Goal: Task Accomplishment & Management: Manage account settings

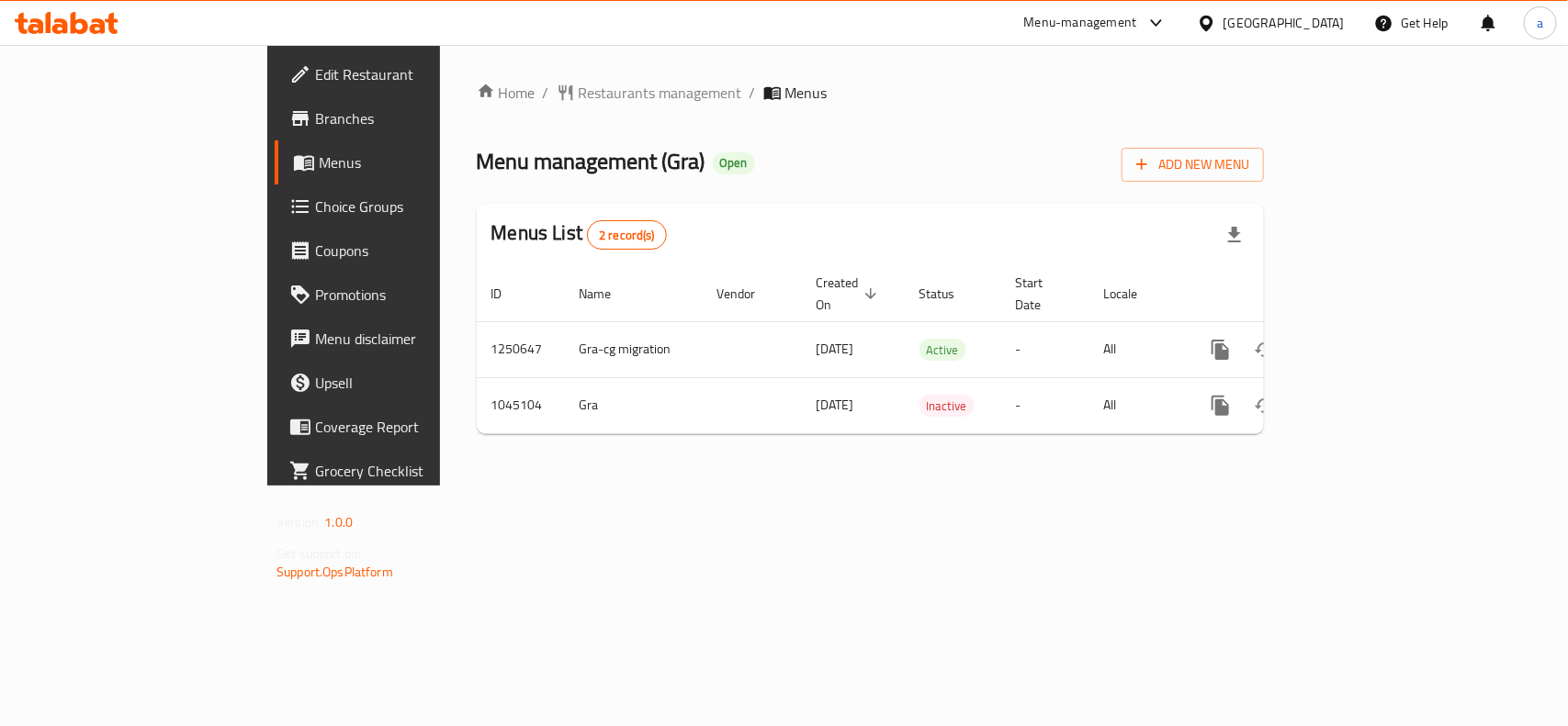
click at [315, 195] on span "Choice Groups" at bounding box center [414, 206] width 199 height 22
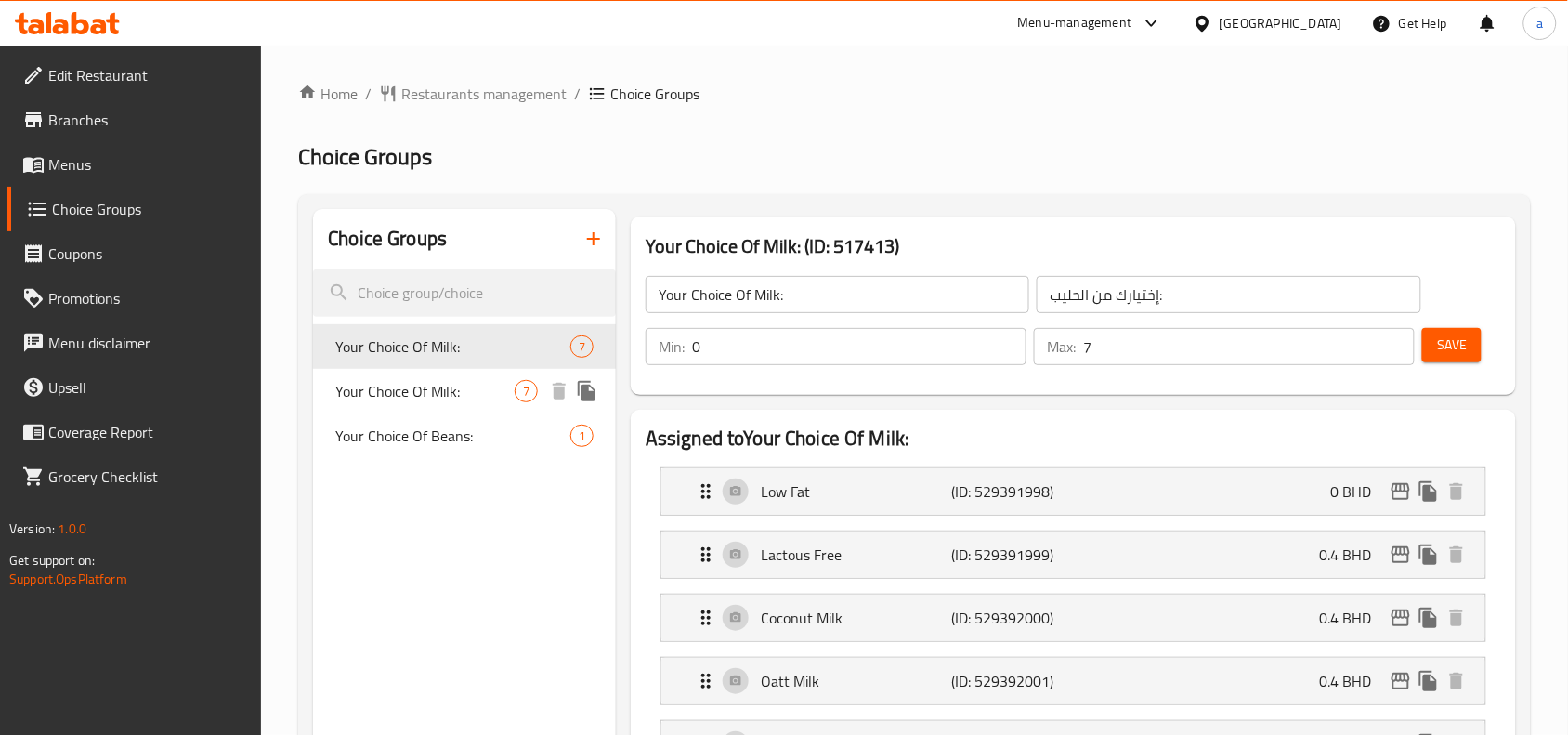
click at [571, 351] on span "7" at bounding box center [582, 347] width 21 height 17
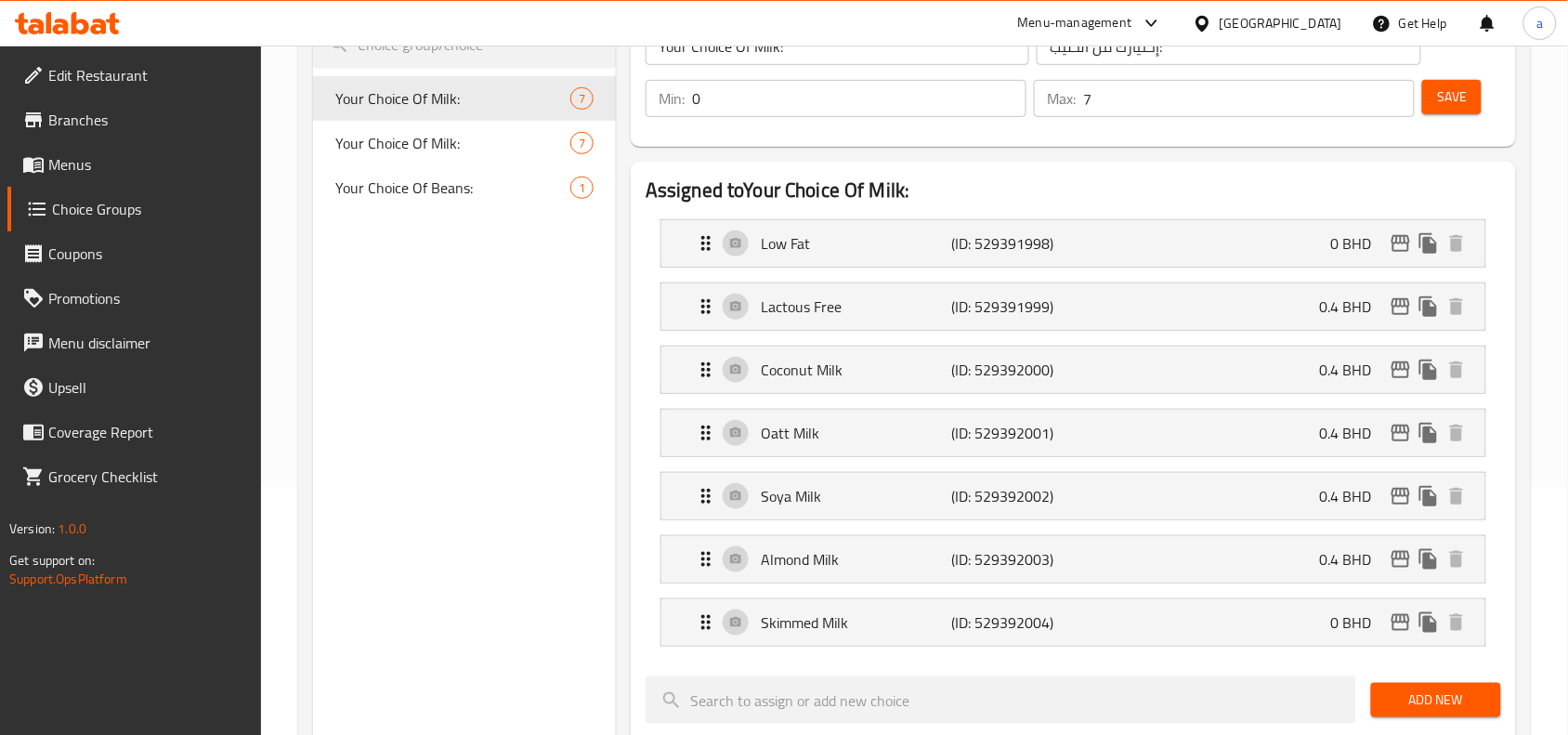
scroll to position [270, 0]
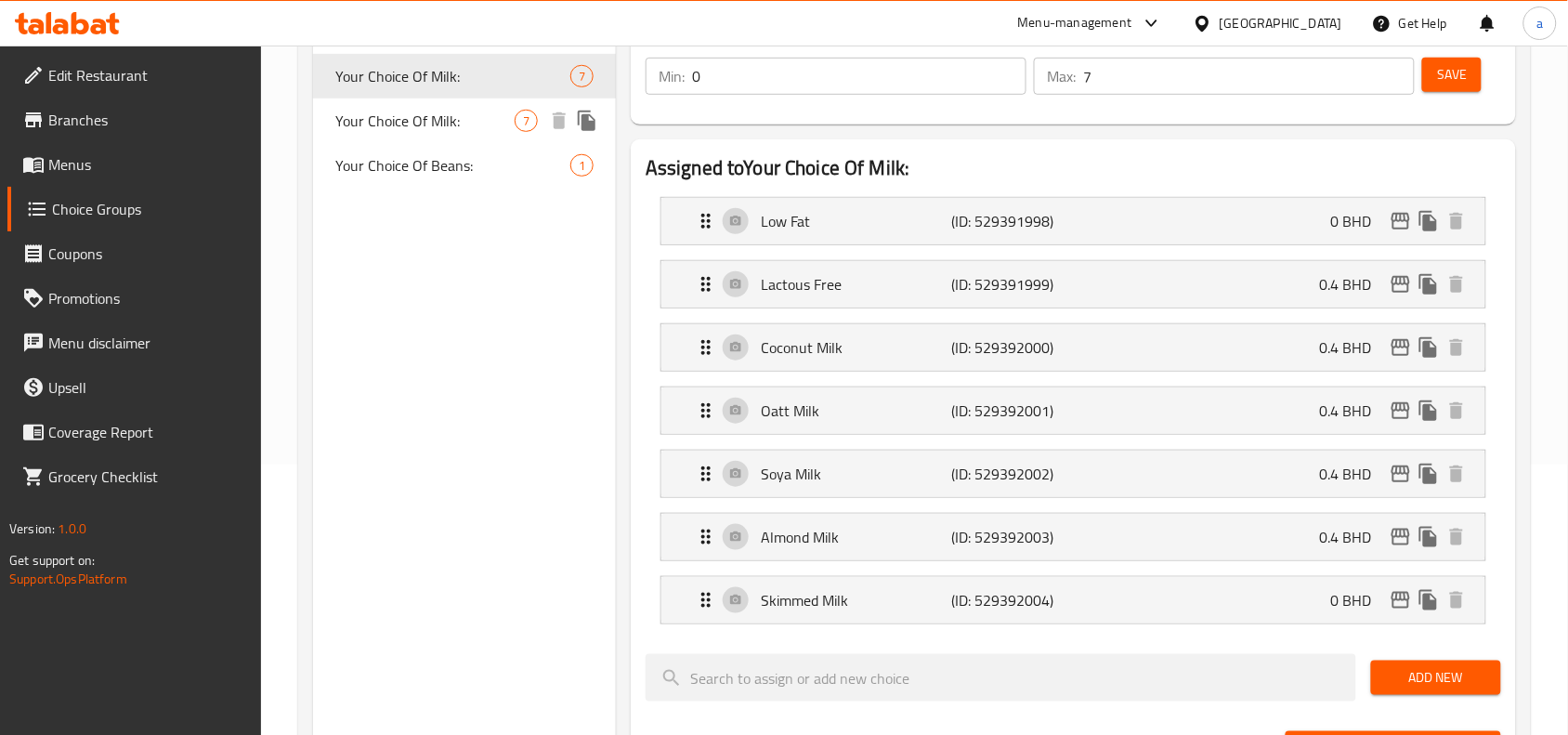
click at [427, 121] on span "Your Choice Of Milk:" at bounding box center [425, 120] width 180 height 22
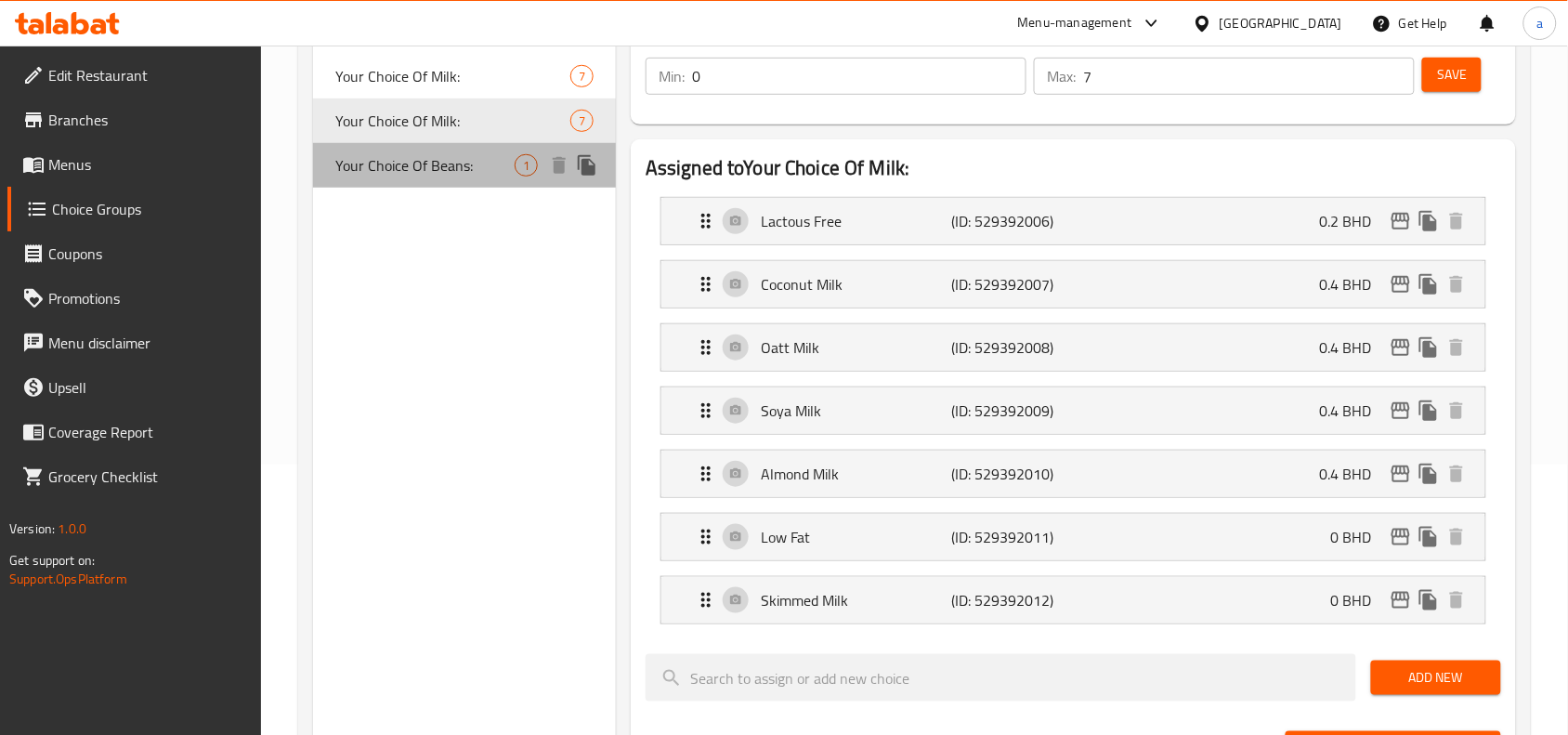
click at [447, 162] on span "Your Choice Of Beans:" at bounding box center [425, 164] width 180 height 22
type input "Your Choice Of Beans:"
type input "إختيارك من الحبوب:"
type input "1"
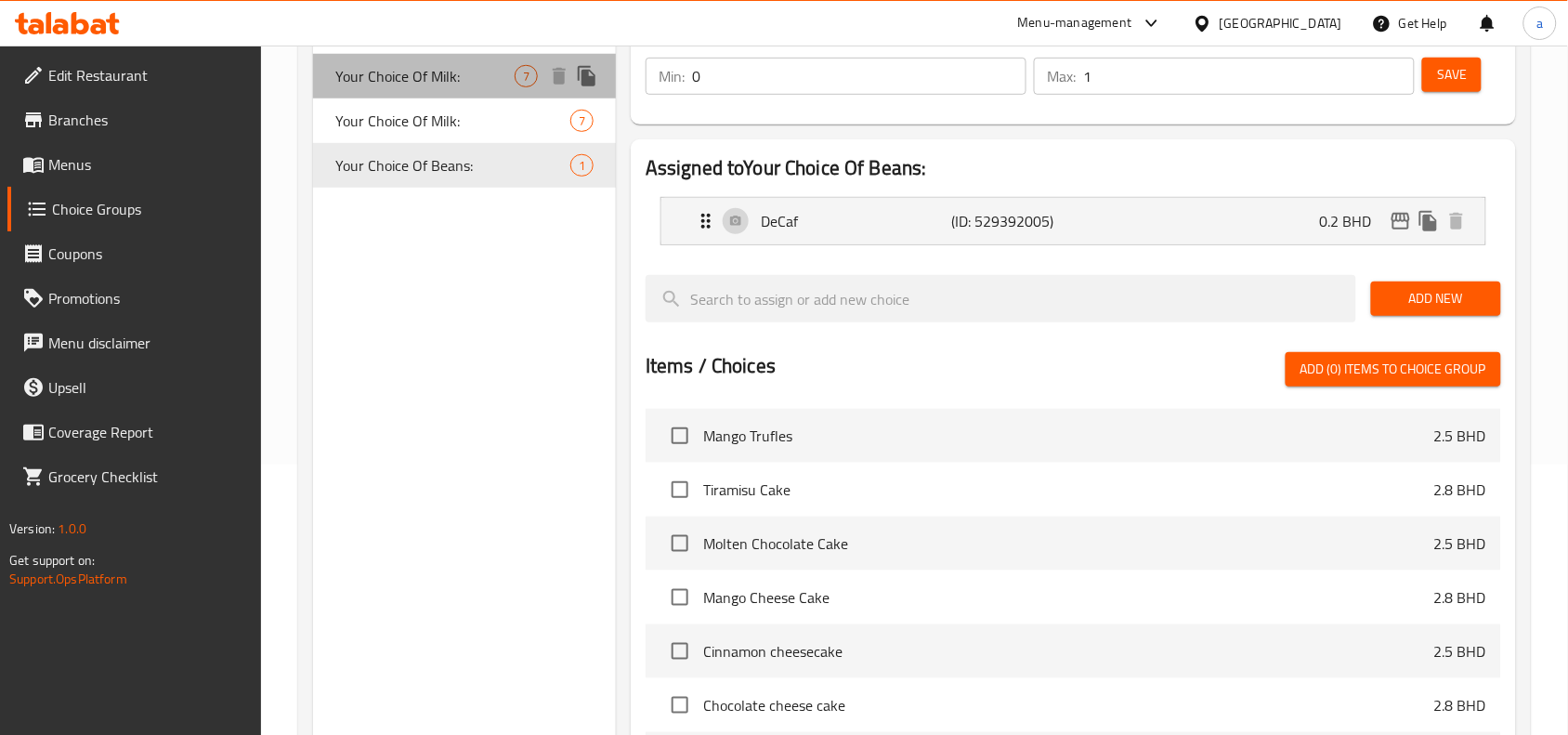
click at [429, 56] on div "Your Choice Of Milk: 7" at bounding box center [464, 76] width 303 height 45
type input "Your Choice Of Milk:"
type input "إختيارك من الحليب:"
type input "7"
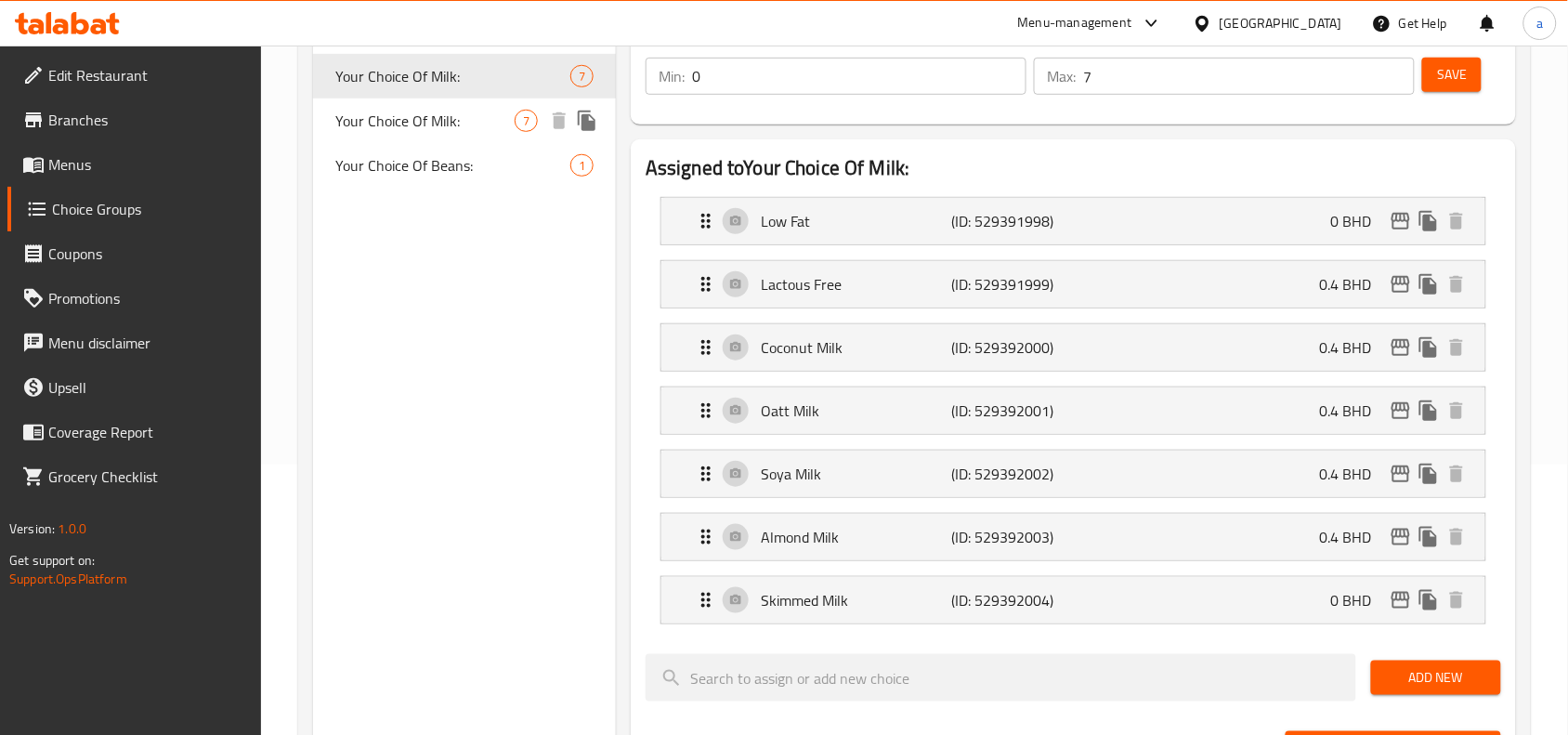
scroll to position [0, 0]
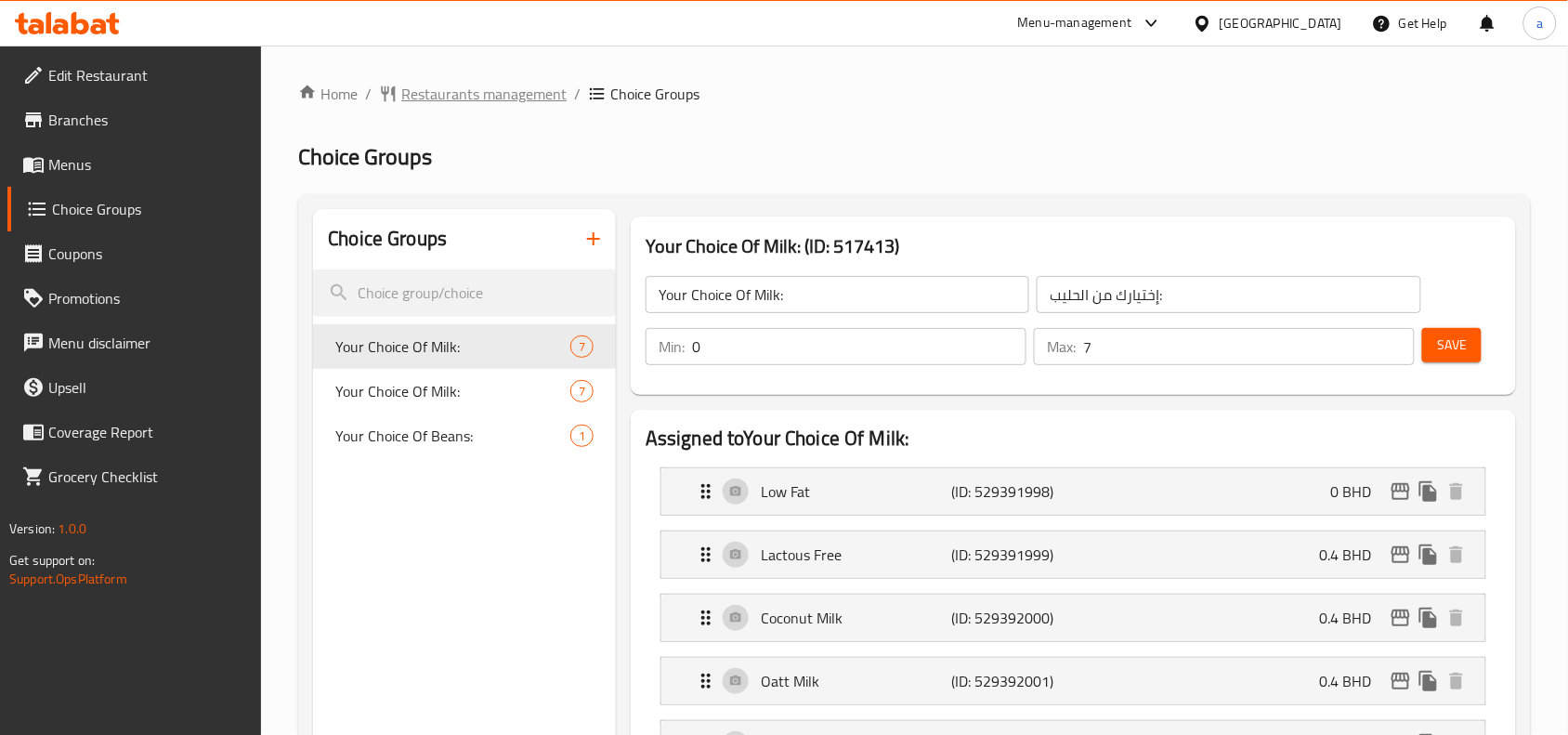
click at [467, 94] on span "Restaurants management" at bounding box center [483, 94] width 165 height 22
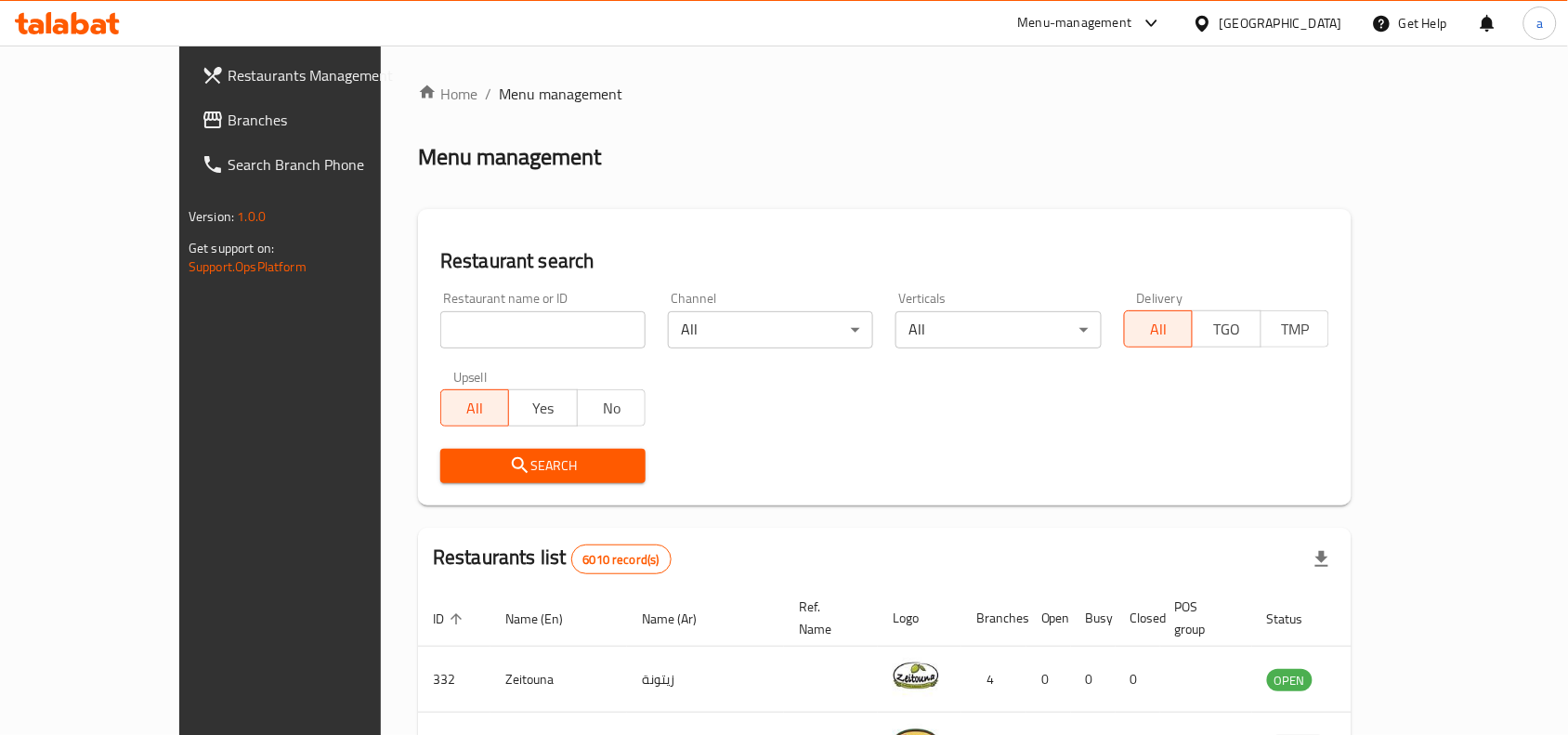
click at [186, 107] on link "Branches" at bounding box center [313, 119] width 254 height 45
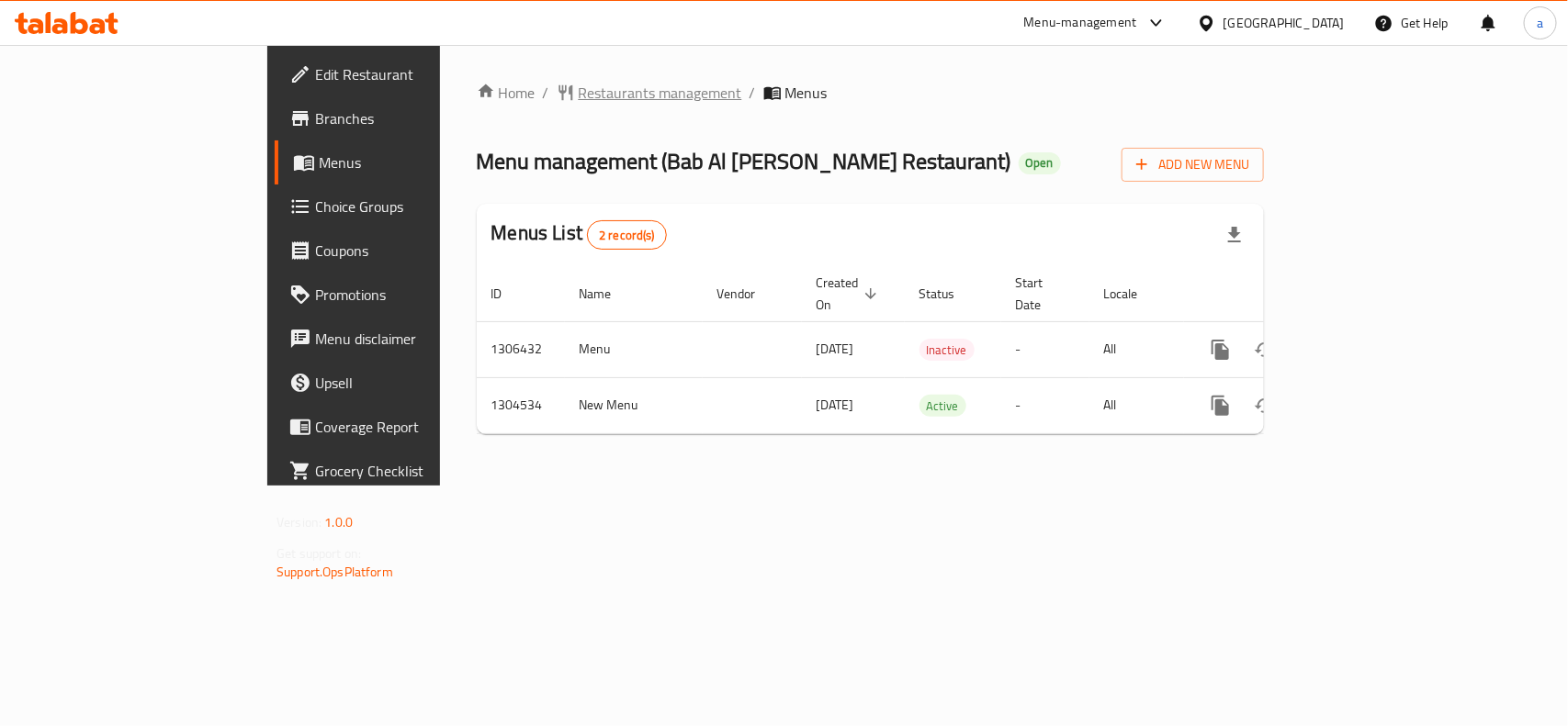
click at [578, 96] on span "Restaurants management" at bounding box center [659, 93] width 163 height 22
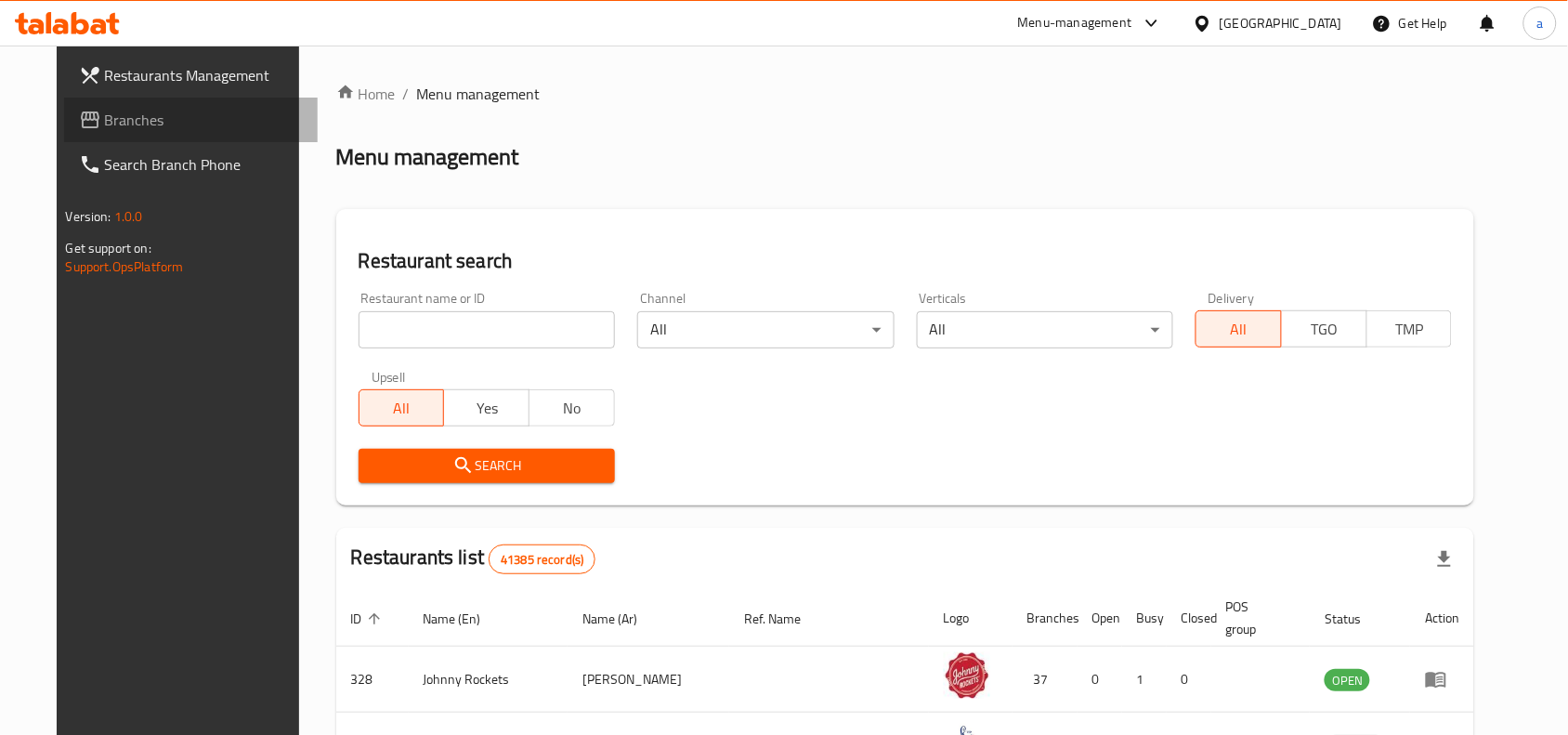
click at [140, 120] on span "Branches" at bounding box center [204, 119] width 199 height 22
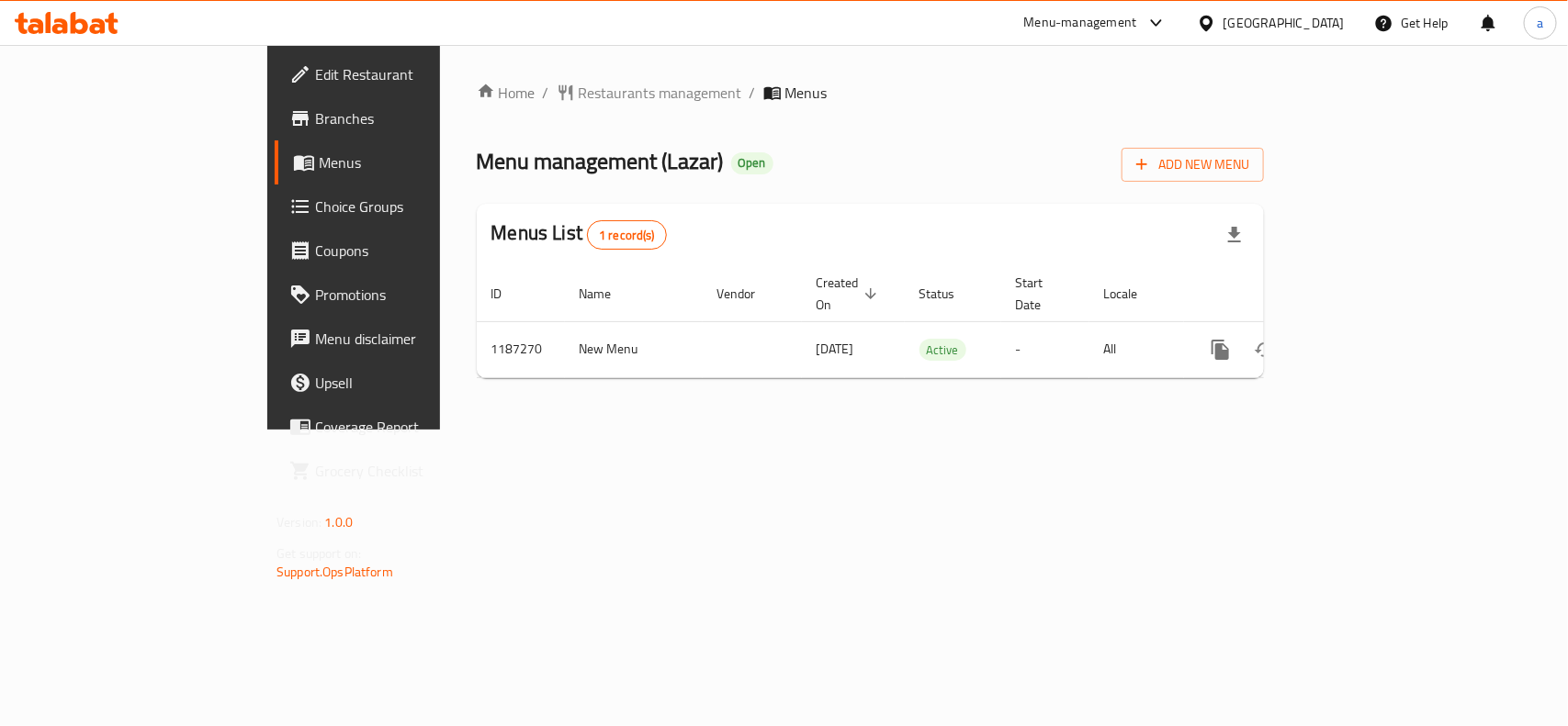
click at [315, 216] on span "Choice Groups" at bounding box center [414, 206] width 199 height 22
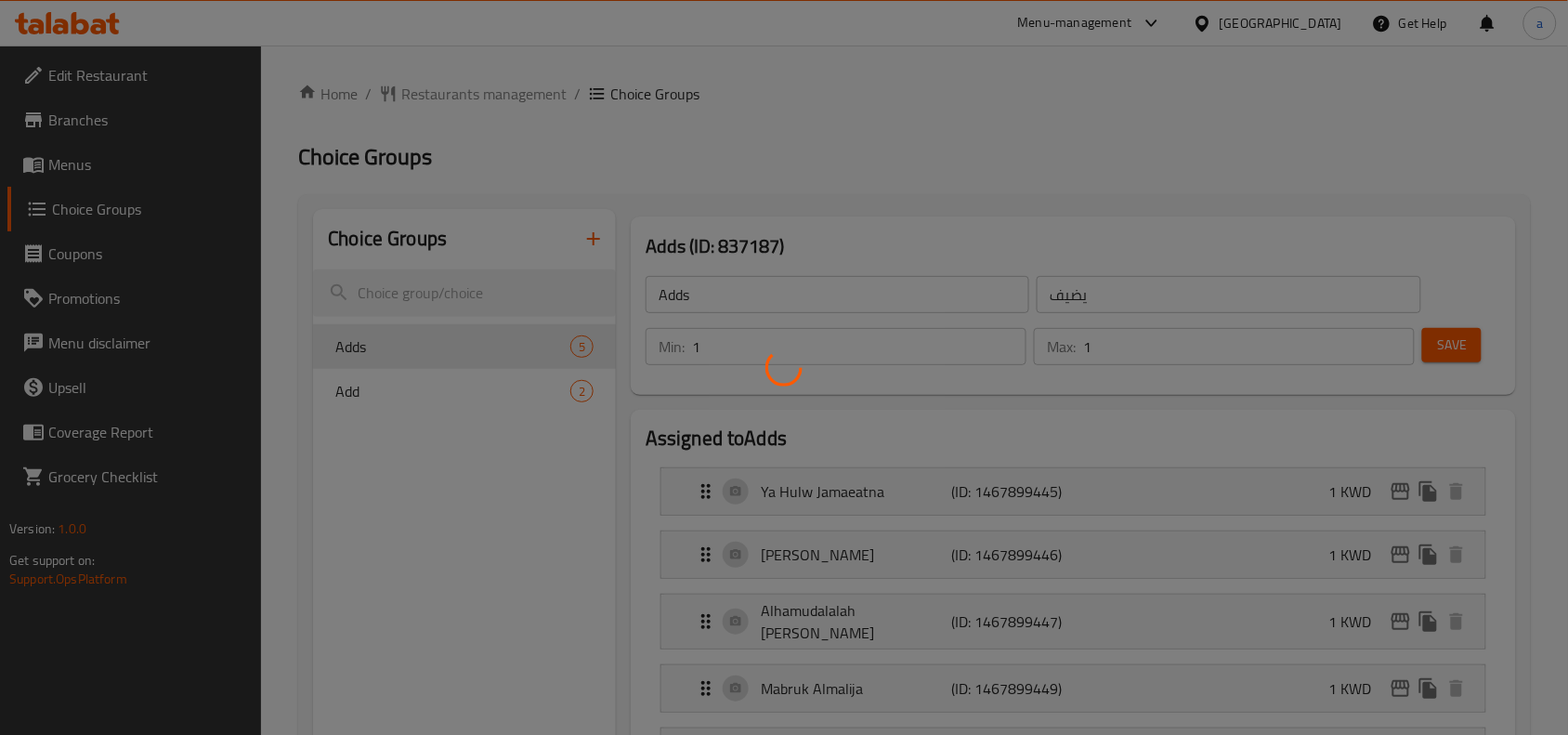
click at [512, 339] on div at bounding box center [784, 367] width 1568 height 735
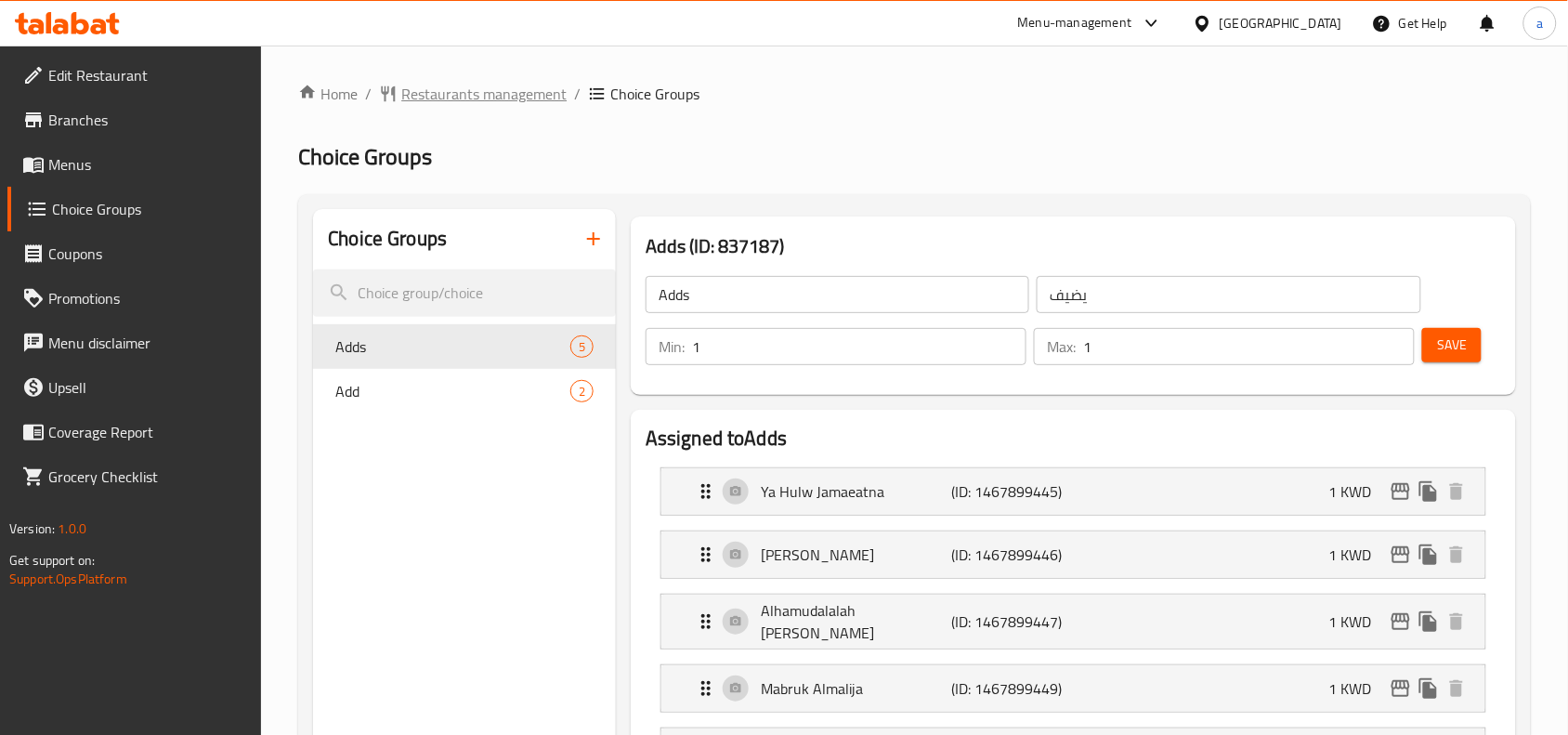
click at [482, 104] on span "Restaurants management" at bounding box center [483, 94] width 165 height 22
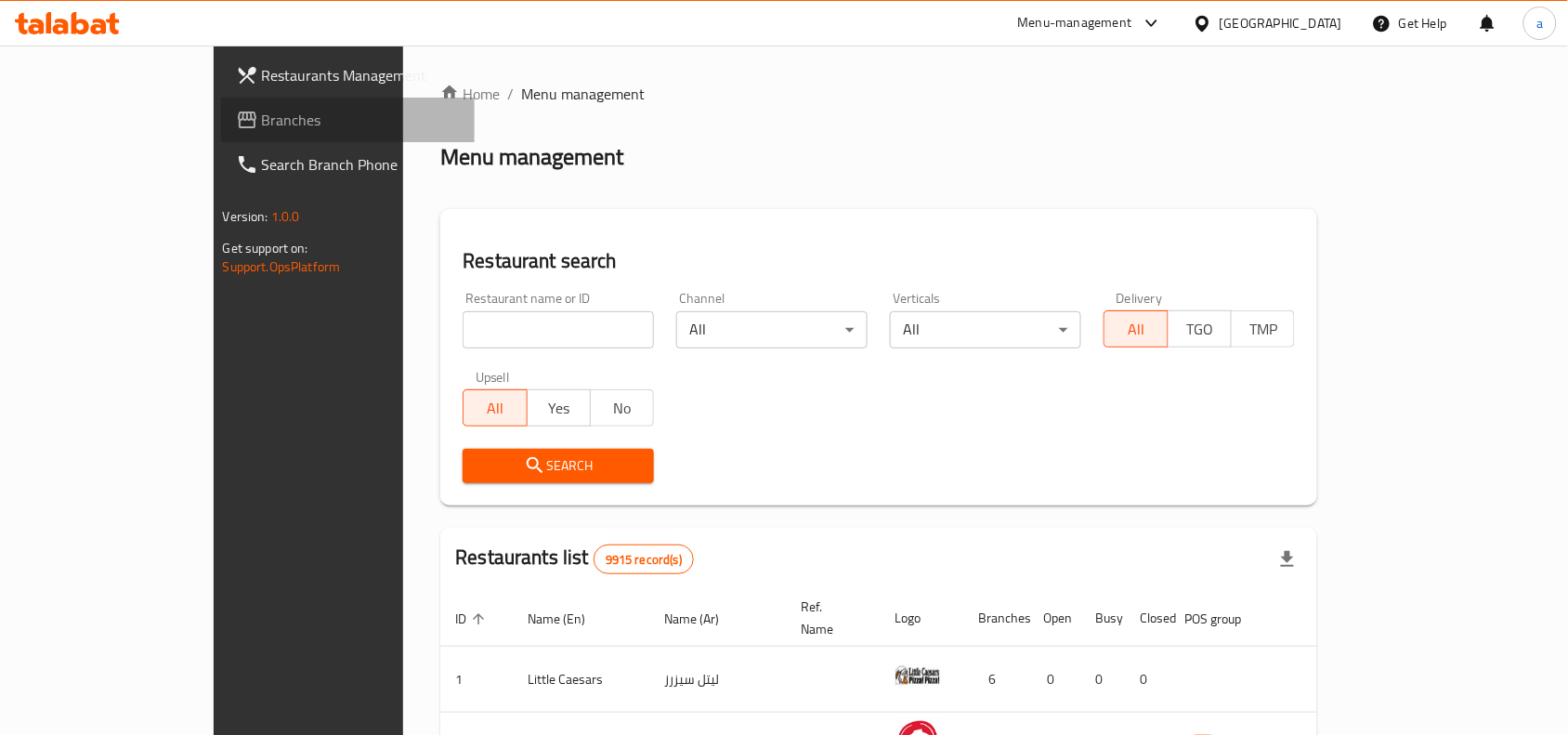
click at [262, 122] on span "Branches" at bounding box center [361, 119] width 199 height 22
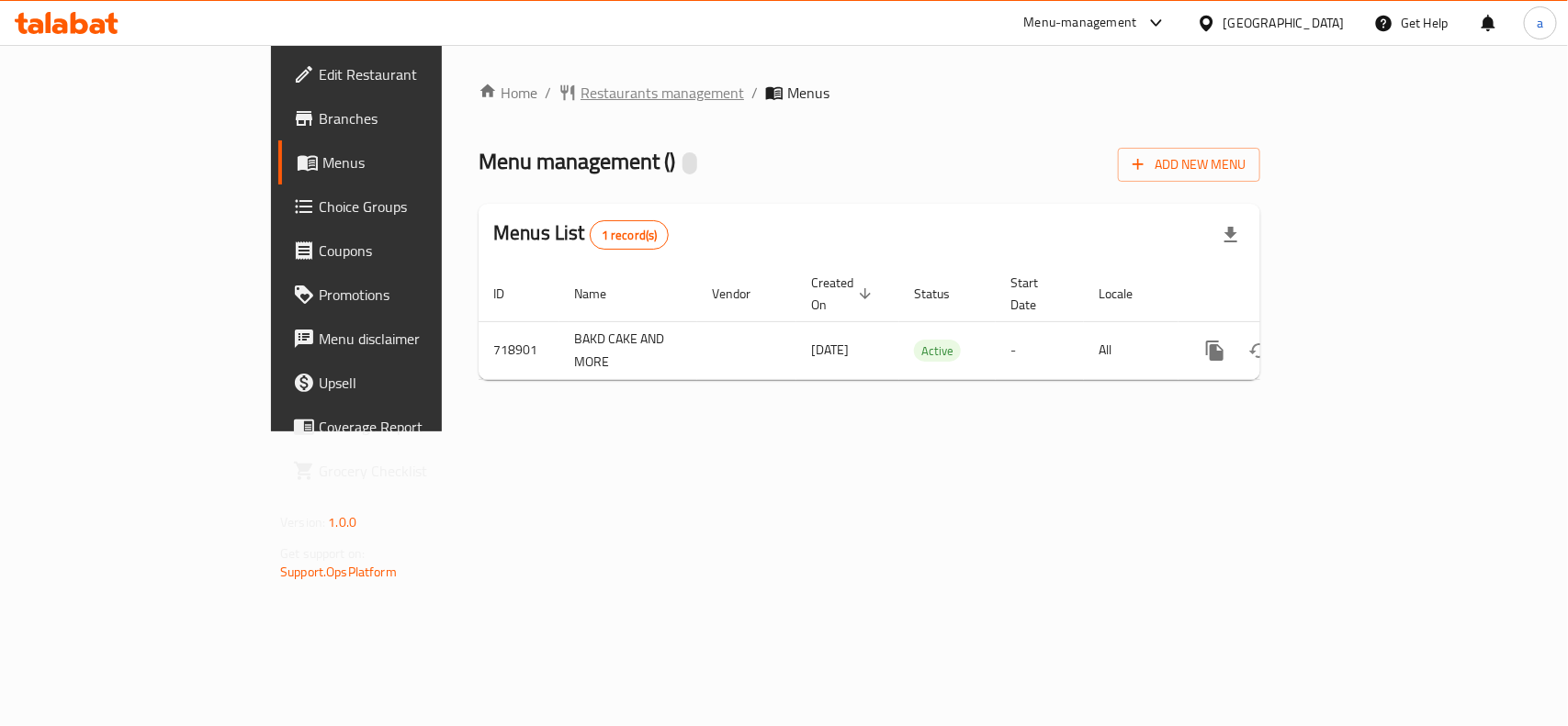
click at [580, 98] on span "Restaurants management" at bounding box center [661, 93] width 163 height 22
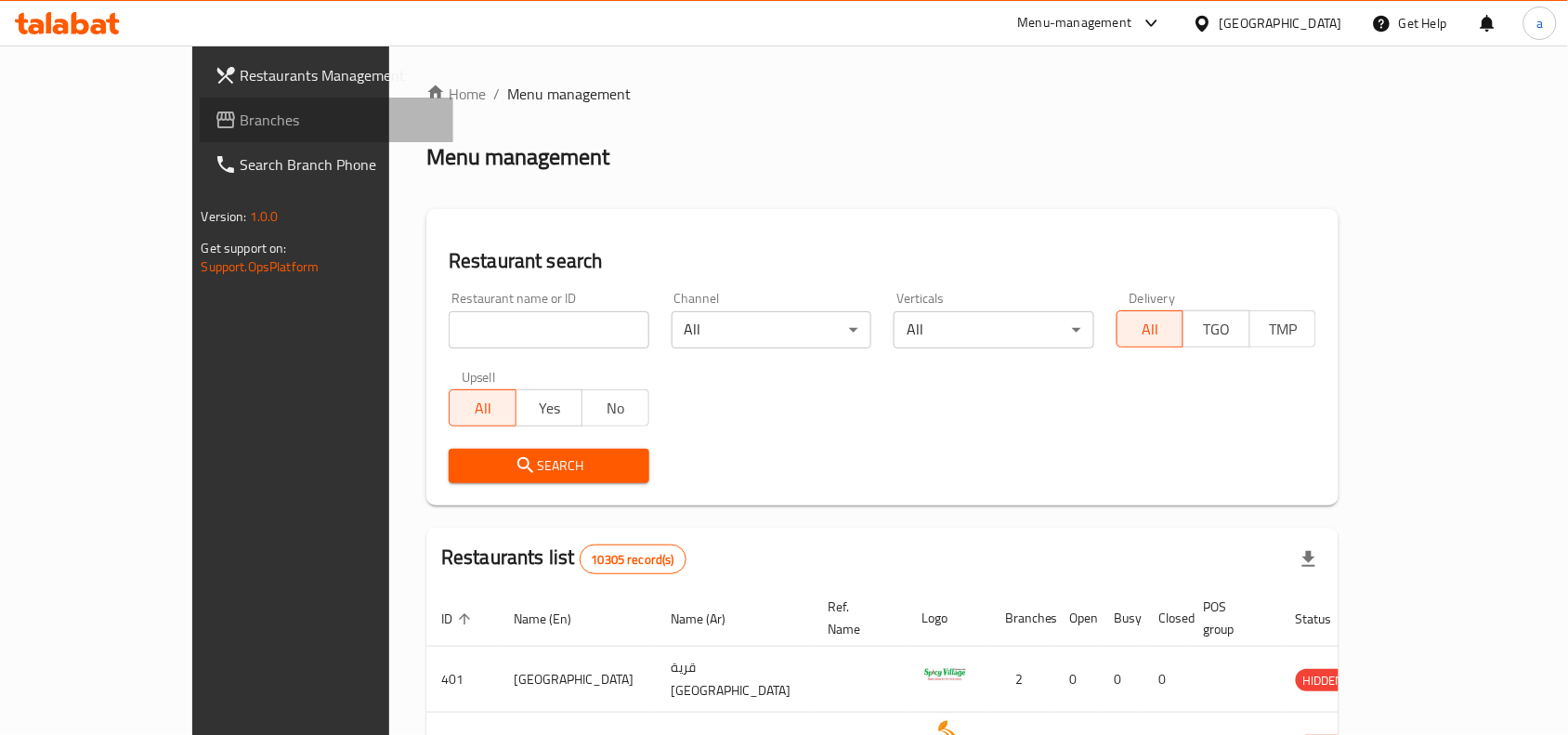
click at [241, 117] on span "Branches" at bounding box center [340, 119] width 199 height 22
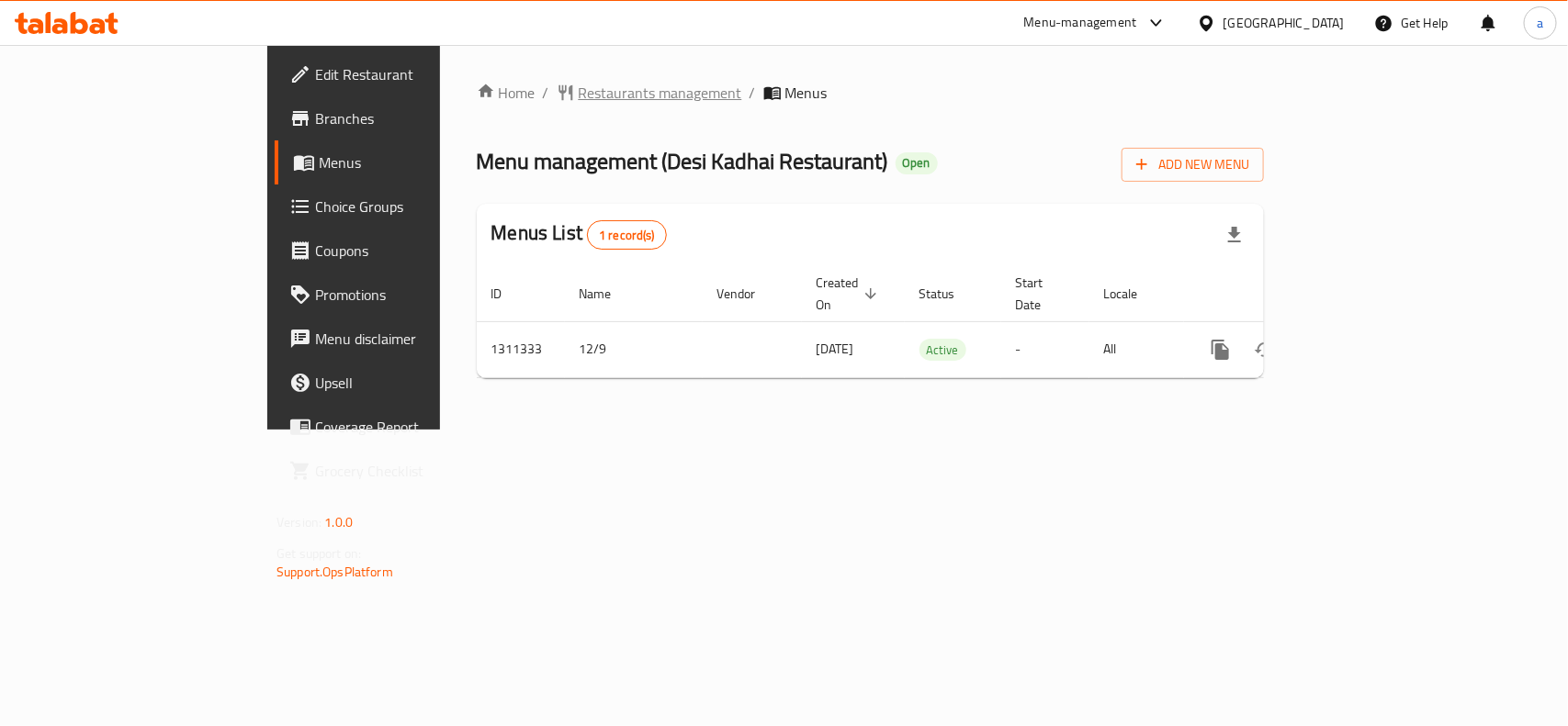
click at [578, 94] on span "Restaurants management" at bounding box center [659, 93] width 163 height 22
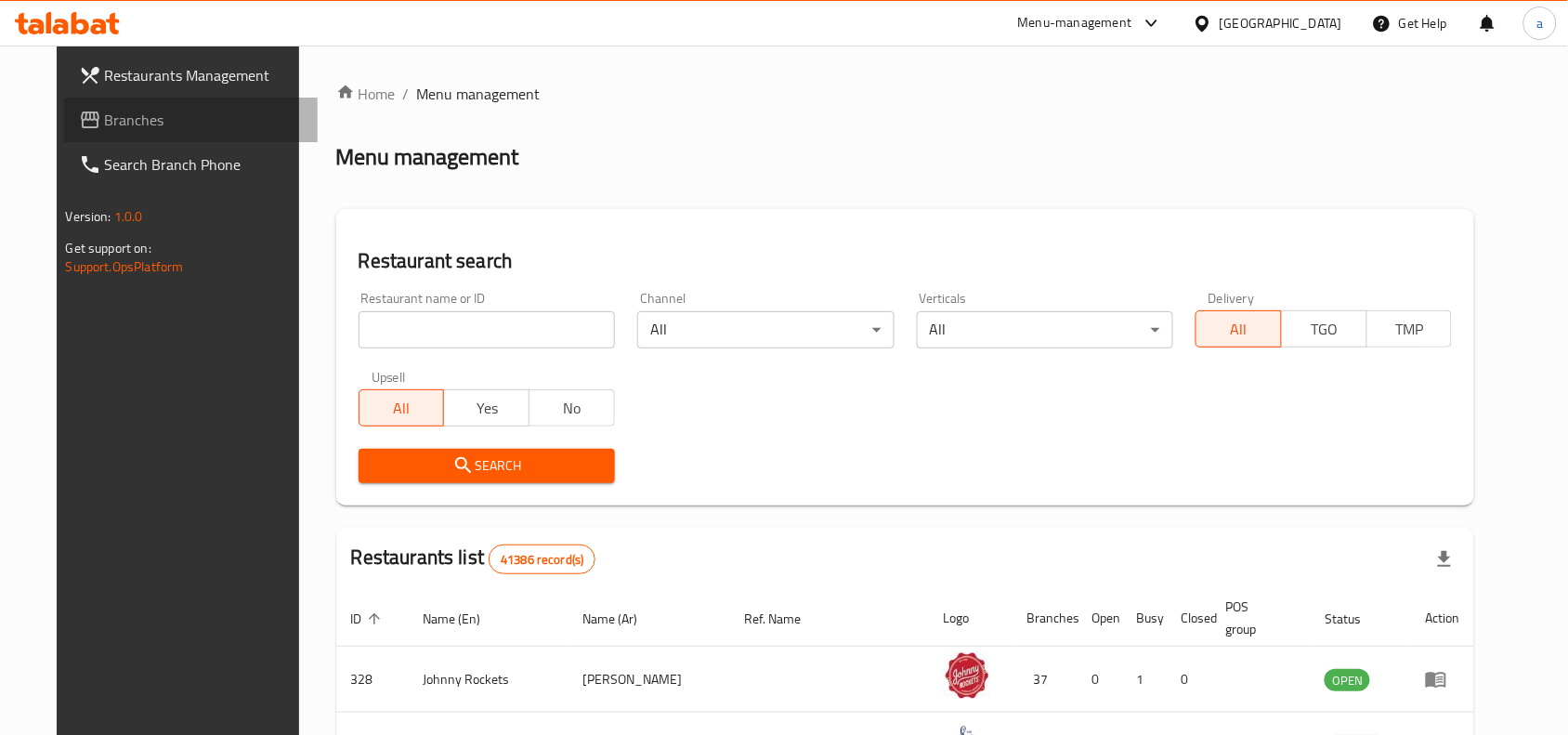
click at [105, 118] on span "Branches" at bounding box center [204, 119] width 199 height 22
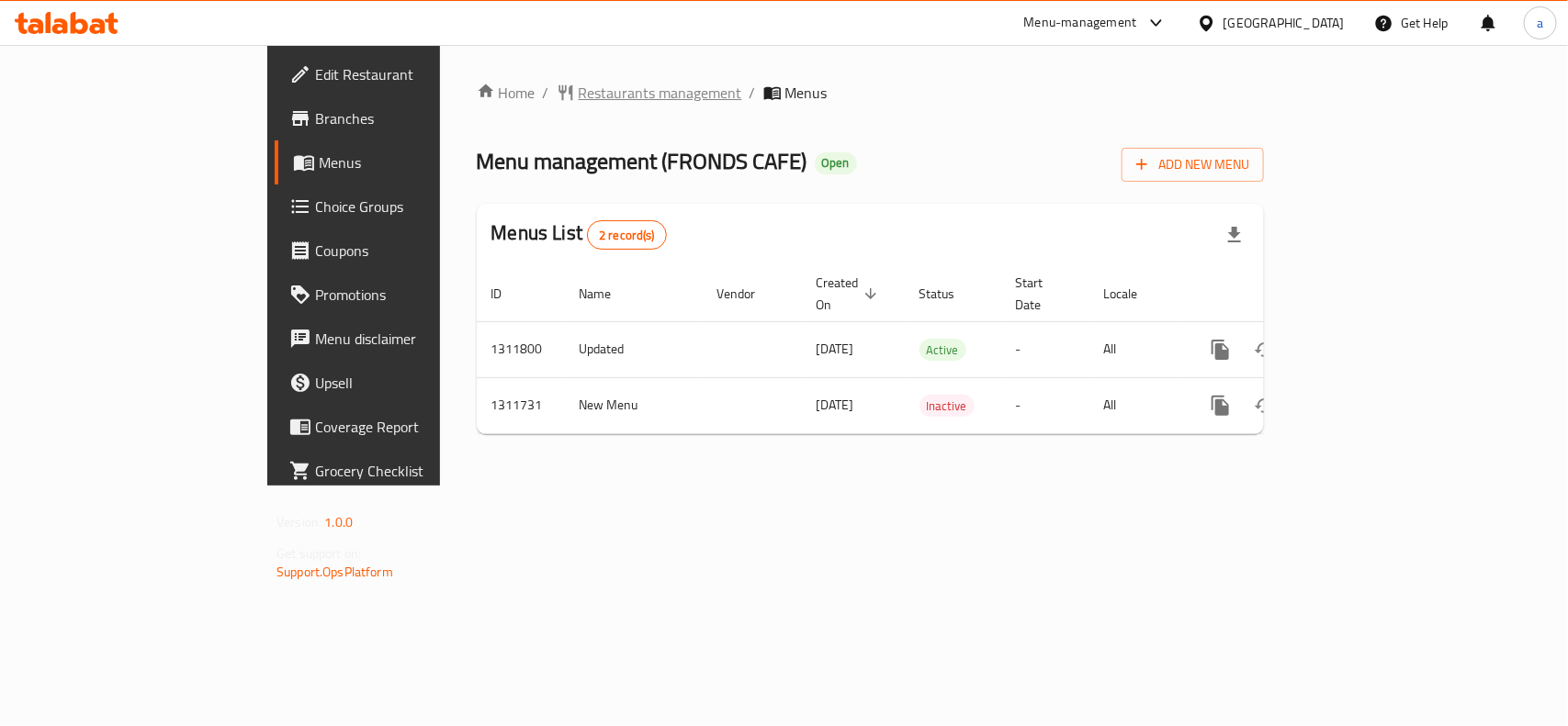
click at [578, 93] on span "Restaurants management" at bounding box center [659, 93] width 163 height 22
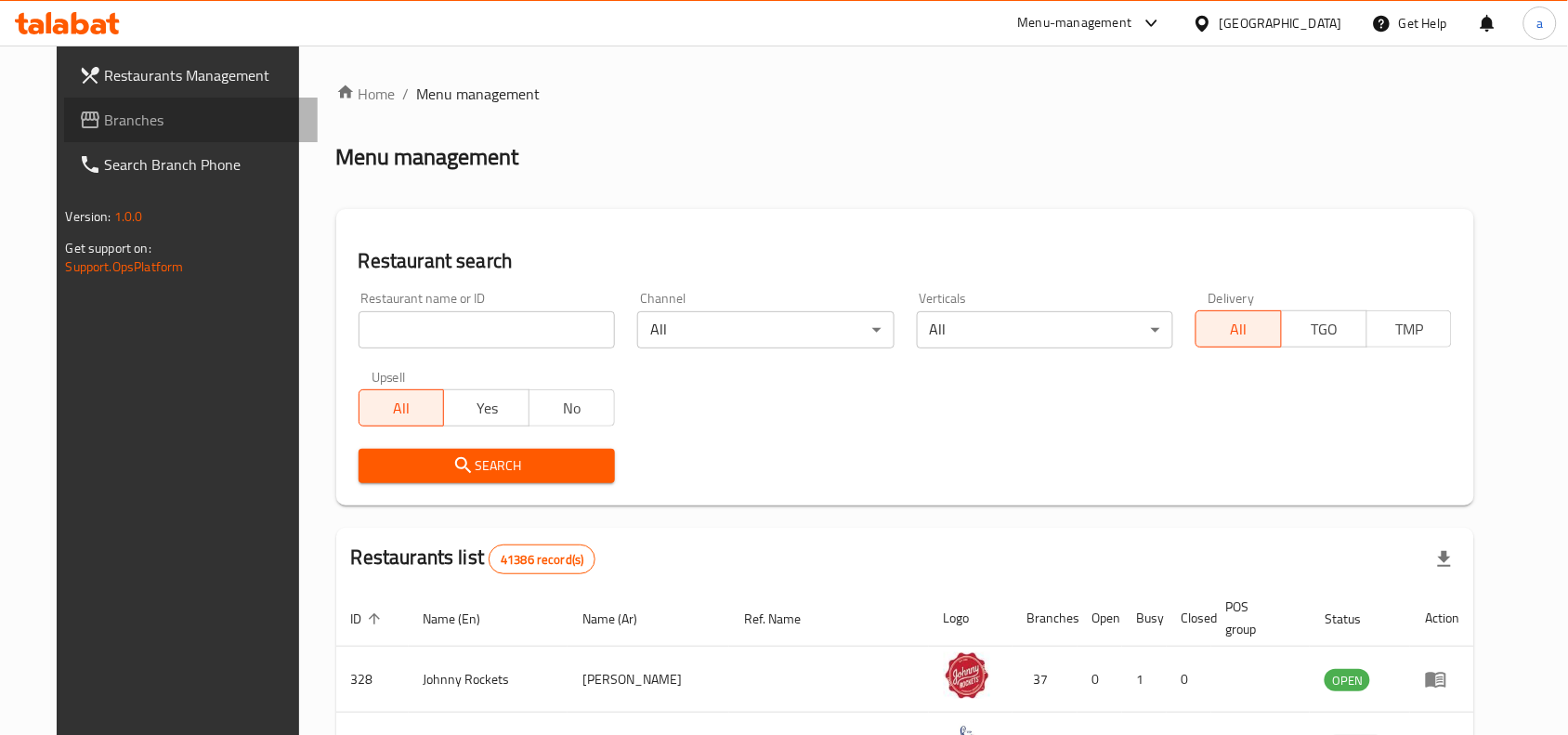
click at [127, 119] on span "Branches" at bounding box center [204, 119] width 199 height 22
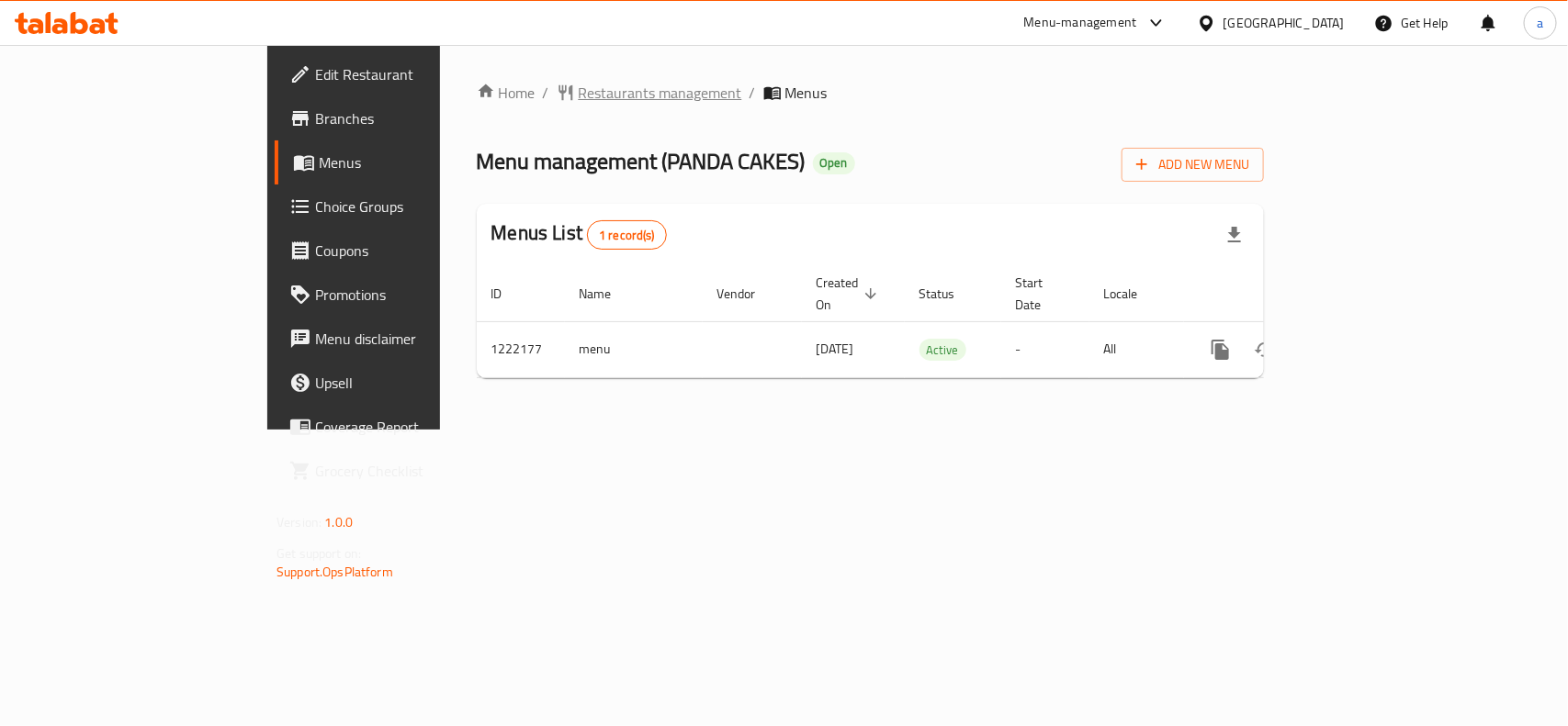
click at [578, 94] on span "Restaurants management" at bounding box center [659, 93] width 163 height 22
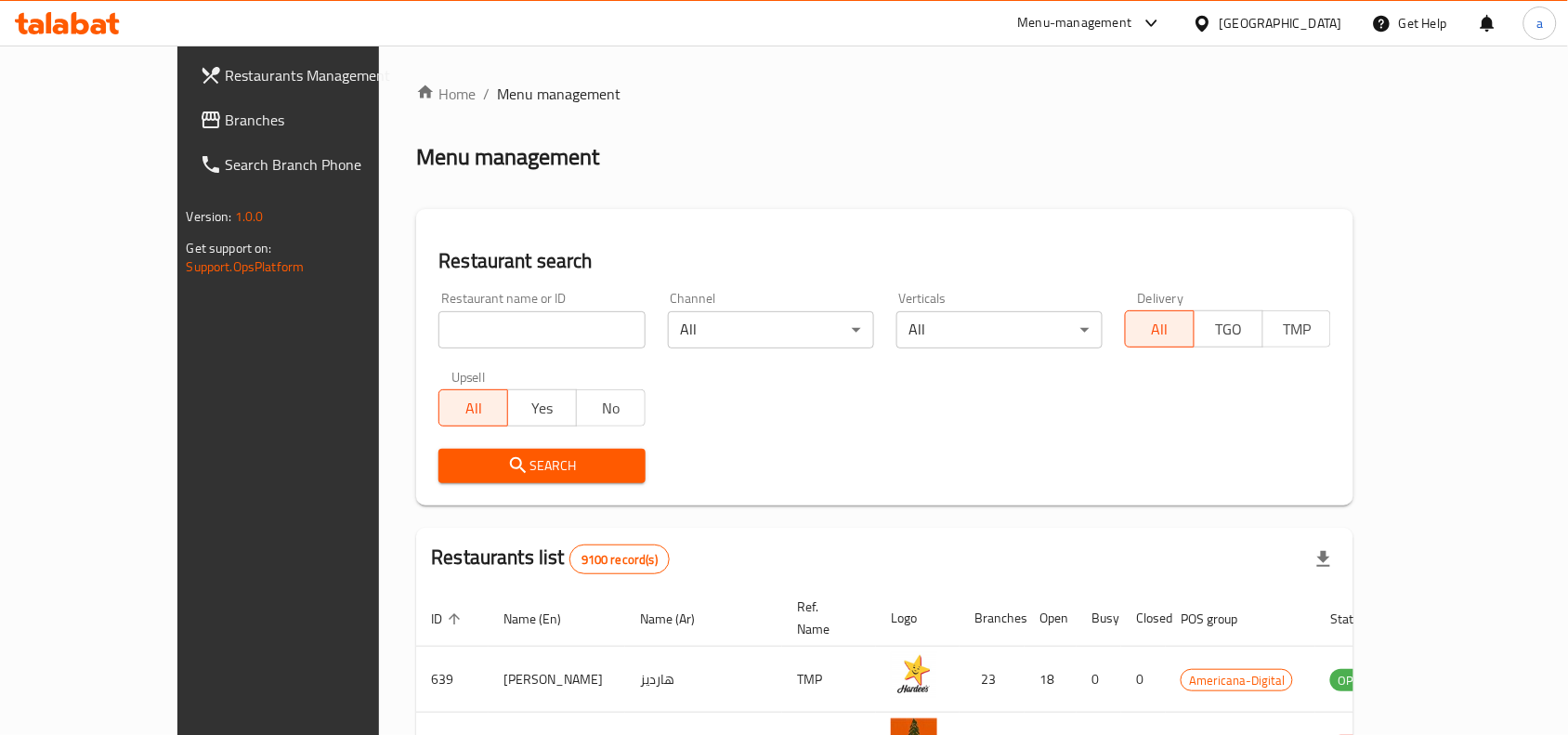
click at [226, 130] on span "Branches" at bounding box center [325, 119] width 199 height 22
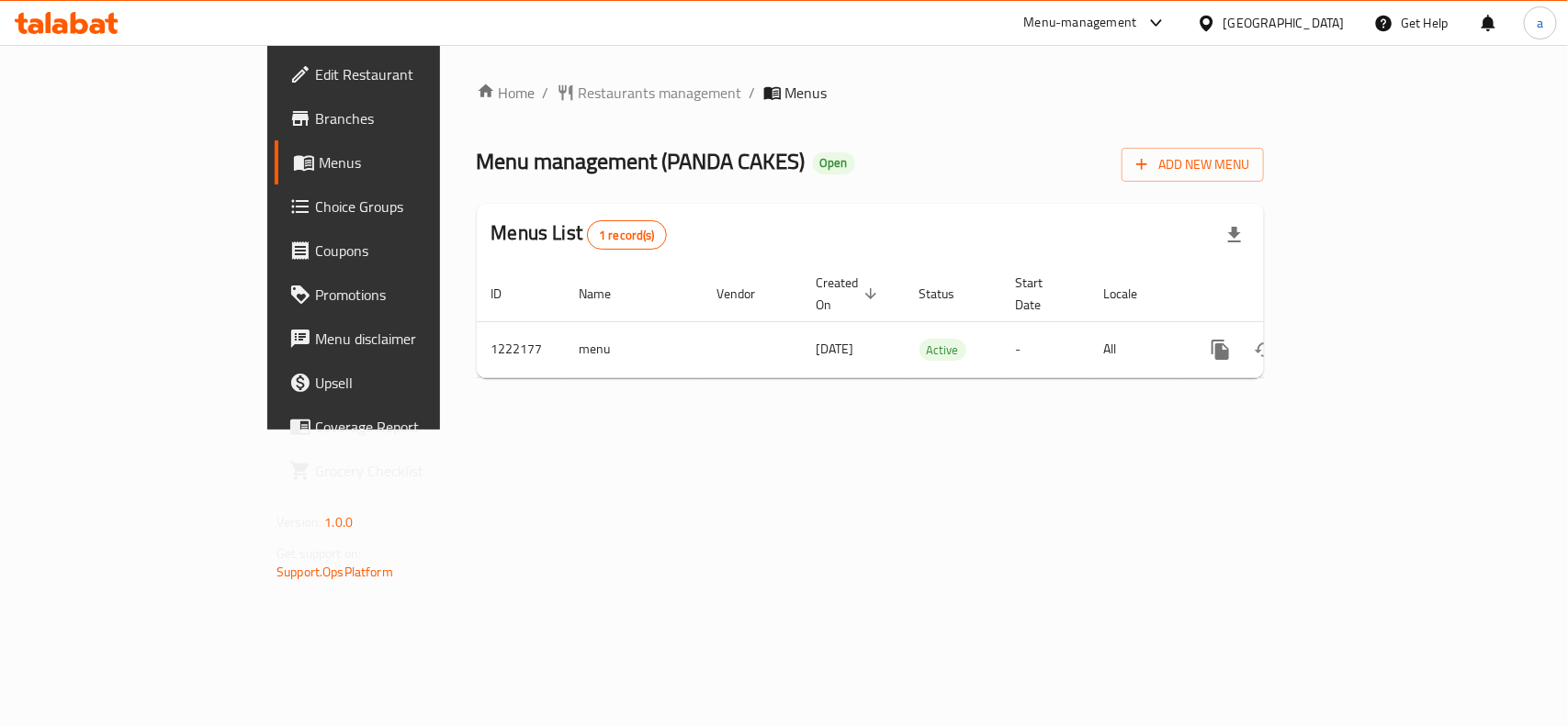
click at [315, 203] on span "Choice Groups" at bounding box center [414, 206] width 199 height 22
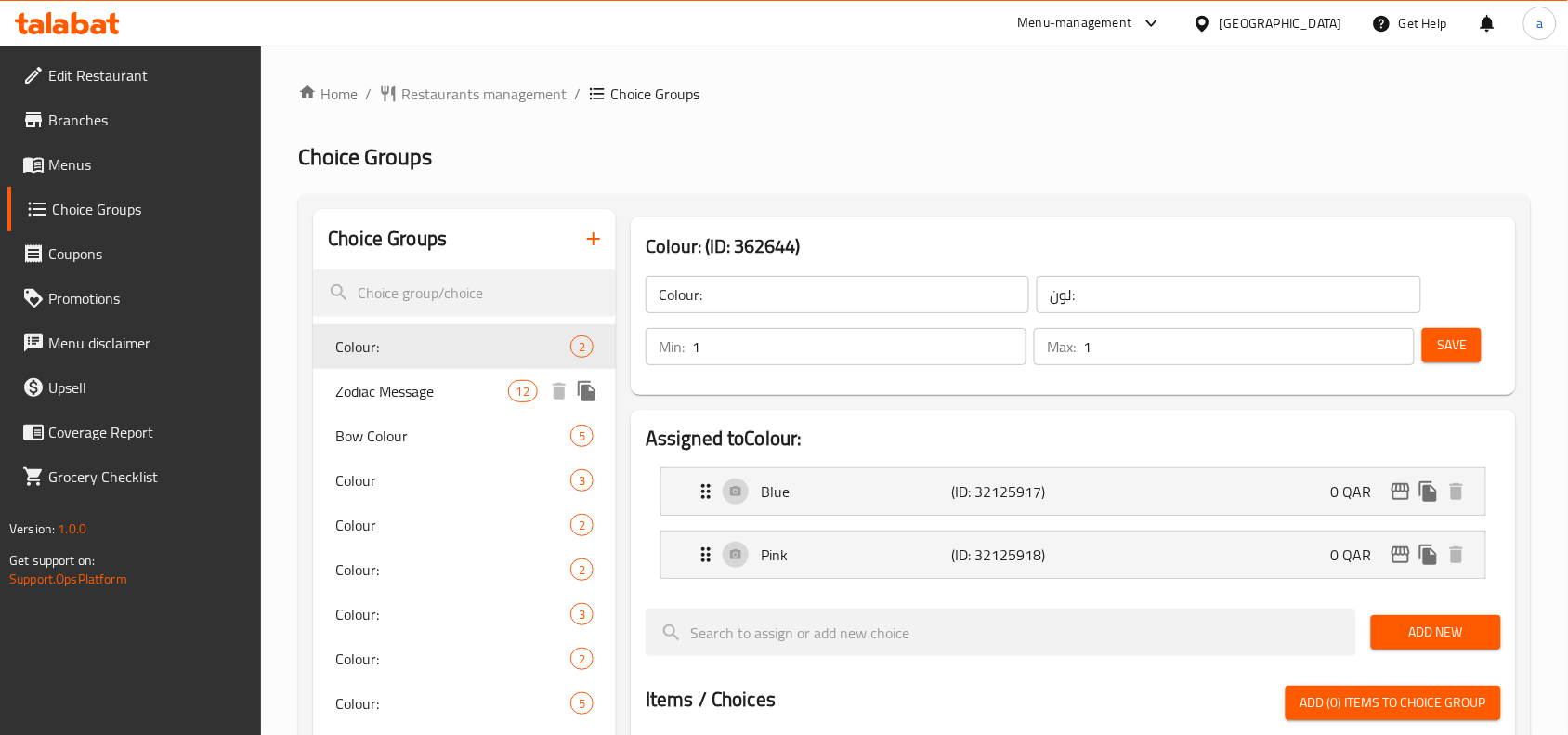
scroll to position [646, 0]
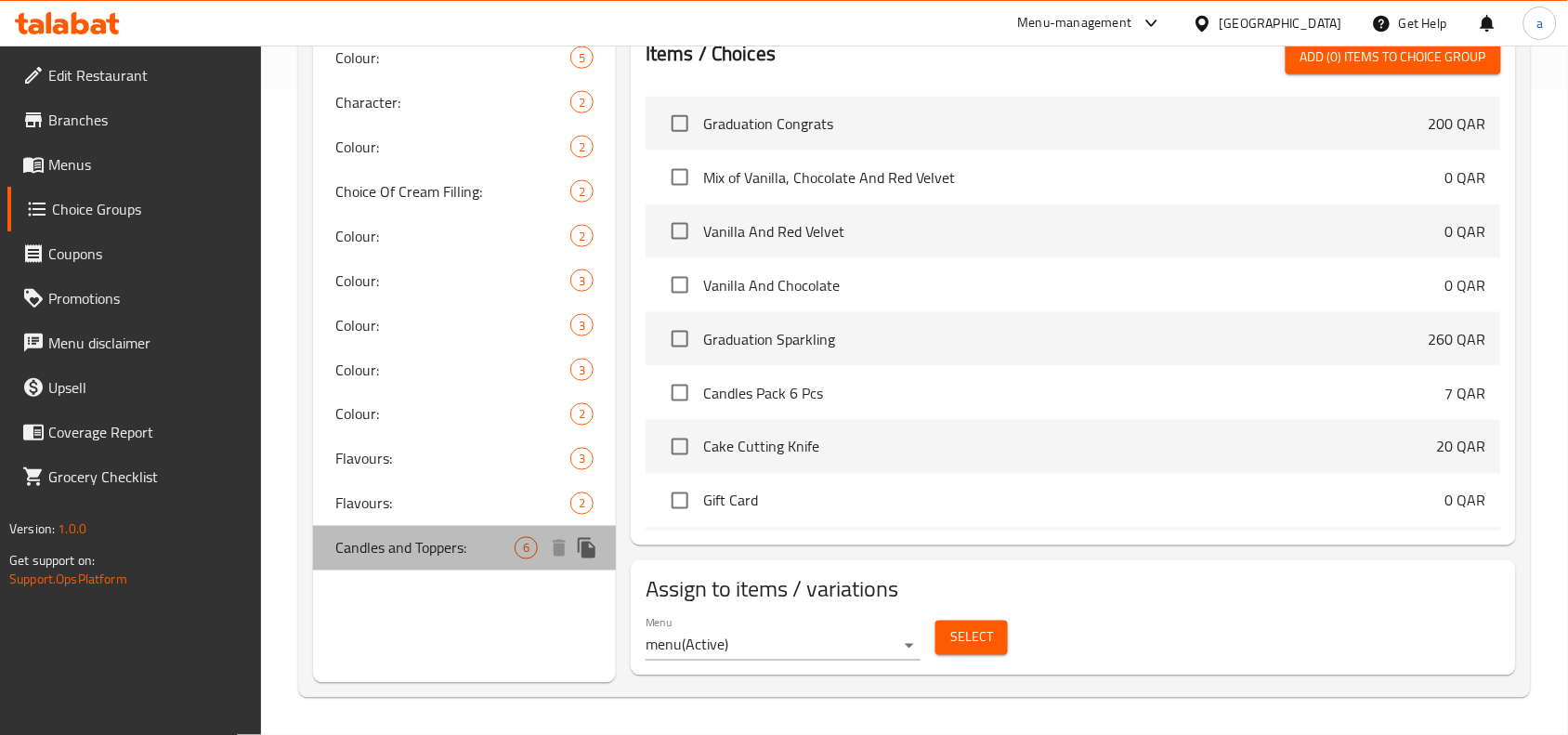
click at [433, 537] on span "Candles and Toppers:" at bounding box center [425, 548] width 180 height 22
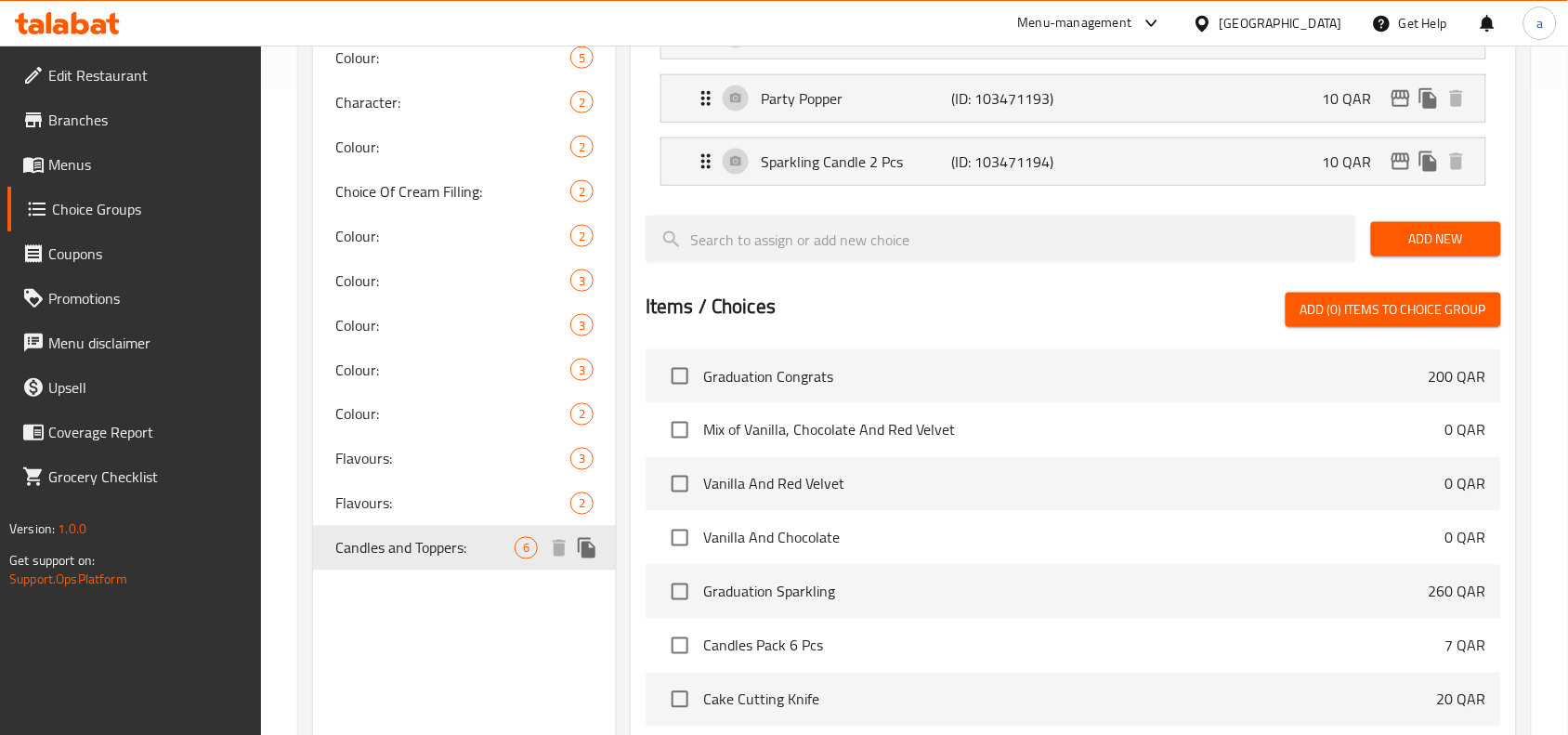
type input "Candles and Toppers:"
type input "الشموع والتوبرز:"
type input "0"
type input "6"
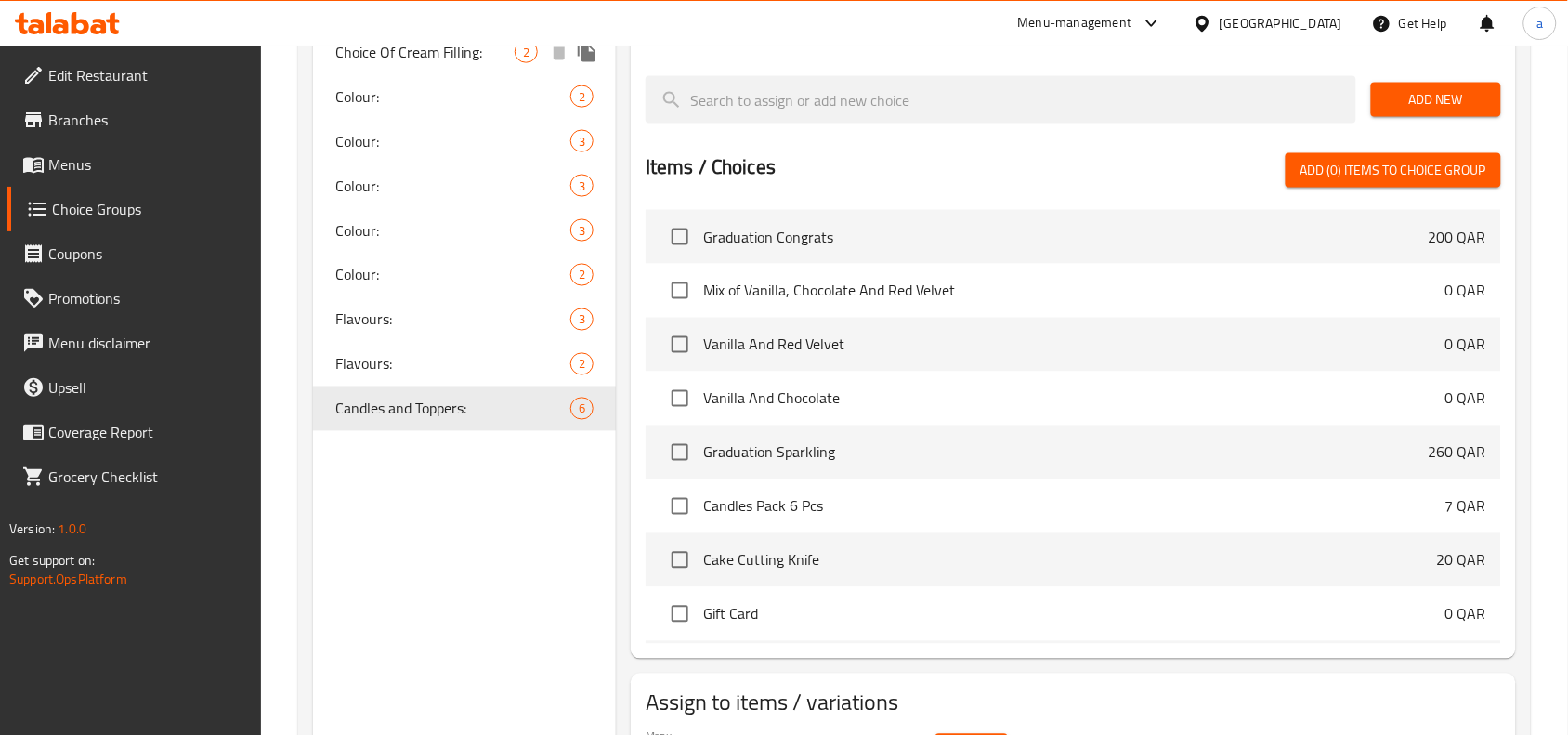
scroll to position [899, 0]
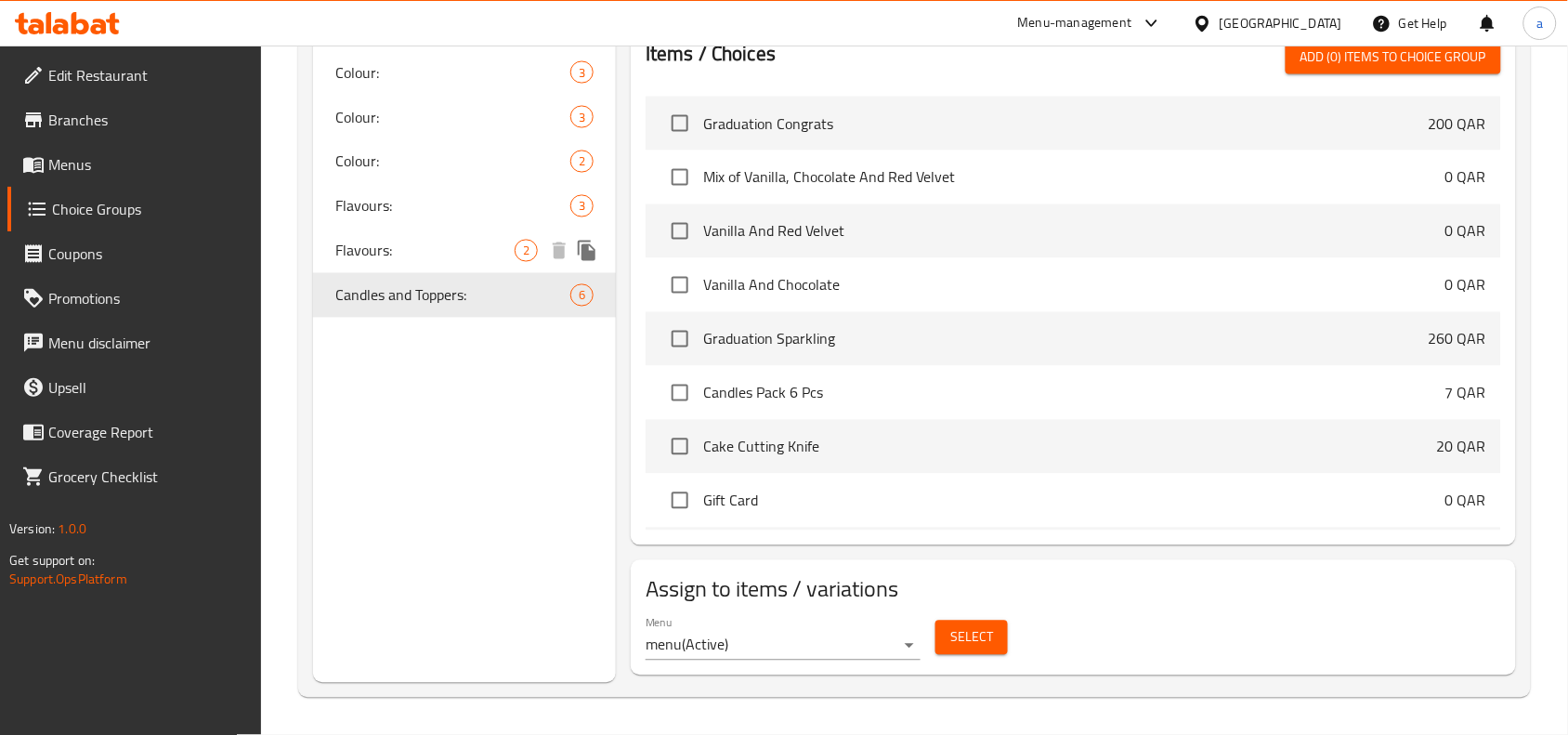
click at [455, 250] on span "Flavours:" at bounding box center [425, 250] width 180 height 22
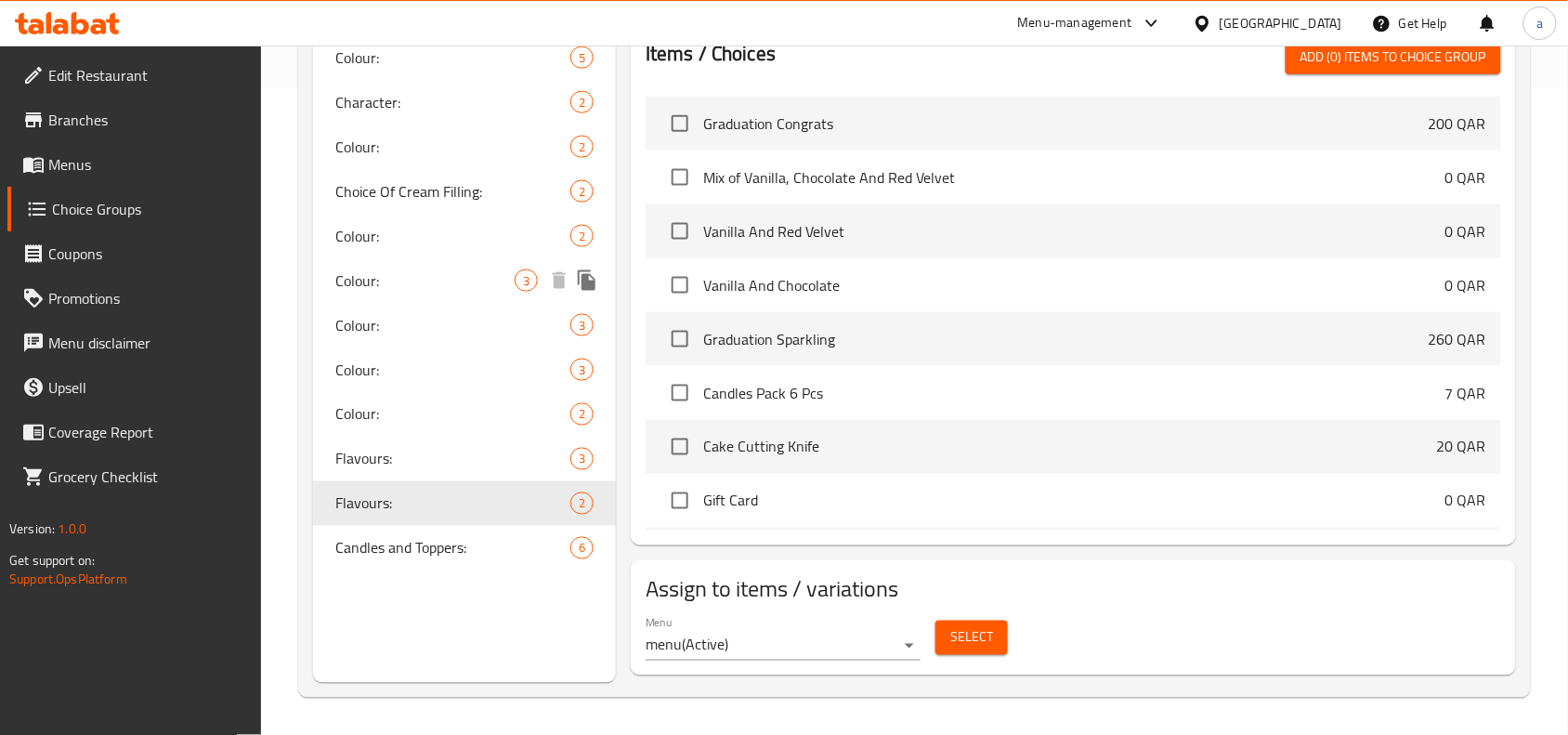
type input "Flavours:"
type input "النكهة:"
type input "1"
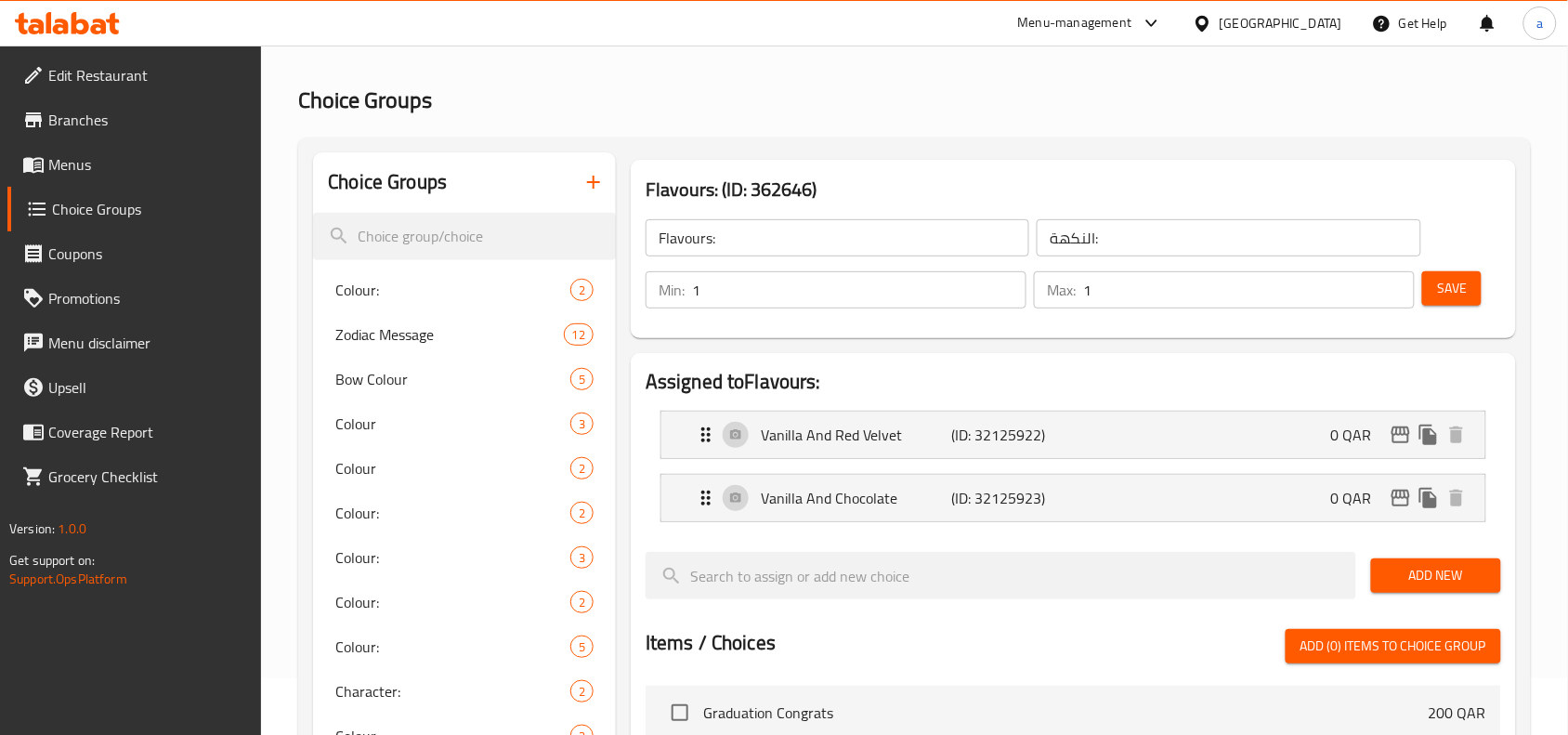
scroll to position [0, 0]
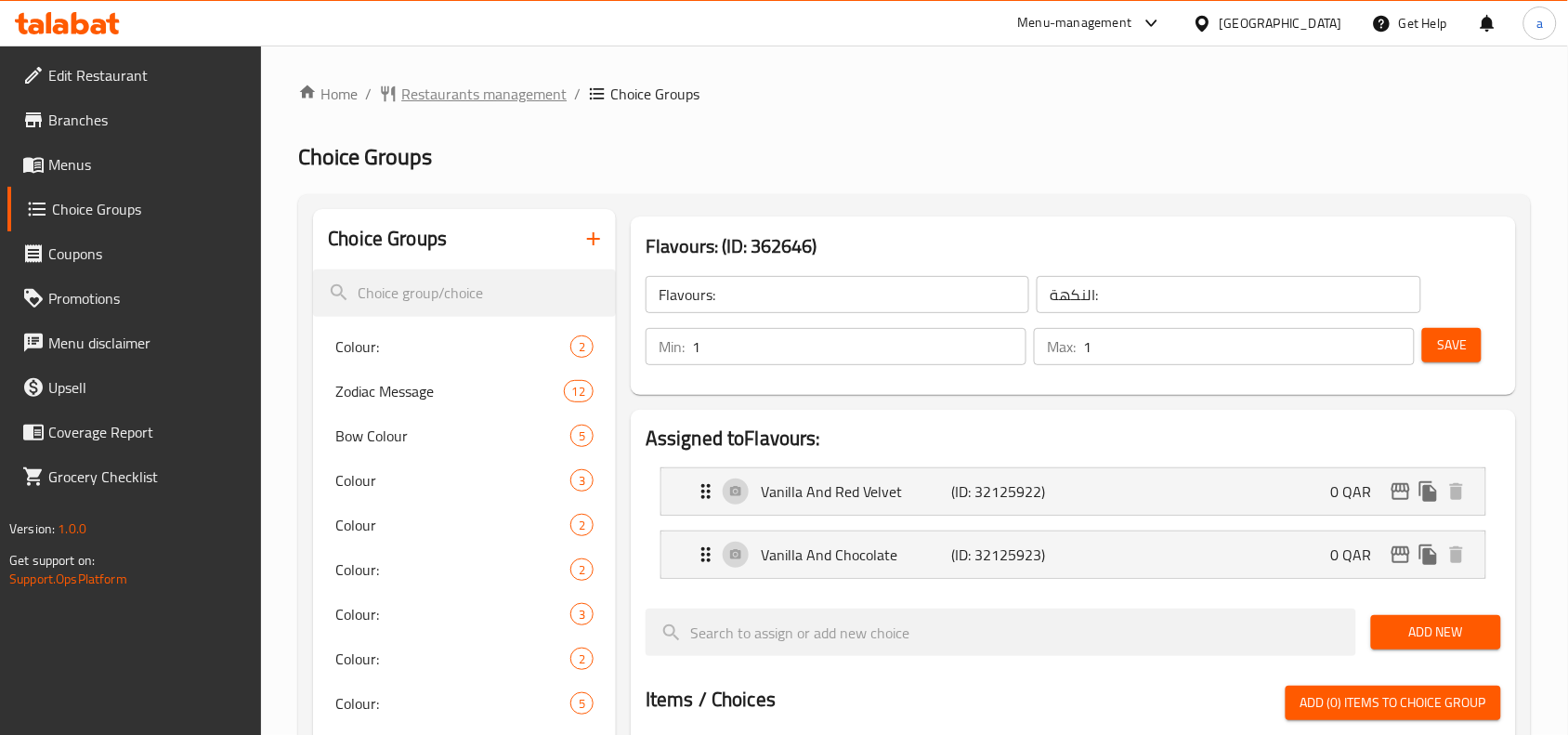
click at [495, 94] on span "Restaurants management" at bounding box center [483, 94] width 165 height 22
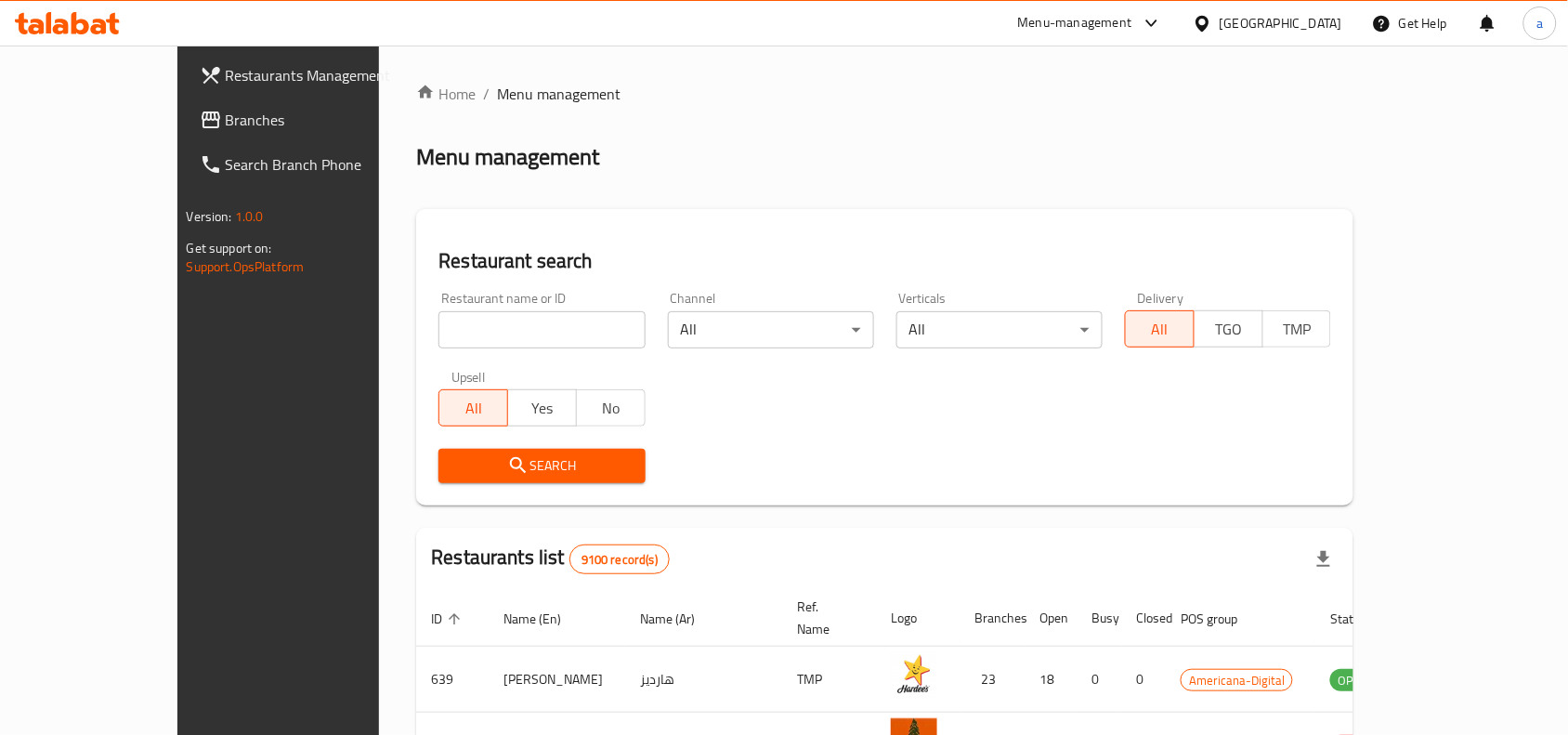
drag, startPoint x: 117, startPoint y: 125, endPoint x: 107, endPoint y: 121, distance: 10.8
click at [226, 125] on span "Branches" at bounding box center [325, 119] width 199 height 22
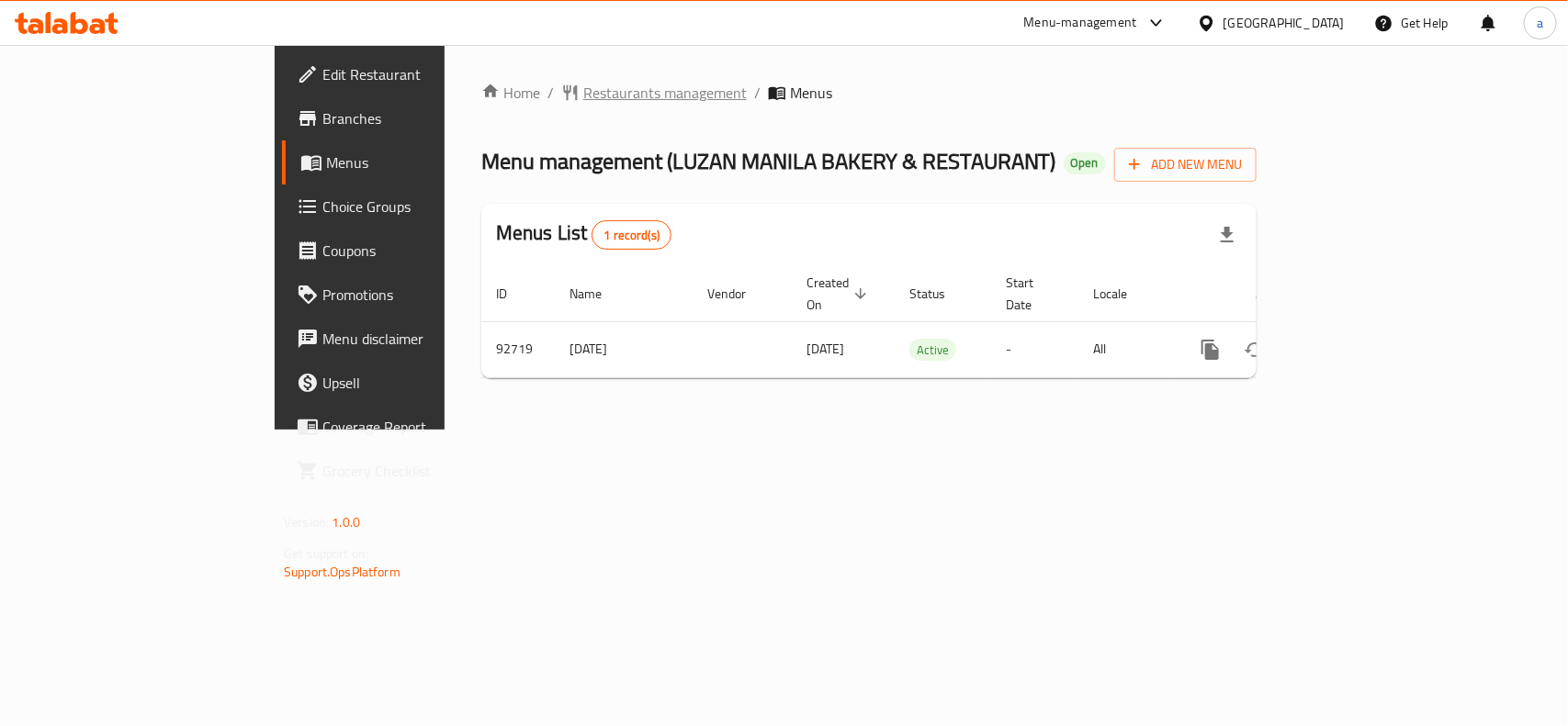
click at [583, 93] on span "Restaurants management" at bounding box center [664, 93] width 163 height 22
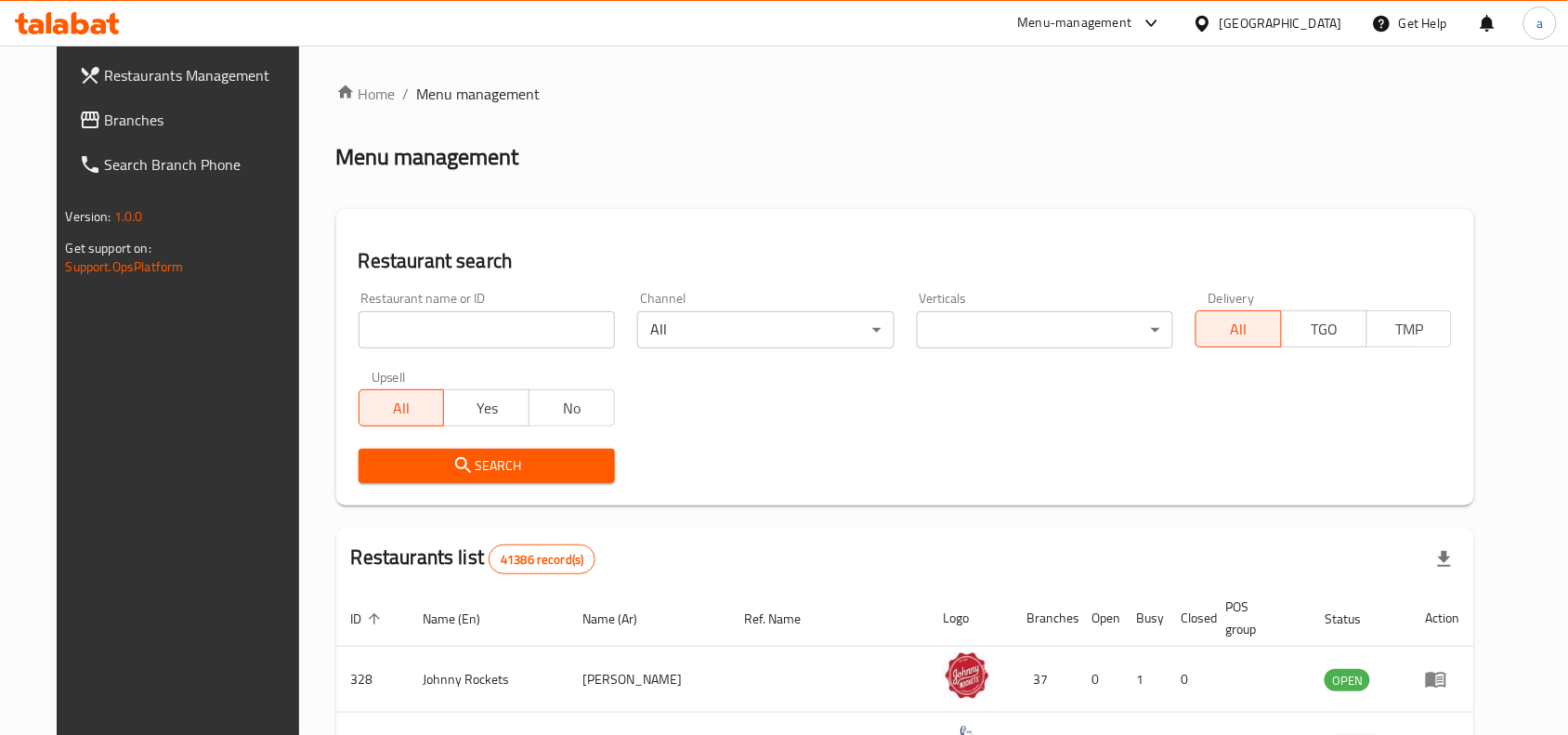
click at [141, 121] on span "Branches" at bounding box center [204, 119] width 199 height 22
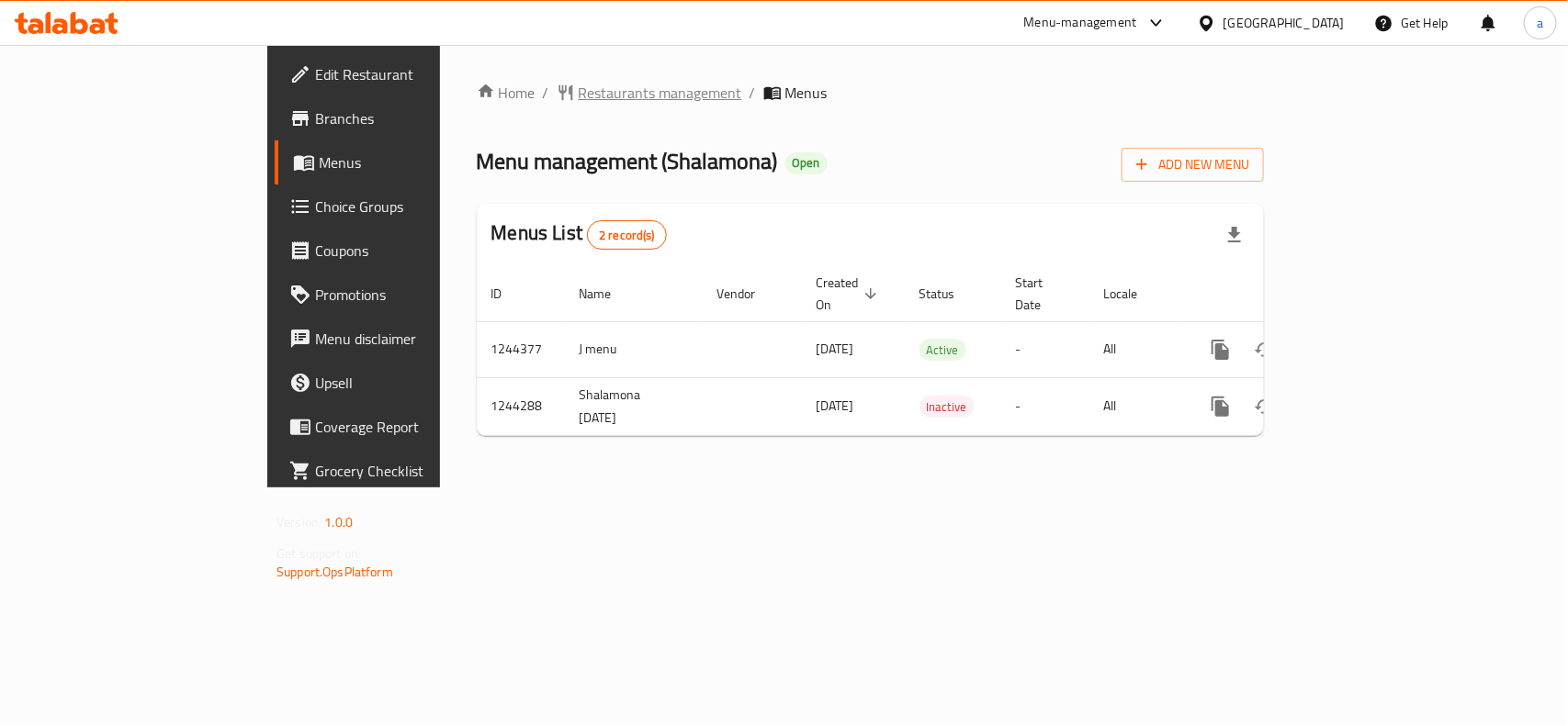
click at [578, 90] on span "Restaurants management" at bounding box center [659, 93] width 163 height 22
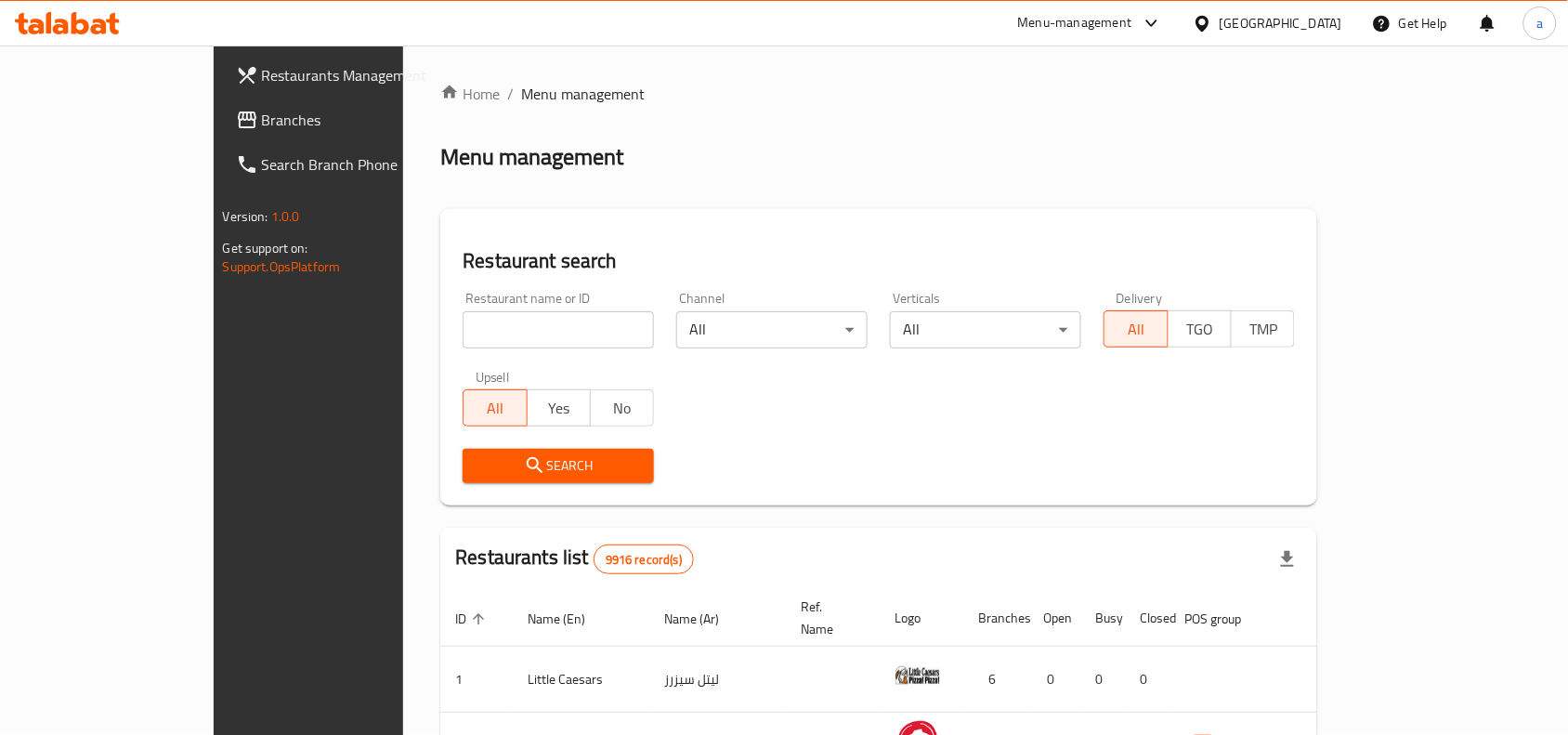
click at [221, 105] on link "Branches" at bounding box center [348, 119] width 254 height 45
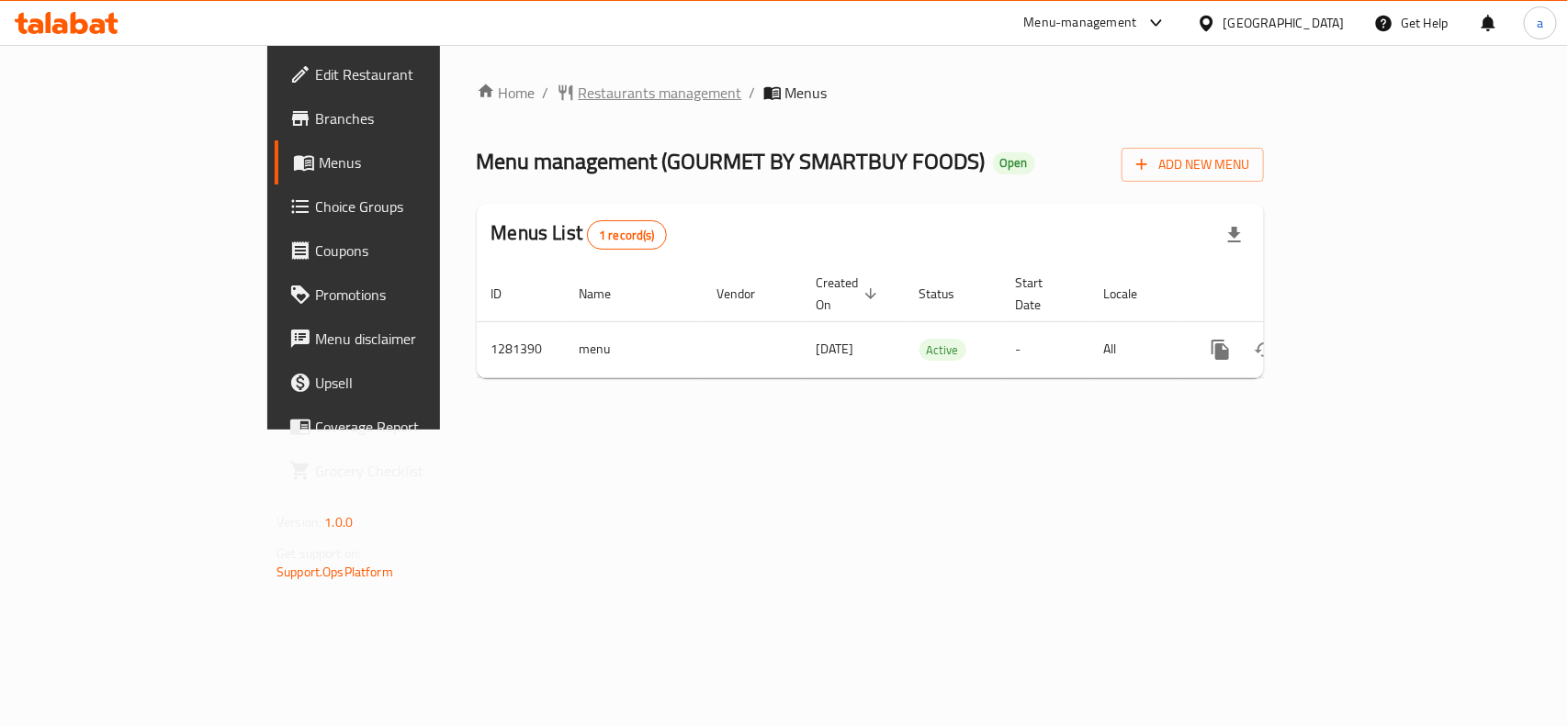
click at [578, 93] on span "Restaurants management" at bounding box center [659, 93] width 163 height 22
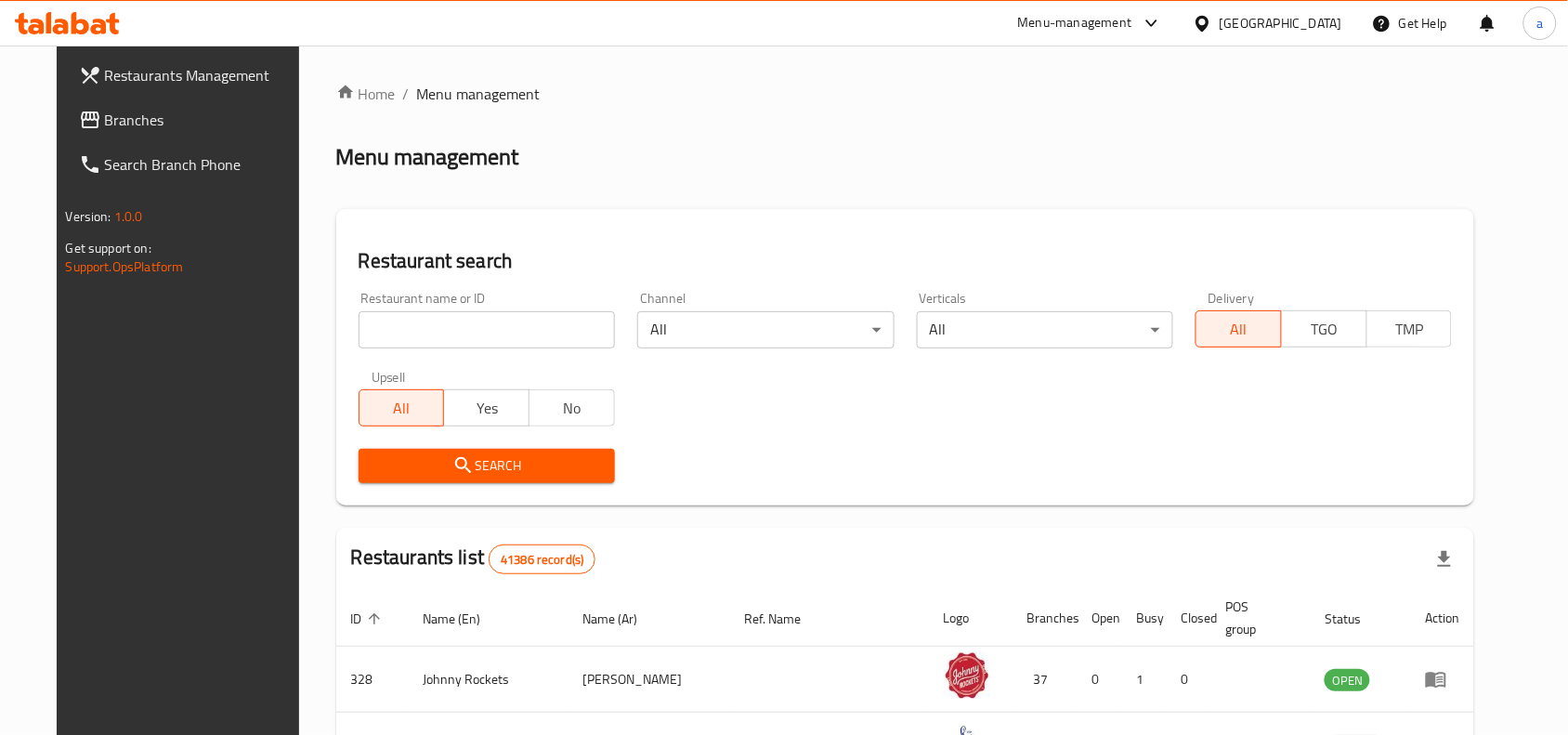
click at [105, 131] on span "Branches" at bounding box center [204, 119] width 199 height 22
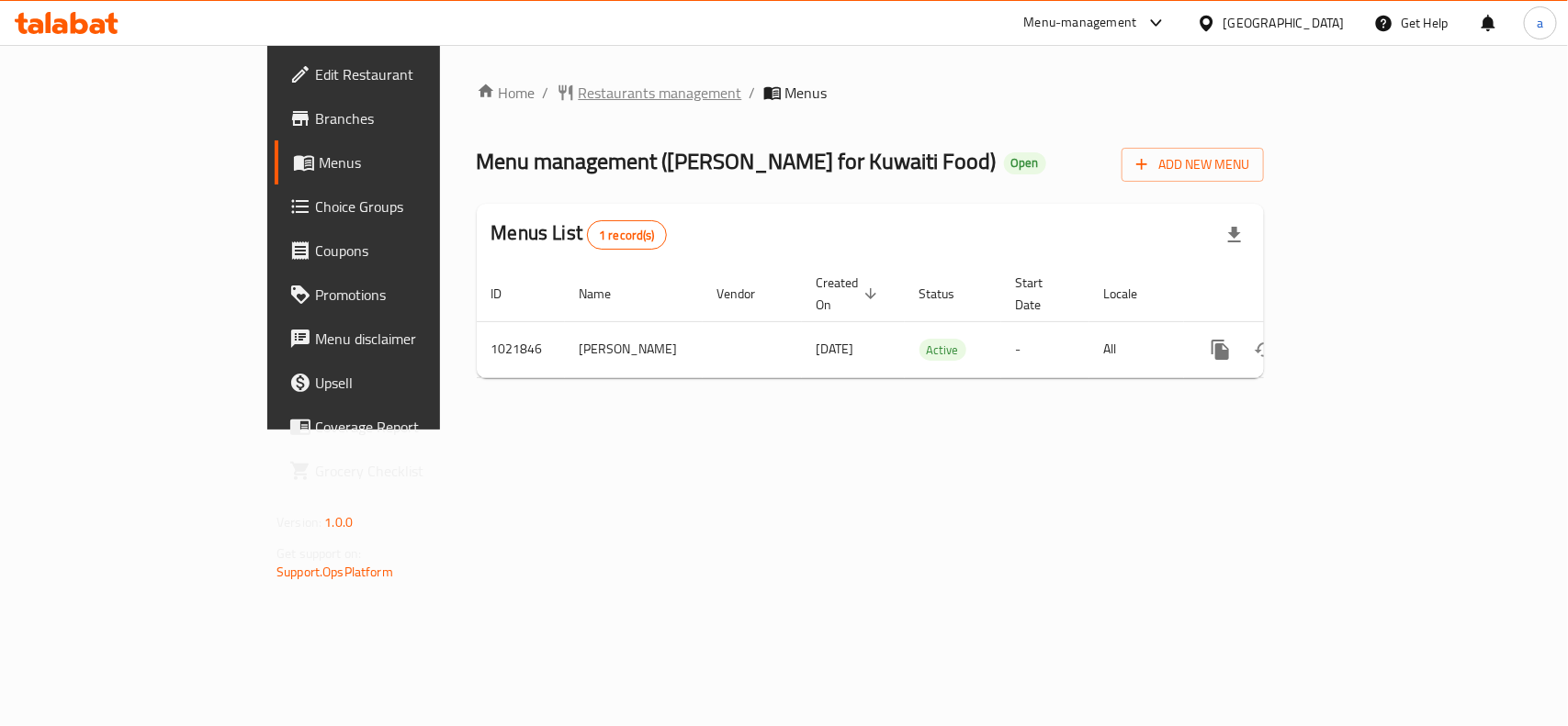
click at [578, 97] on span "Restaurants management" at bounding box center [659, 93] width 163 height 22
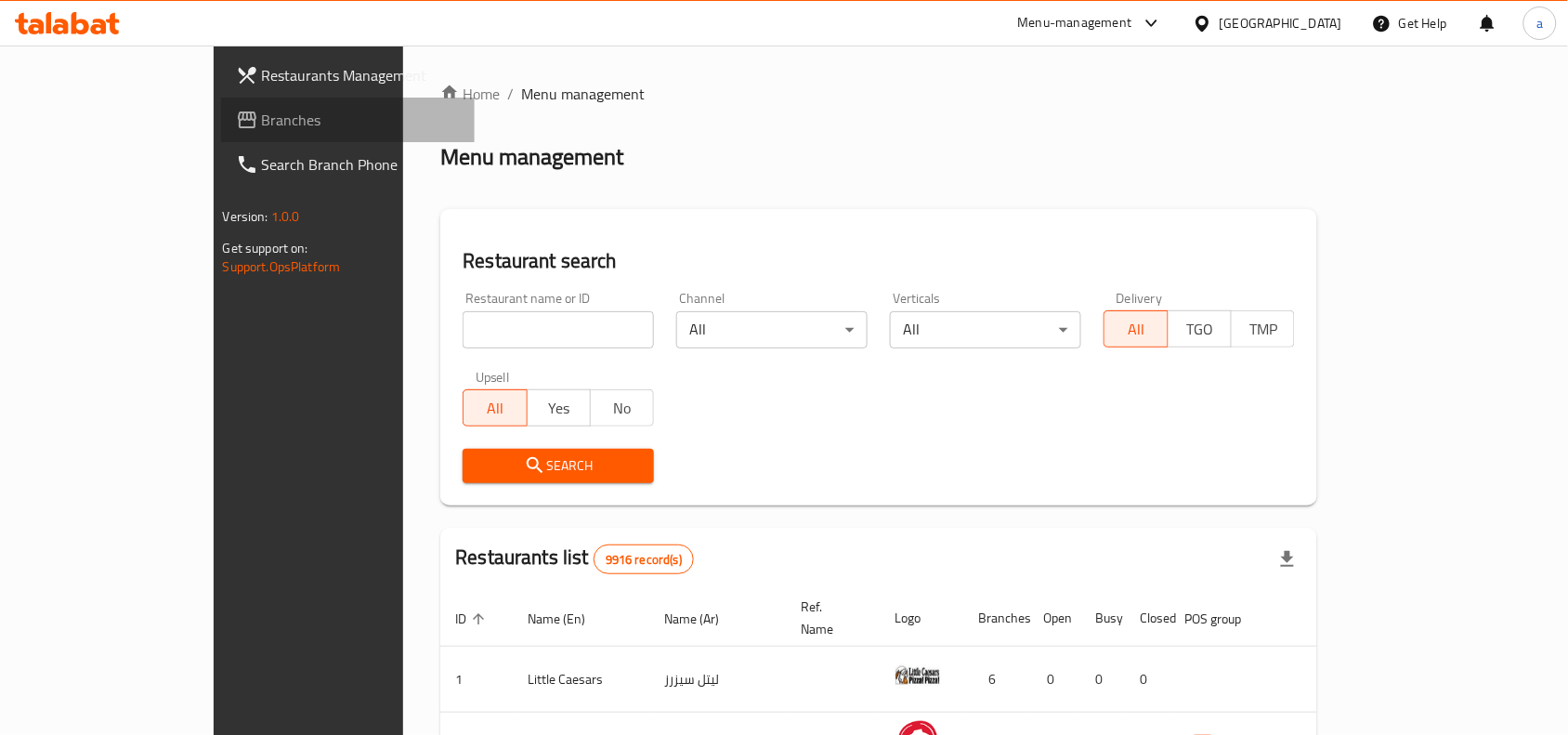
click at [262, 121] on span "Branches" at bounding box center [361, 119] width 199 height 22
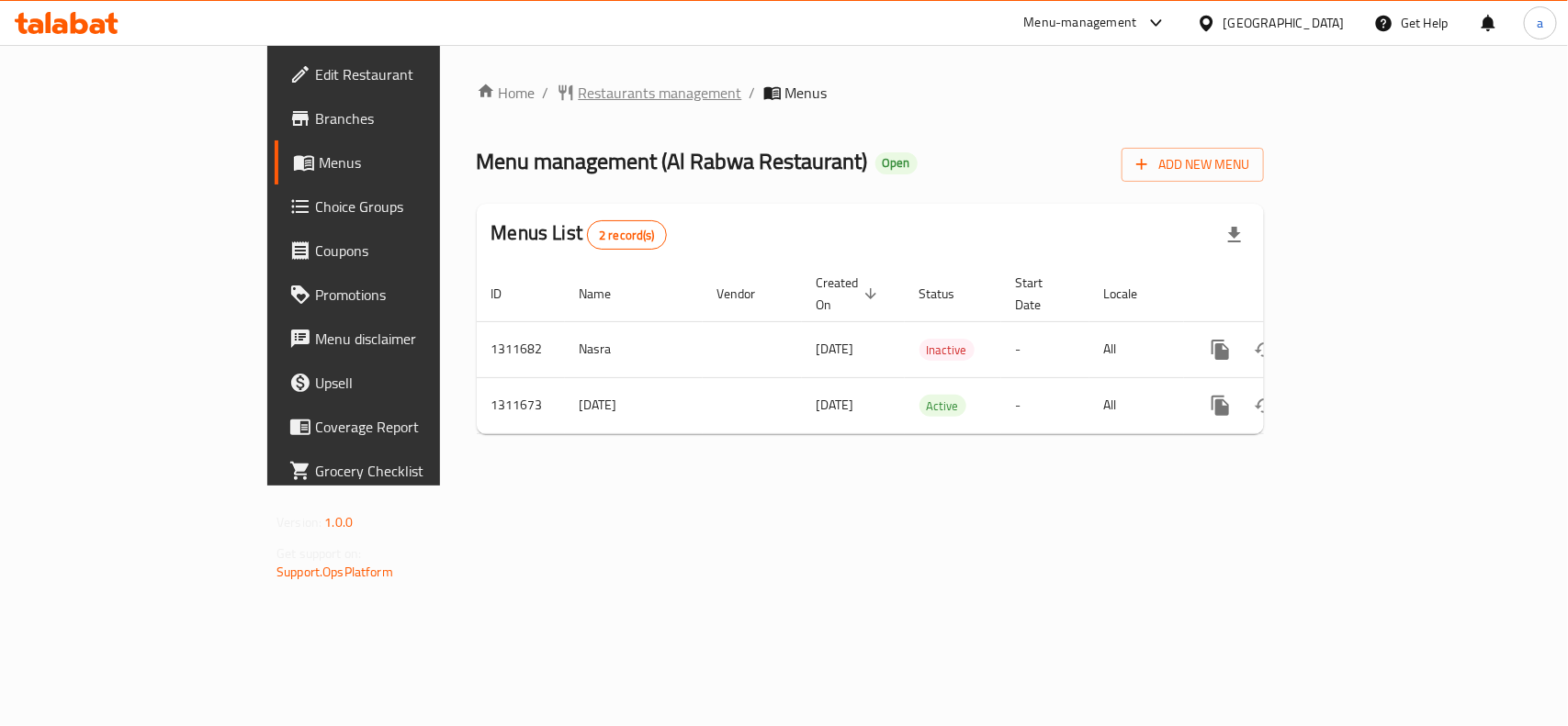
click at [578, 99] on span "Restaurants management" at bounding box center [659, 93] width 163 height 22
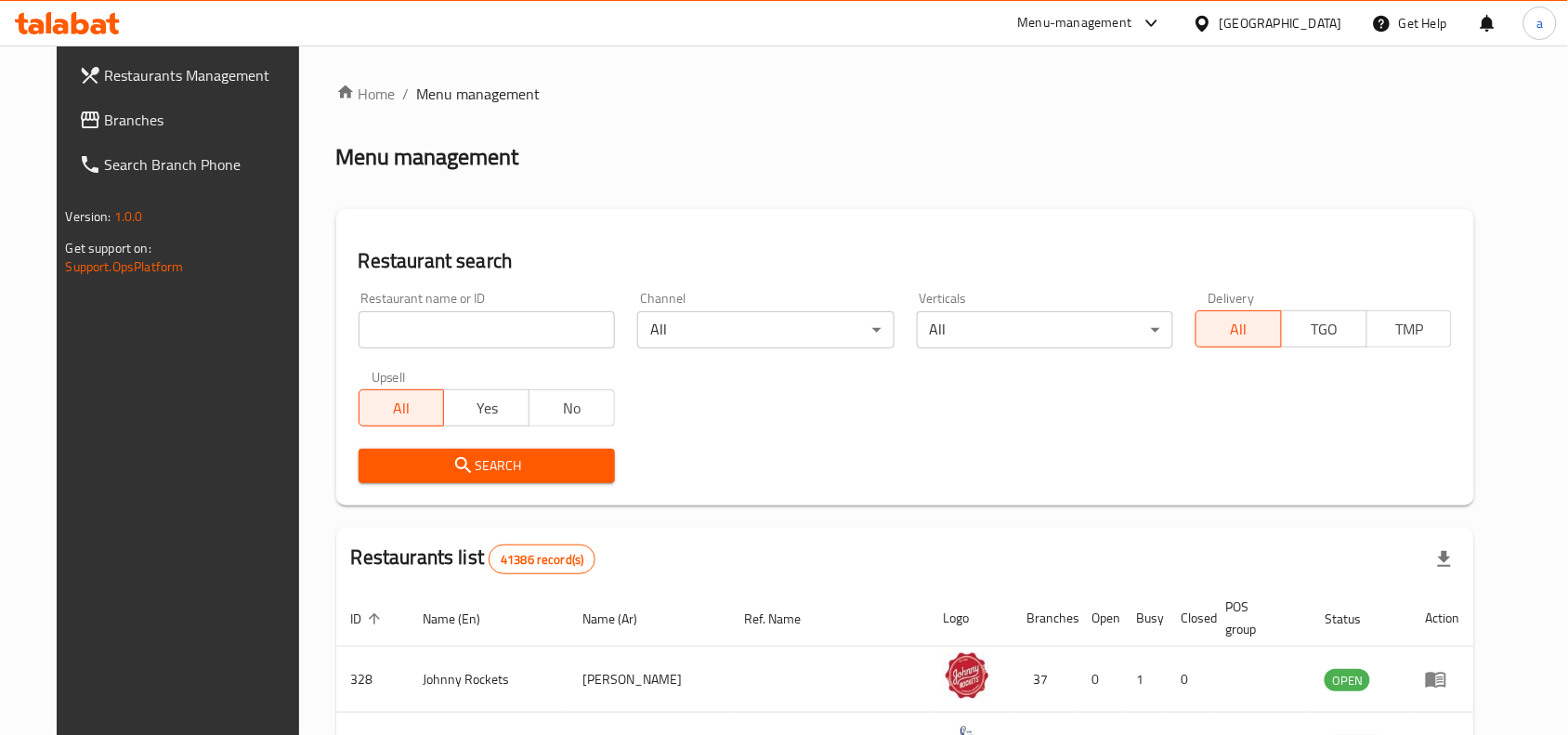
click at [170, 117] on span "Branches" at bounding box center [204, 119] width 199 height 22
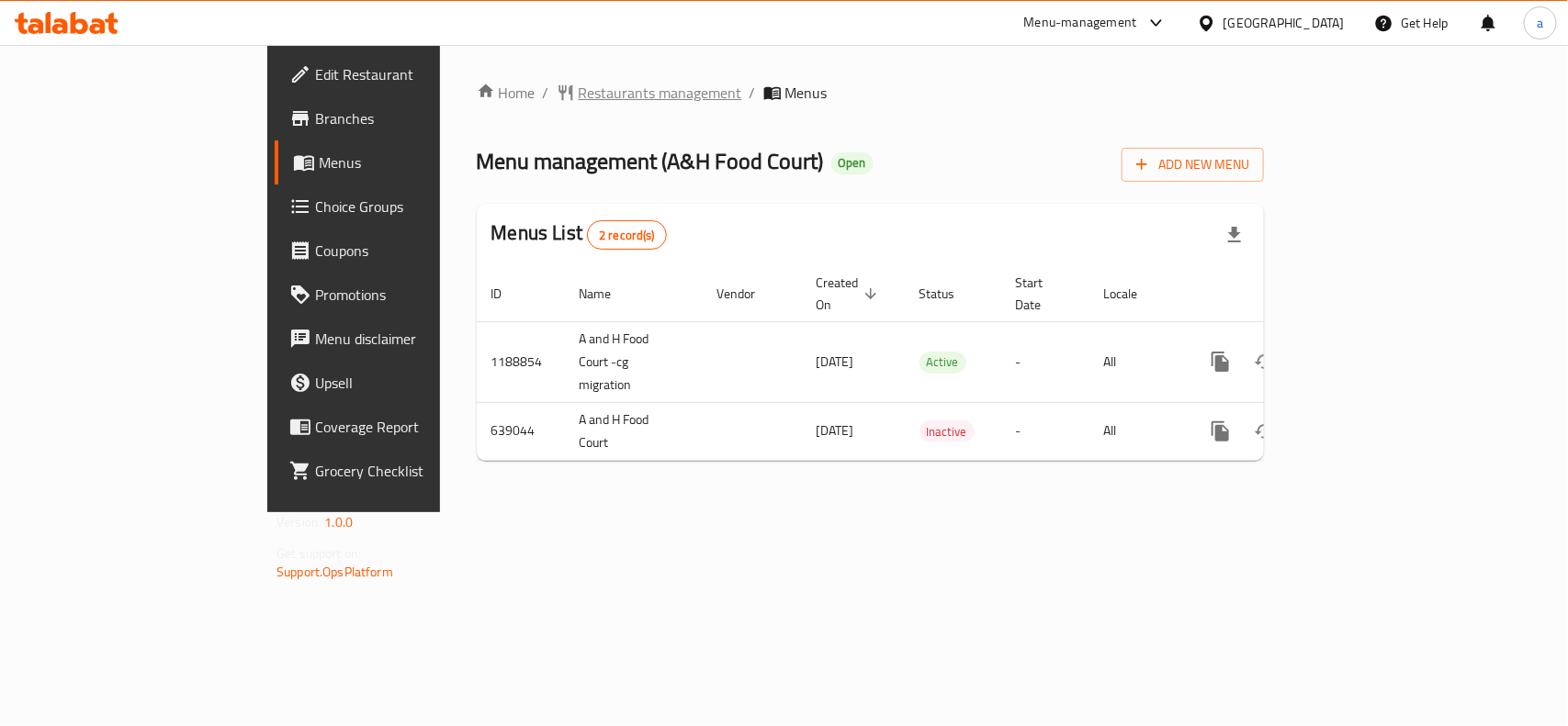
click at [578, 92] on span "Restaurants management" at bounding box center [659, 93] width 163 height 22
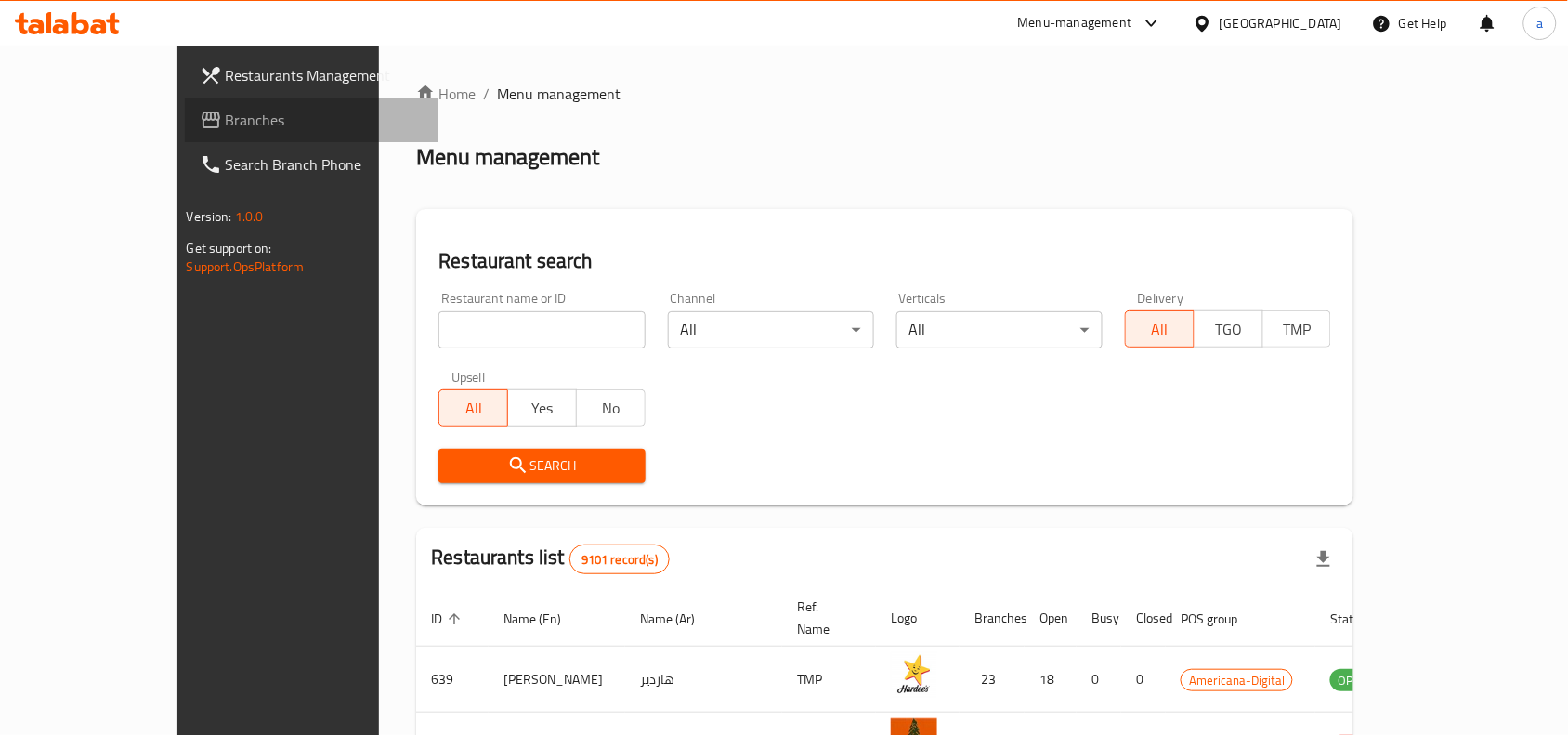
click at [226, 117] on span "Branches" at bounding box center [325, 119] width 199 height 22
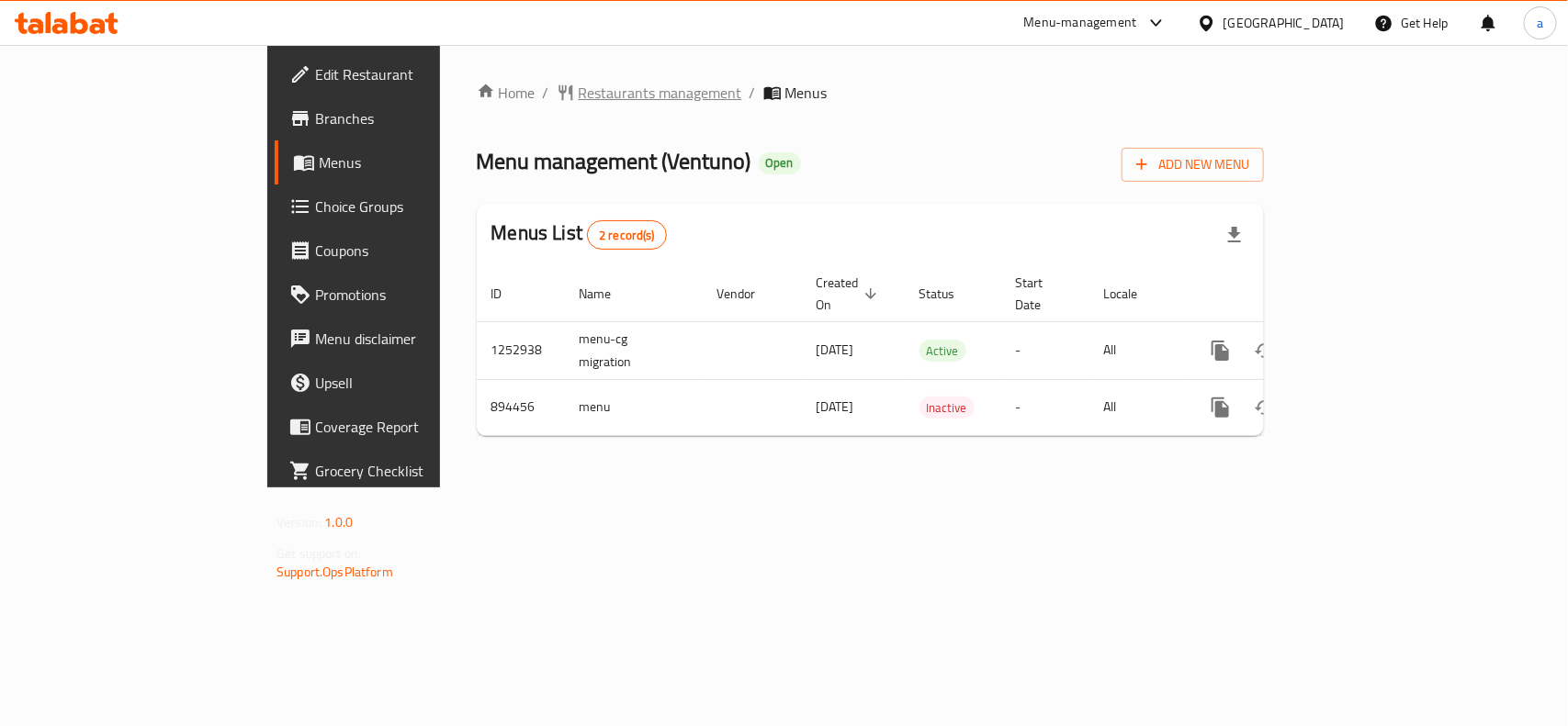
click at [578, 92] on span "Restaurants management" at bounding box center [659, 93] width 163 height 22
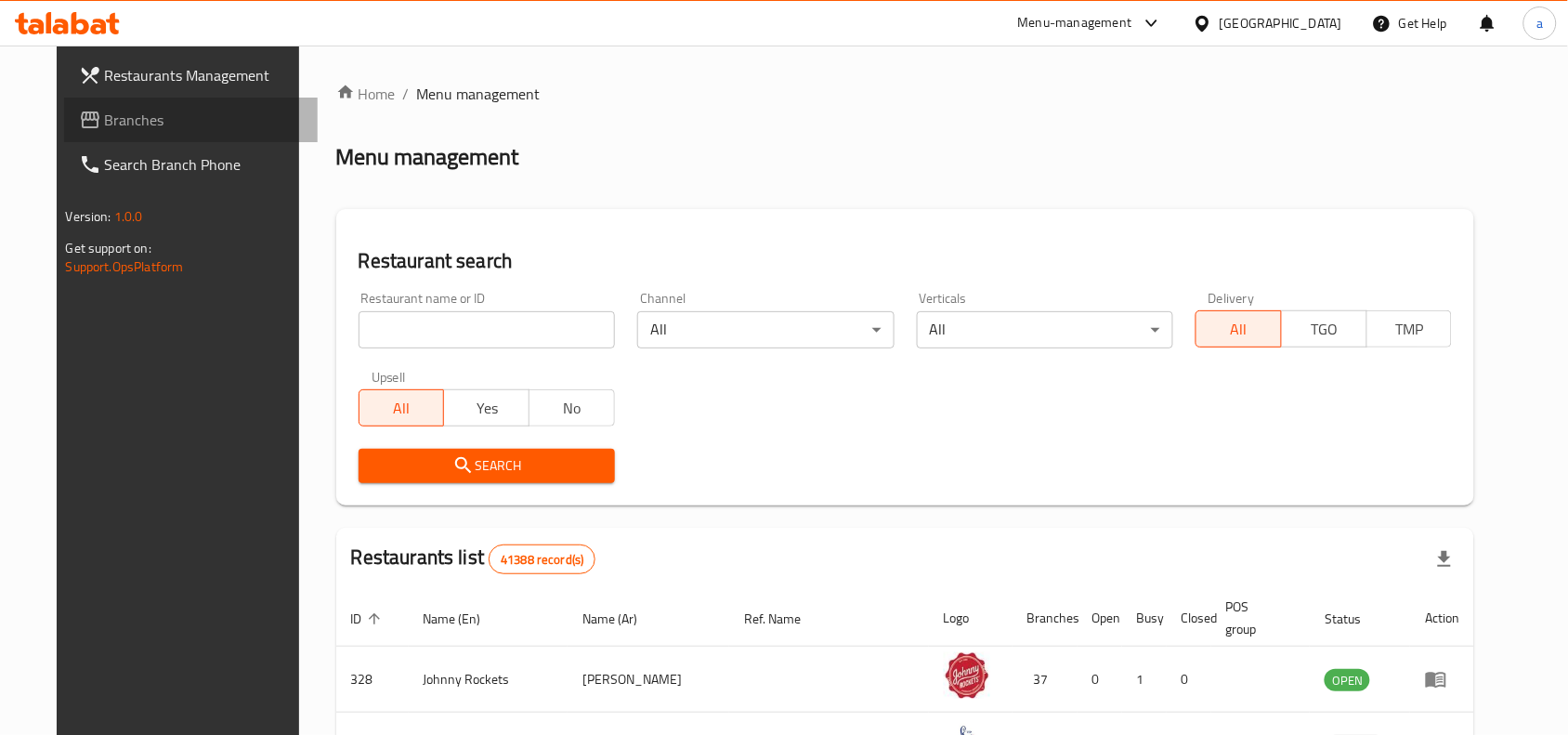
click at [109, 114] on span "Branches" at bounding box center [204, 119] width 199 height 22
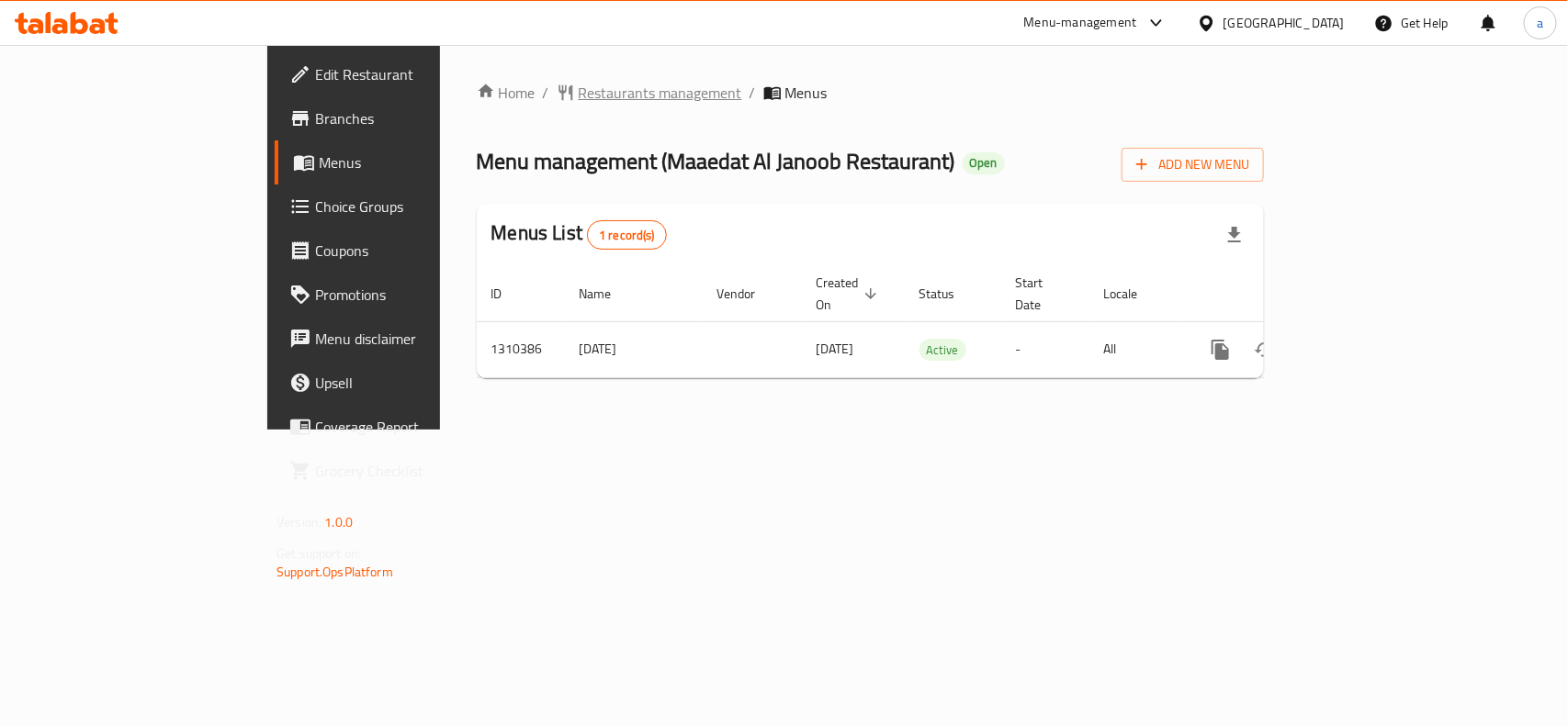
drag, startPoint x: 516, startPoint y: 108, endPoint x: 508, endPoint y: 96, distance: 14.4
click at [516, 108] on div "Home / Restaurants management / Menus Menu management ( Maaedat Al Janoob Resta…" at bounding box center [870, 238] width 787 height 312
click at [578, 89] on span "Restaurants management" at bounding box center [659, 93] width 163 height 22
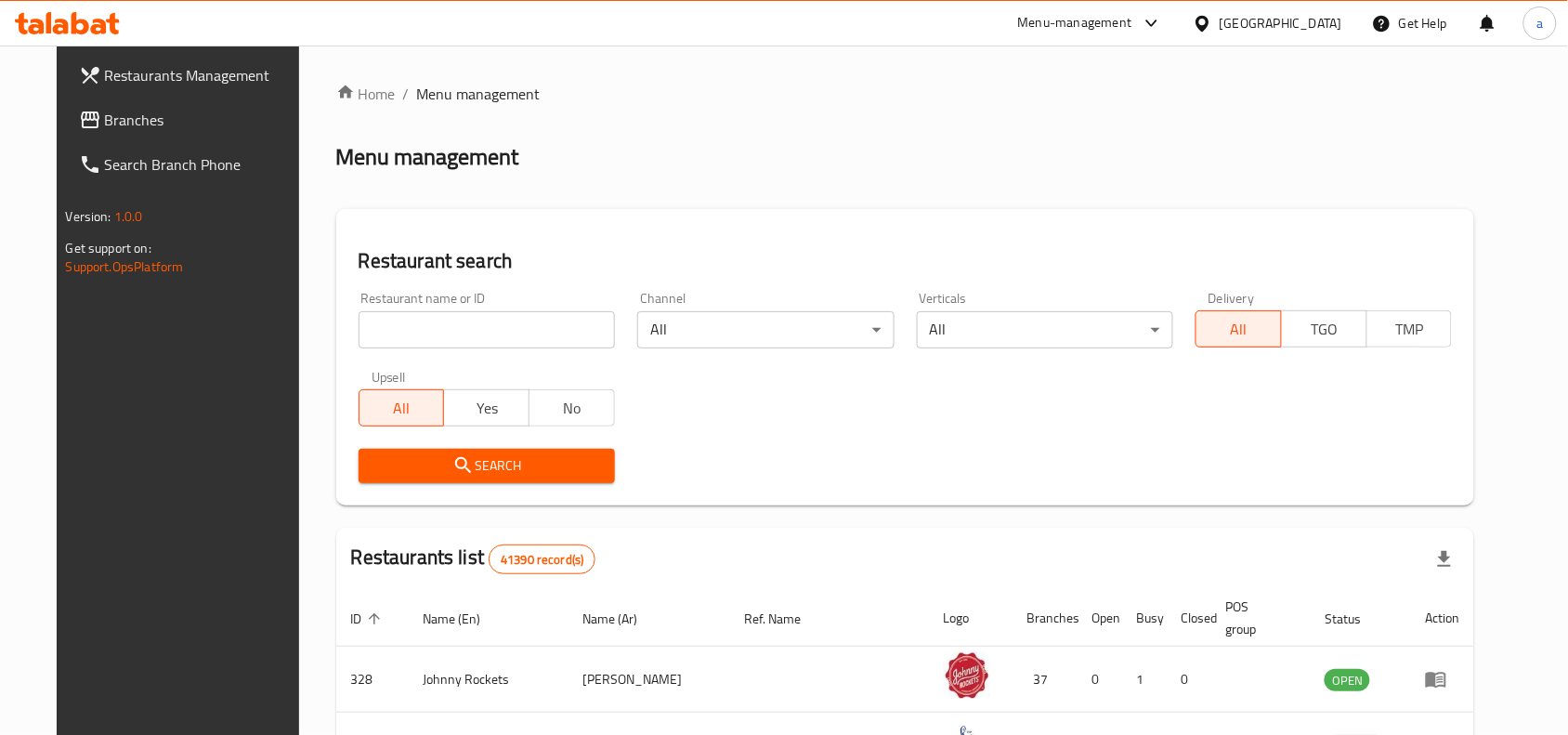
click at [153, 119] on span "Branches" at bounding box center [204, 119] width 199 height 22
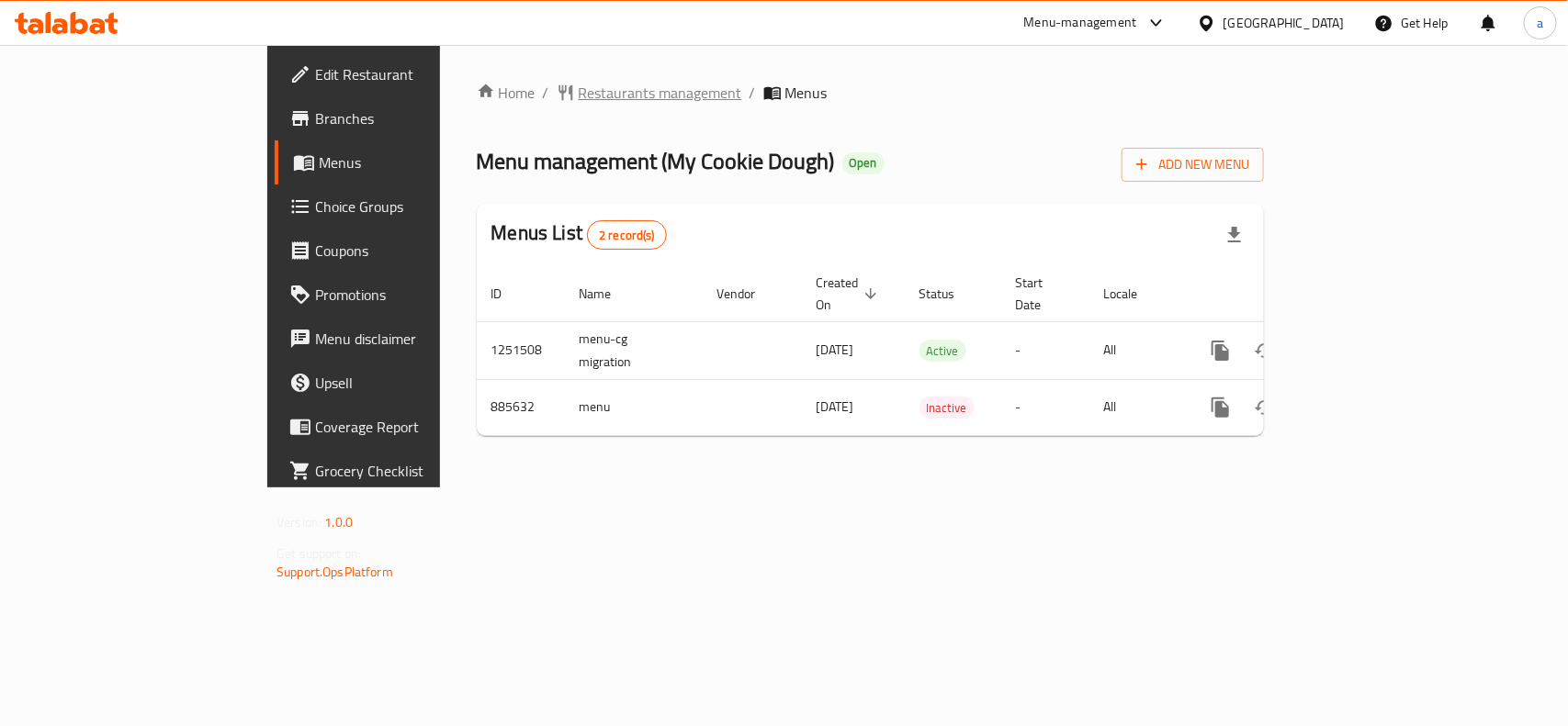
click at [578, 101] on span "Restaurants management" at bounding box center [659, 93] width 163 height 22
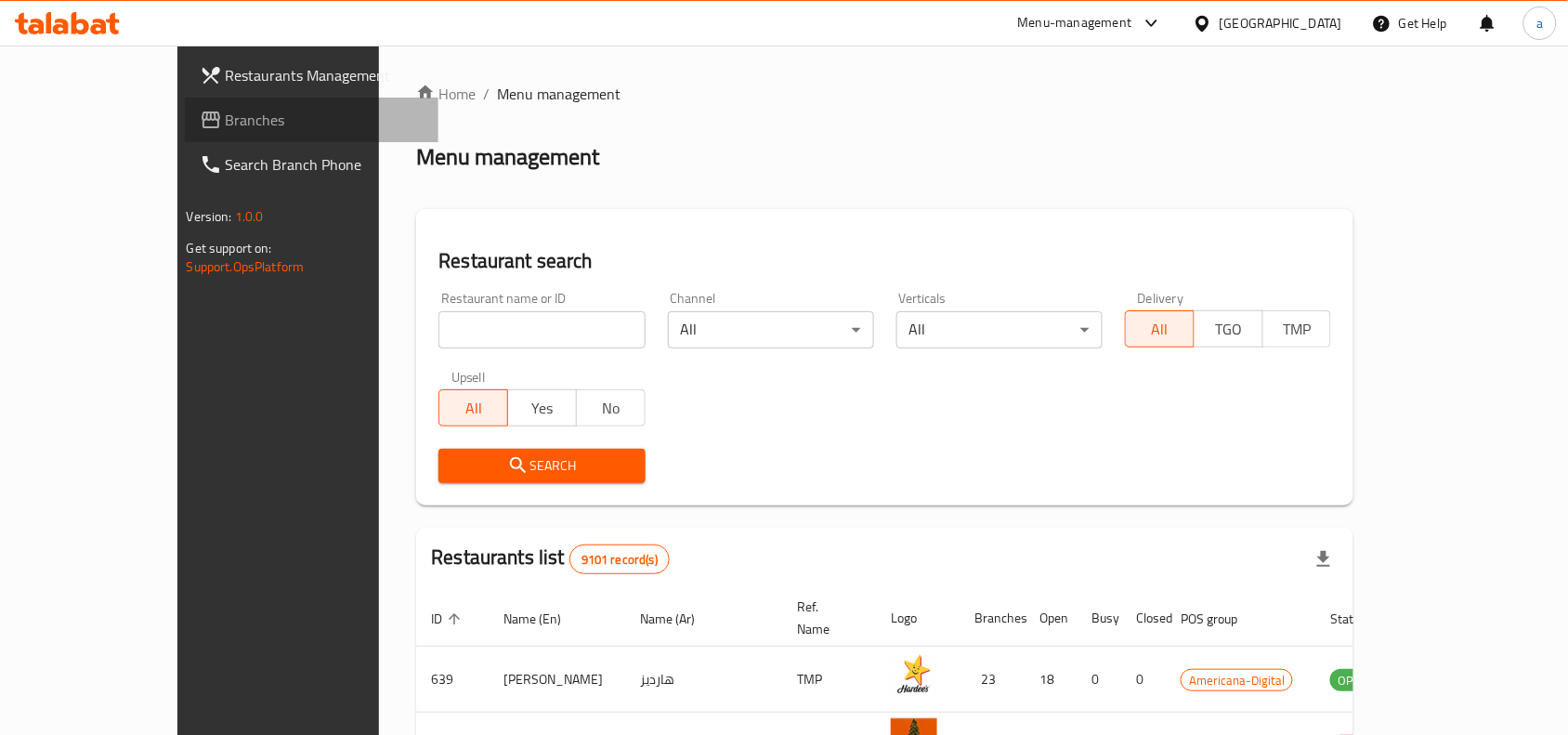
click at [184, 132] on link "Branches" at bounding box center [311, 119] width 254 height 45
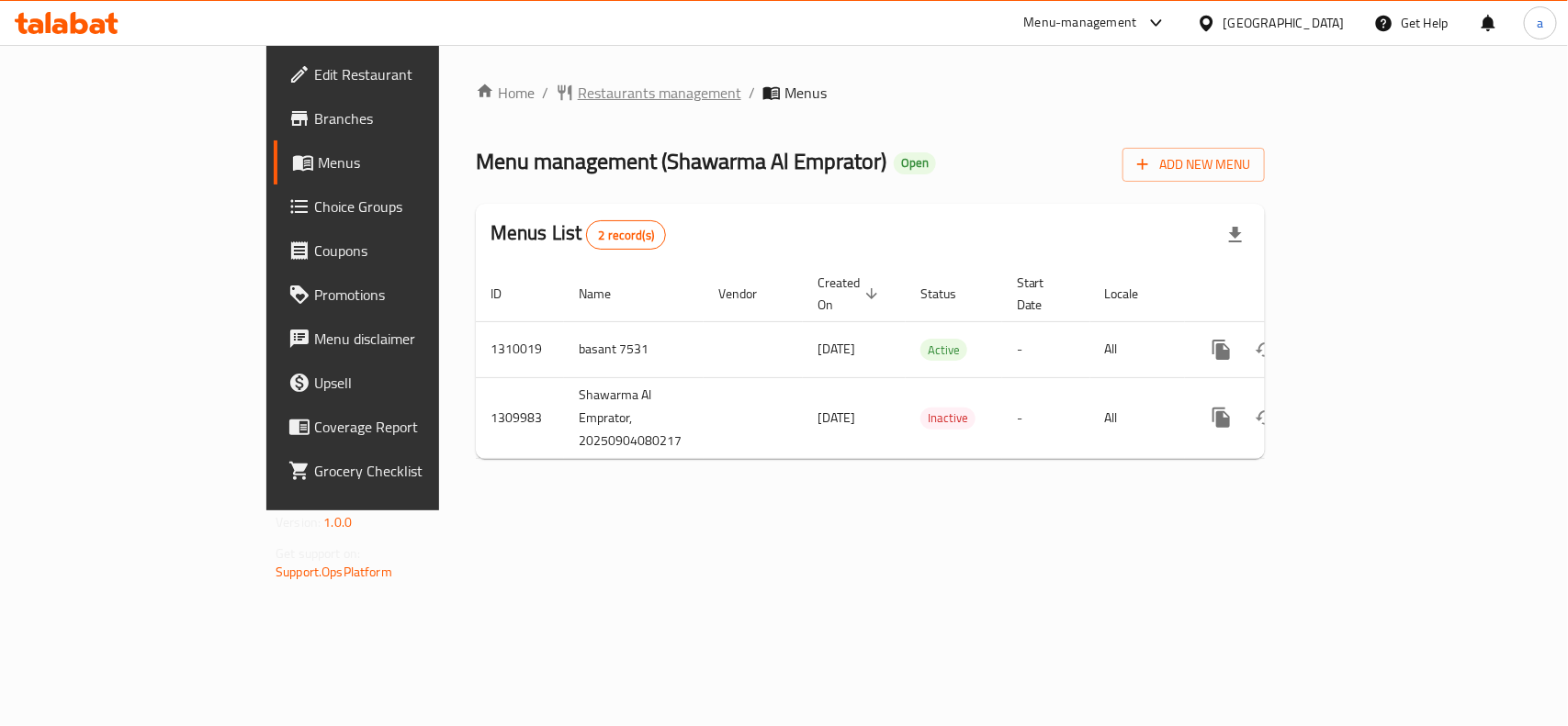
click at [578, 104] on span "Restaurants management" at bounding box center [659, 93] width 163 height 22
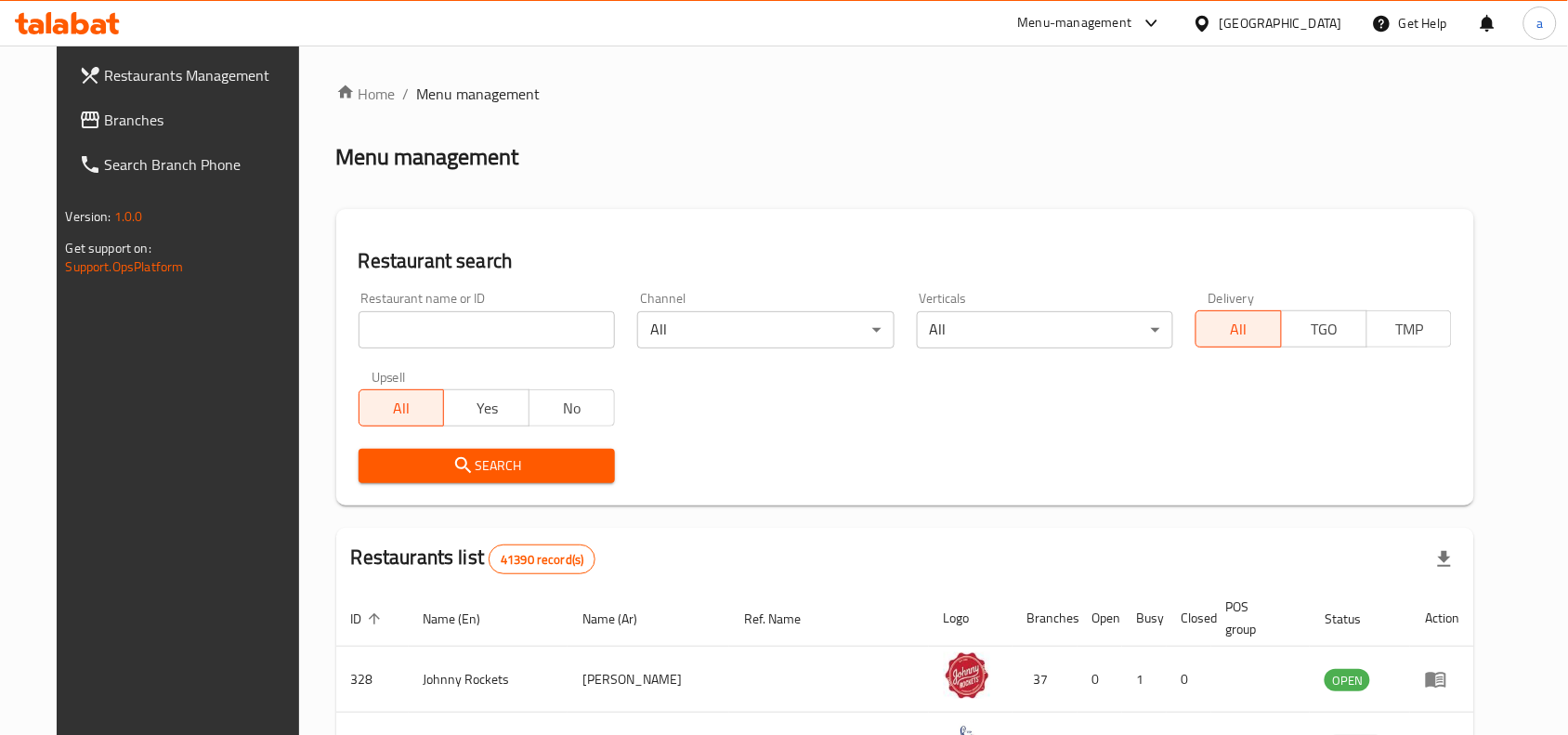
click at [130, 104] on link "Branches" at bounding box center [191, 119] width 254 height 45
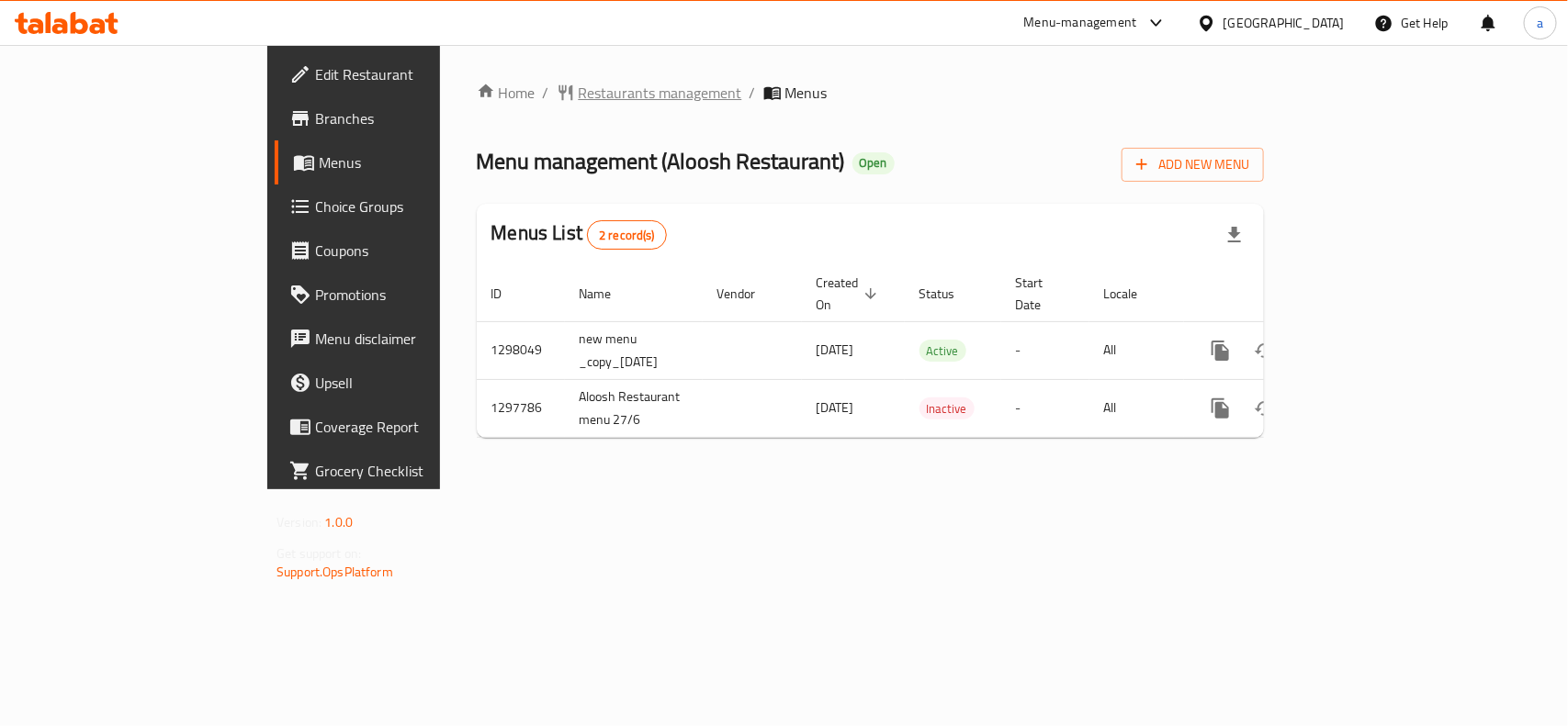
click at [578, 85] on span "Restaurants management" at bounding box center [659, 93] width 163 height 22
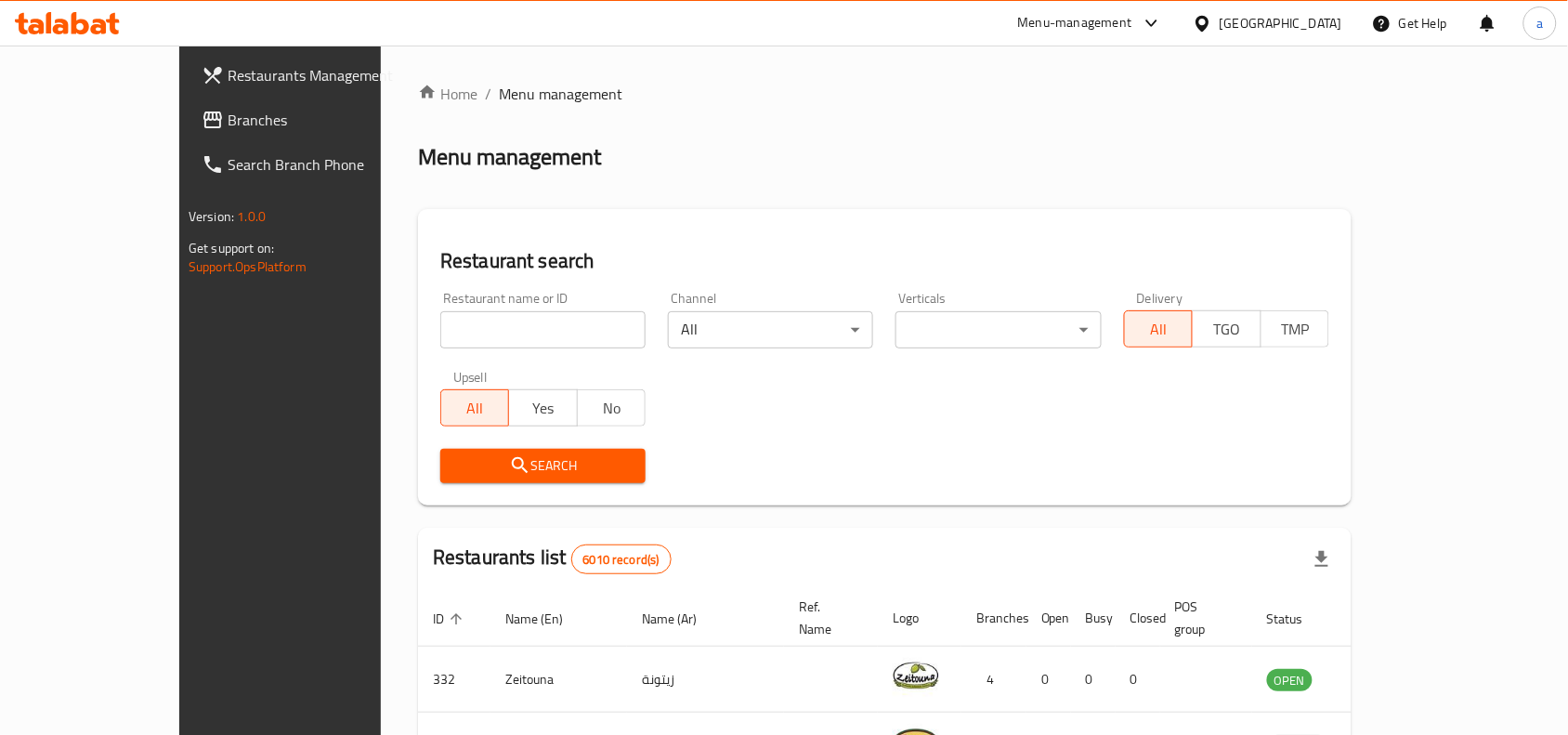
click at [227, 117] on span "Branches" at bounding box center [327, 119] width 199 height 22
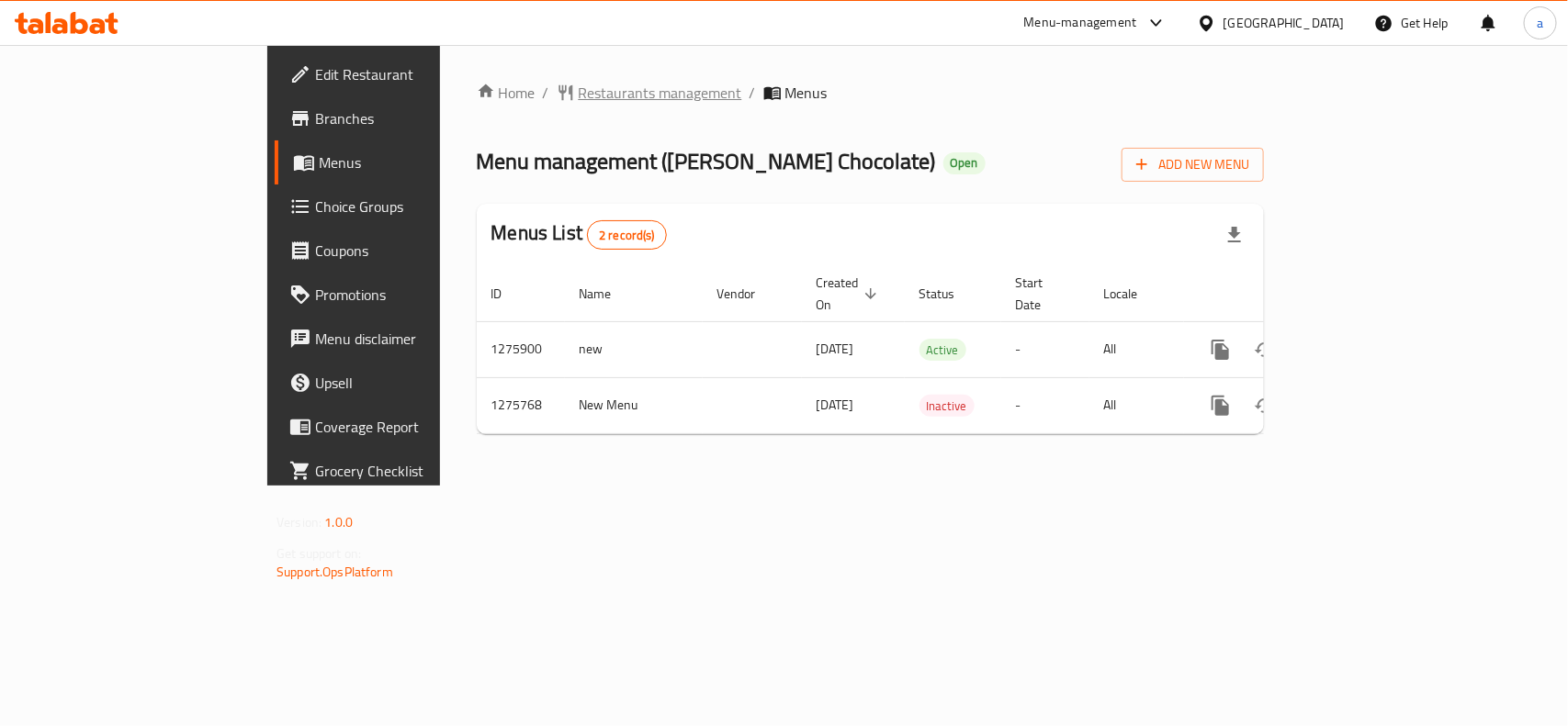
click at [578, 83] on span "Restaurants management" at bounding box center [659, 93] width 163 height 22
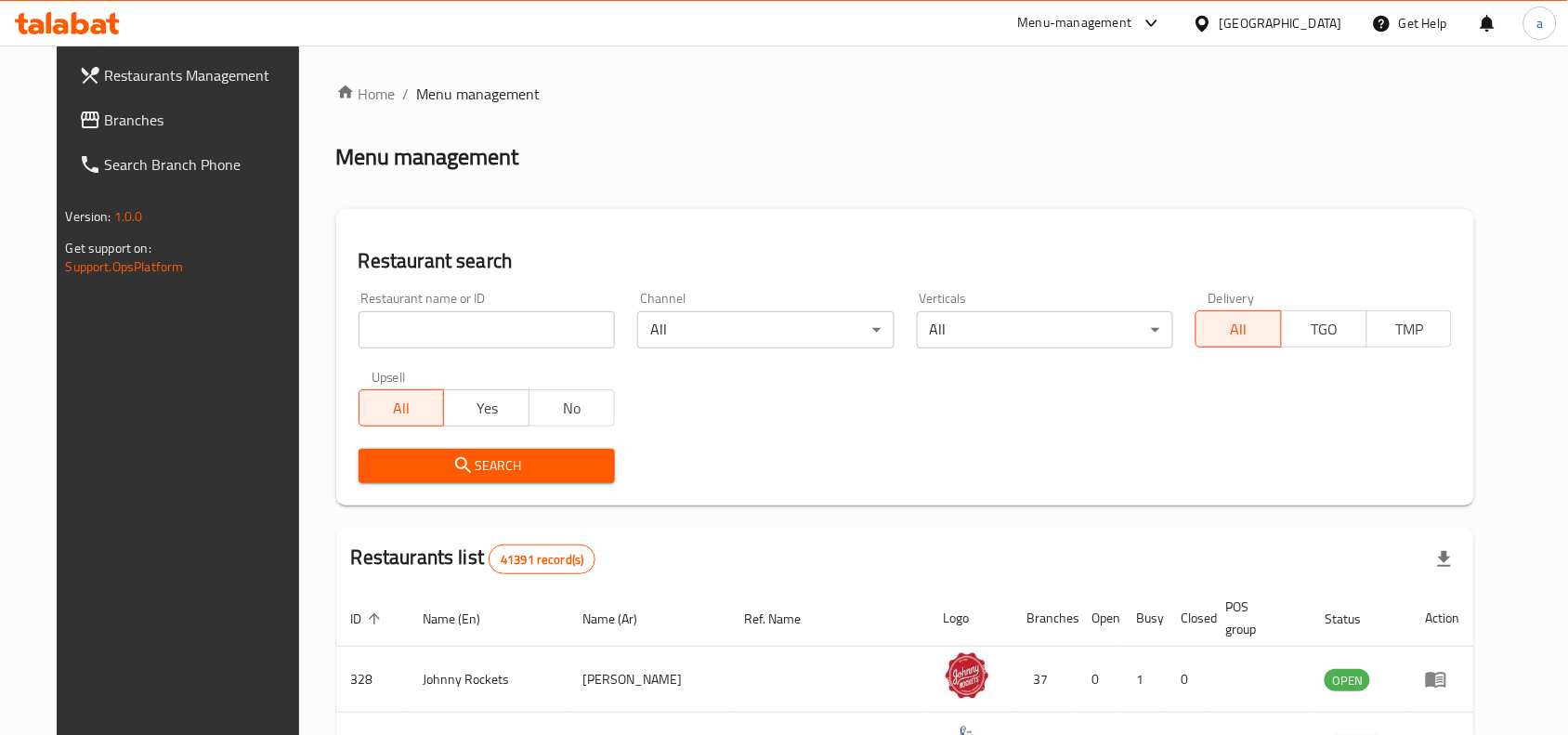
click at [131, 138] on link "Branches" at bounding box center [191, 119] width 254 height 45
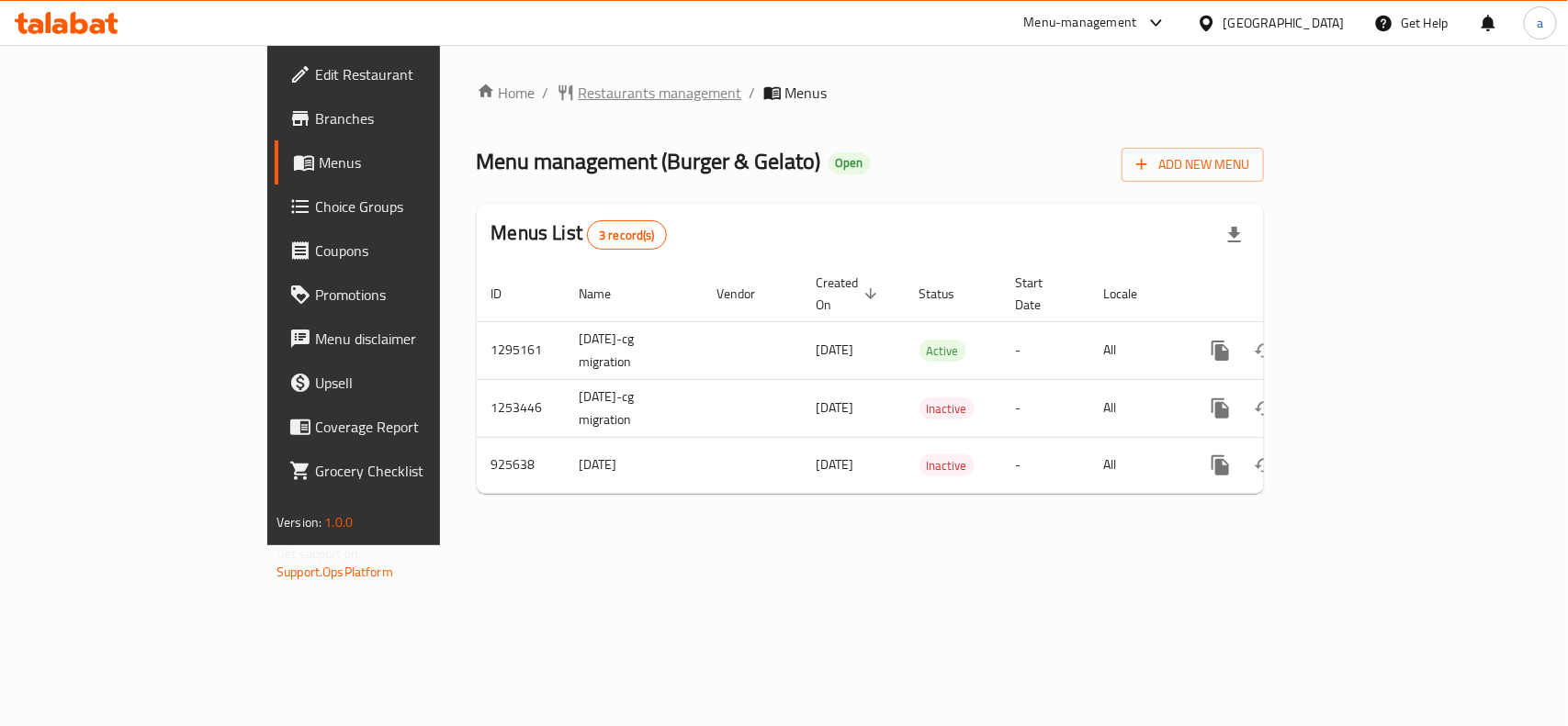
click at [578, 103] on span "Restaurants management" at bounding box center [659, 93] width 163 height 22
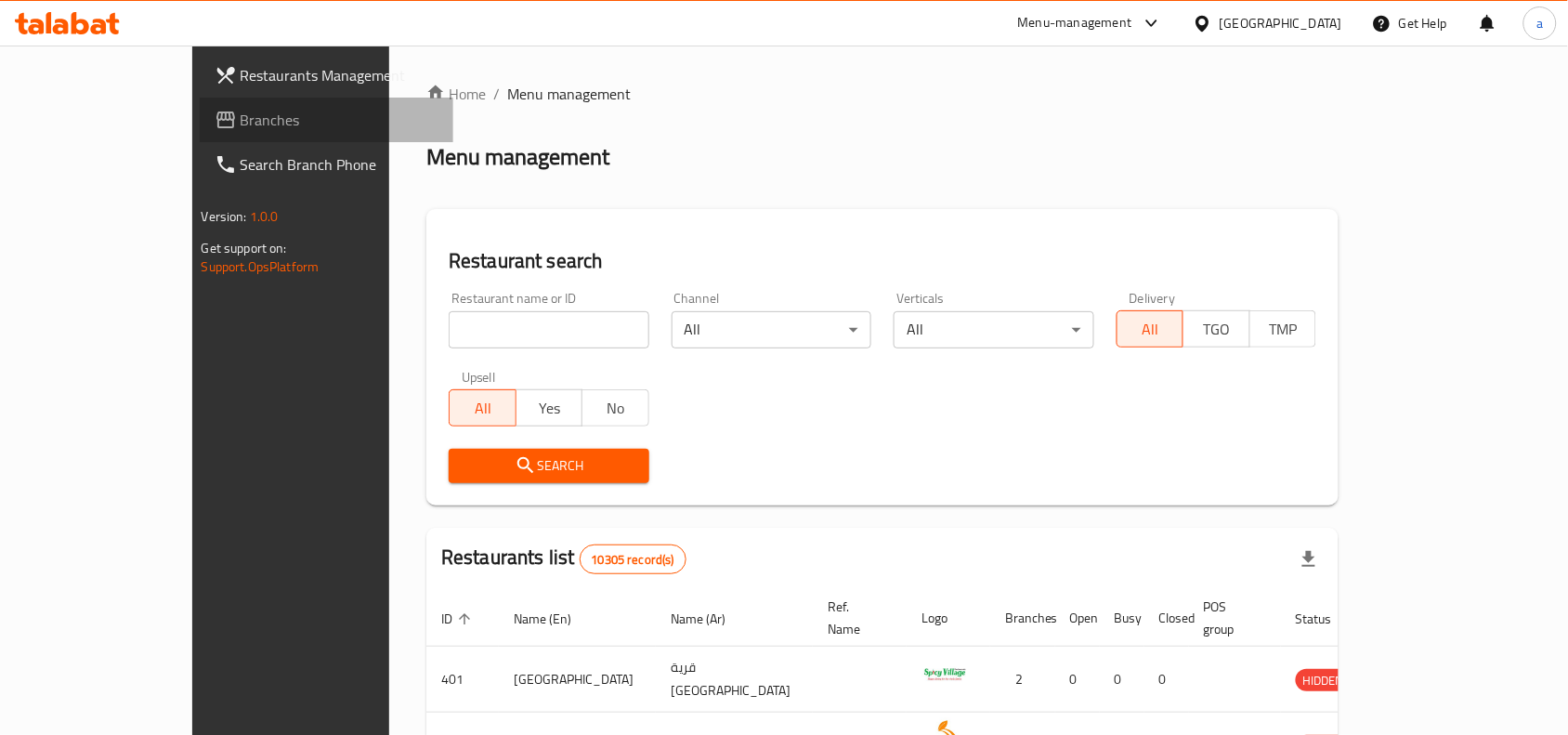
click at [200, 132] on link "Branches" at bounding box center [327, 119] width 254 height 45
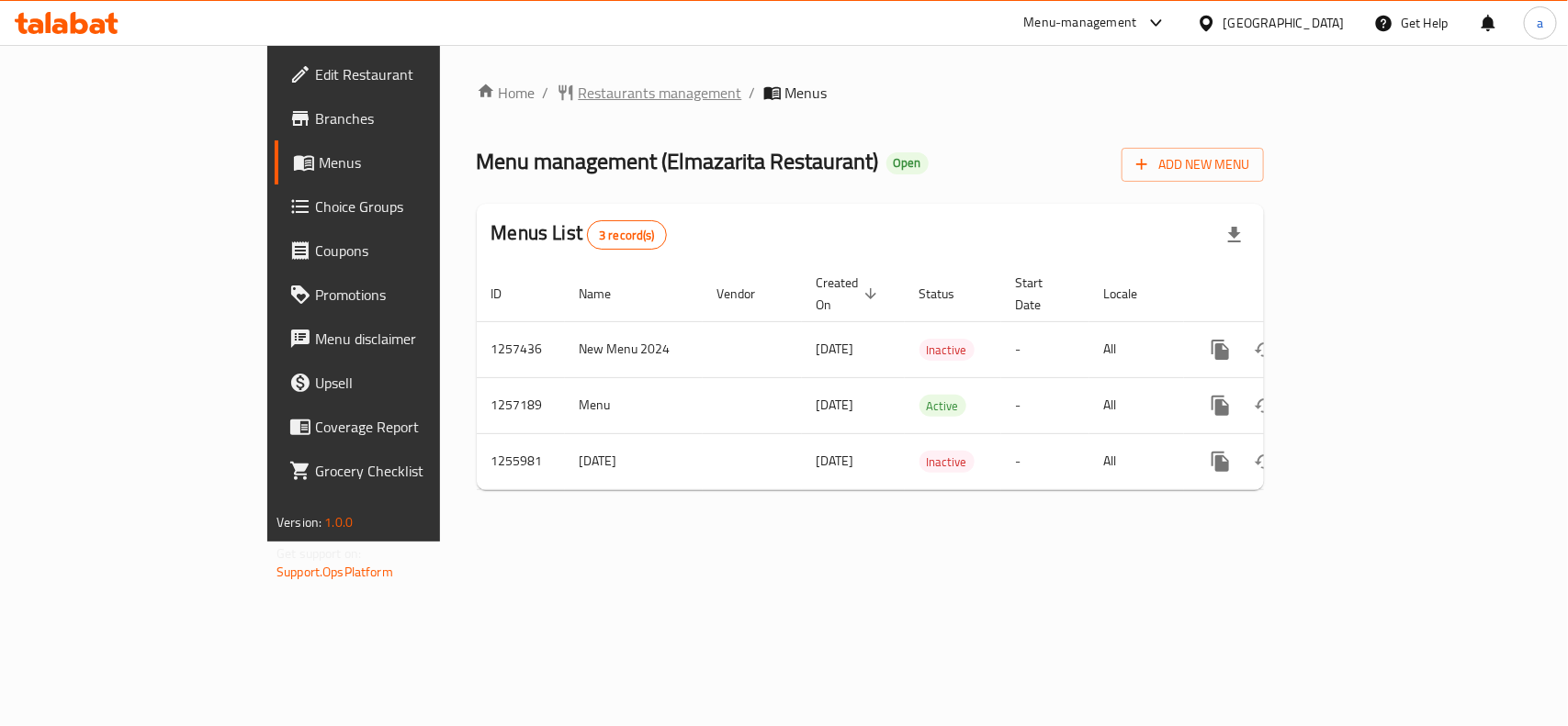
click at [578, 94] on span "Restaurants management" at bounding box center [659, 93] width 163 height 22
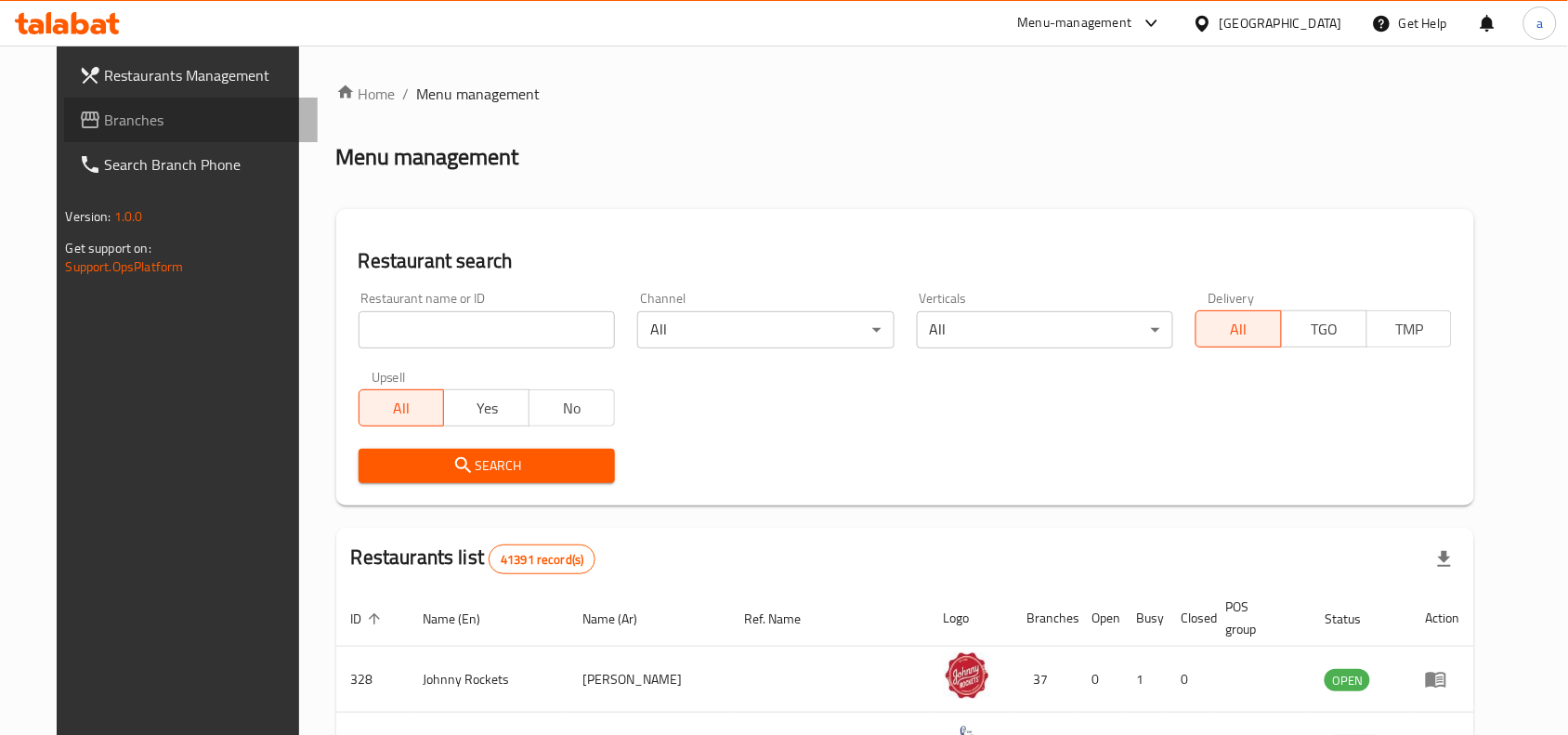
click at [132, 127] on span "Branches" at bounding box center [204, 119] width 199 height 22
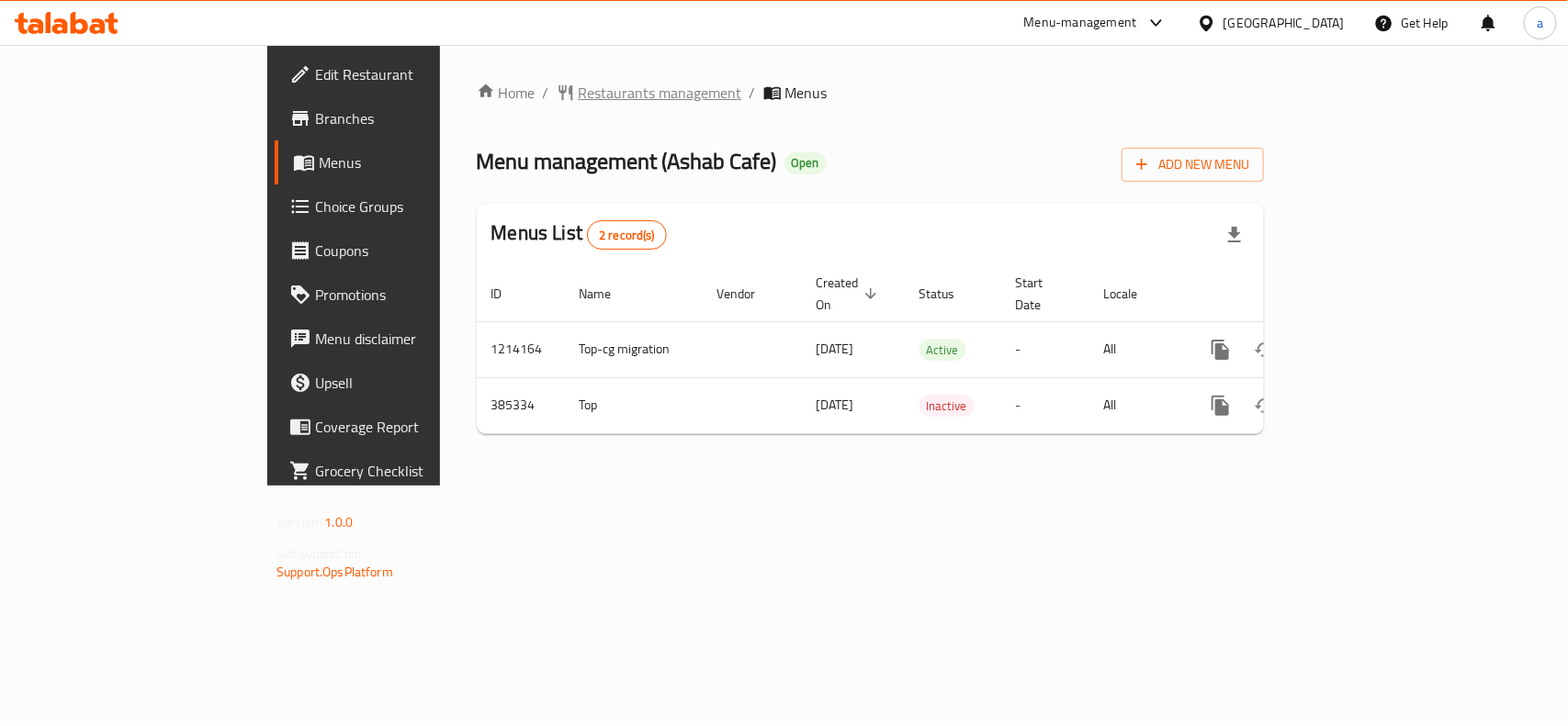
click at [578, 88] on span "Restaurants management" at bounding box center [659, 93] width 163 height 22
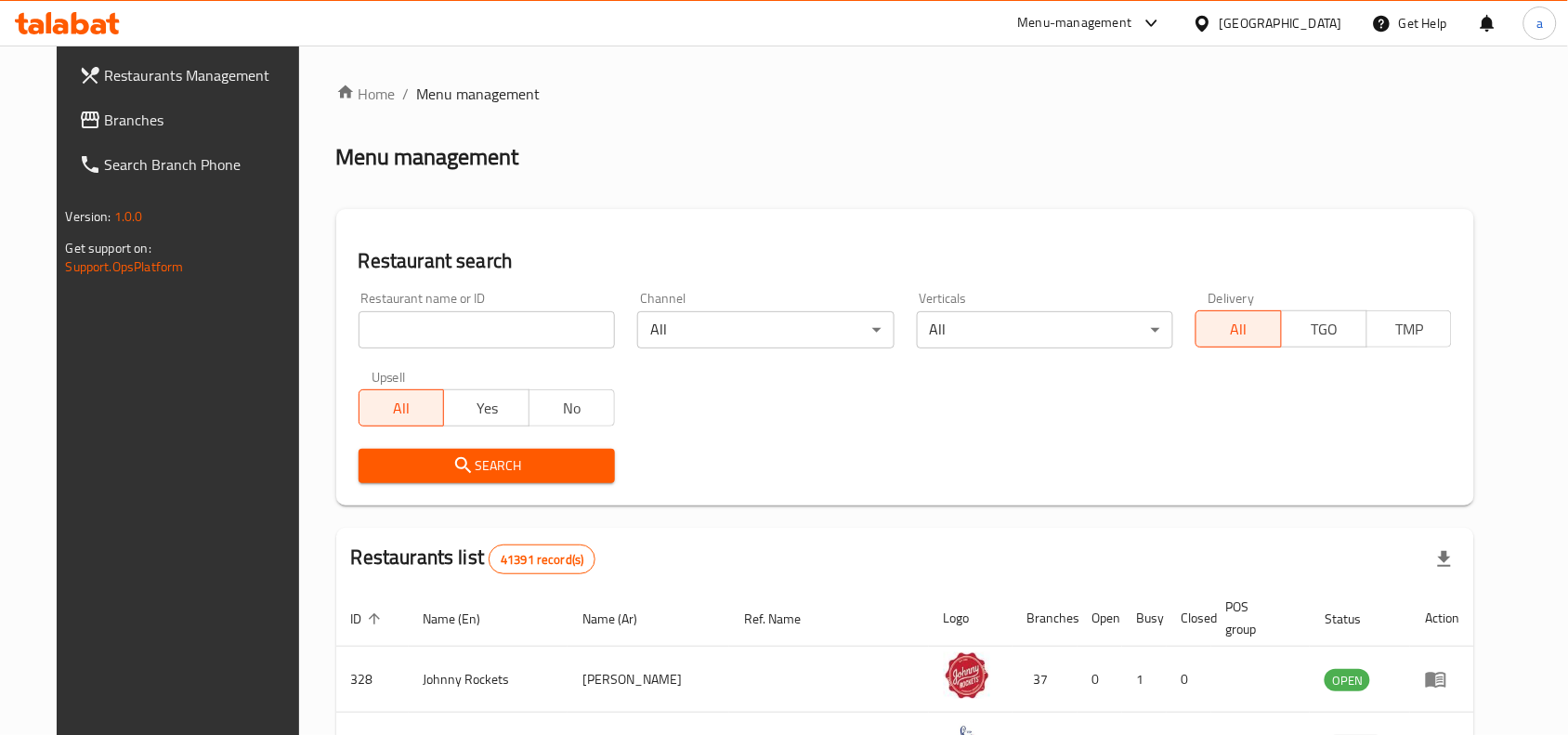
click at [105, 131] on span "Branches" at bounding box center [204, 119] width 199 height 22
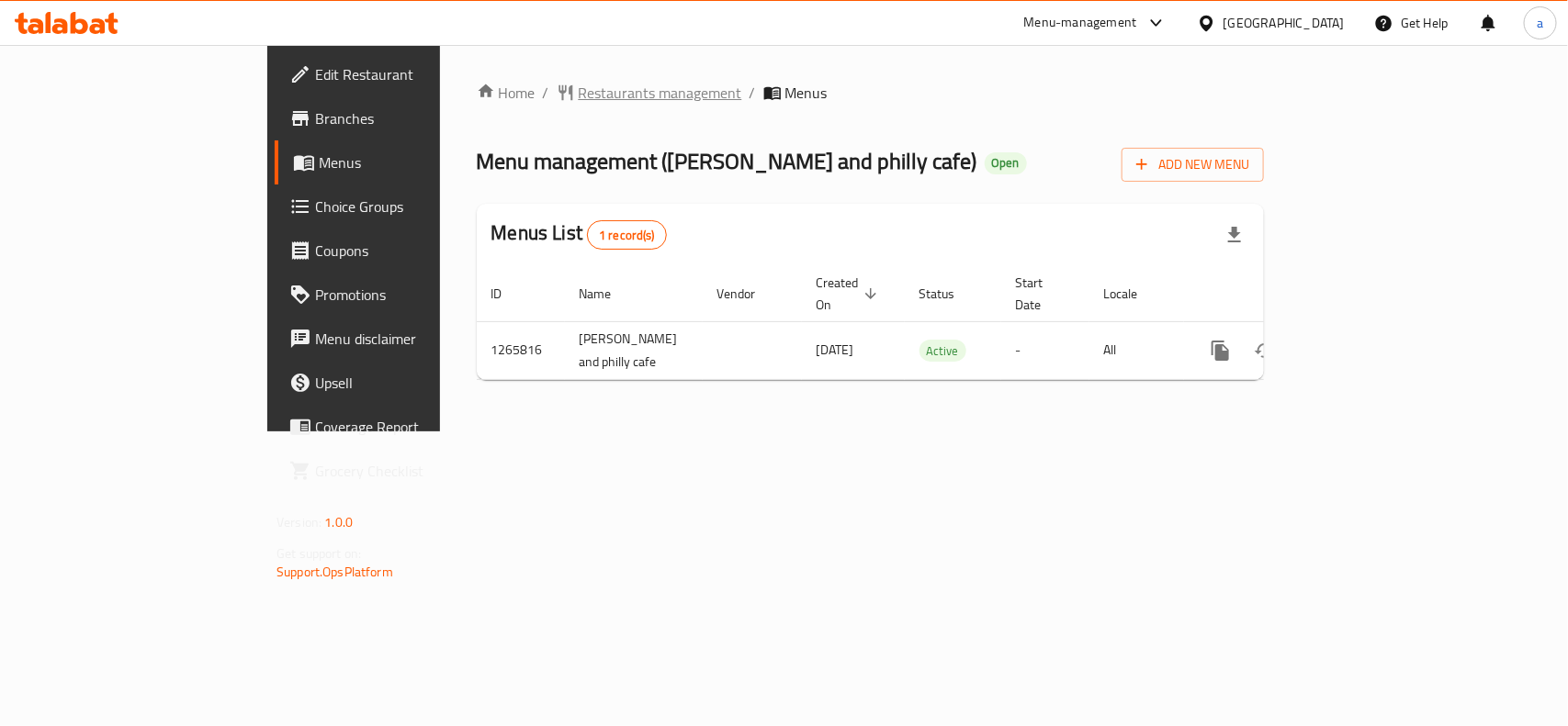
click at [578, 87] on span "Restaurants management" at bounding box center [659, 93] width 163 height 22
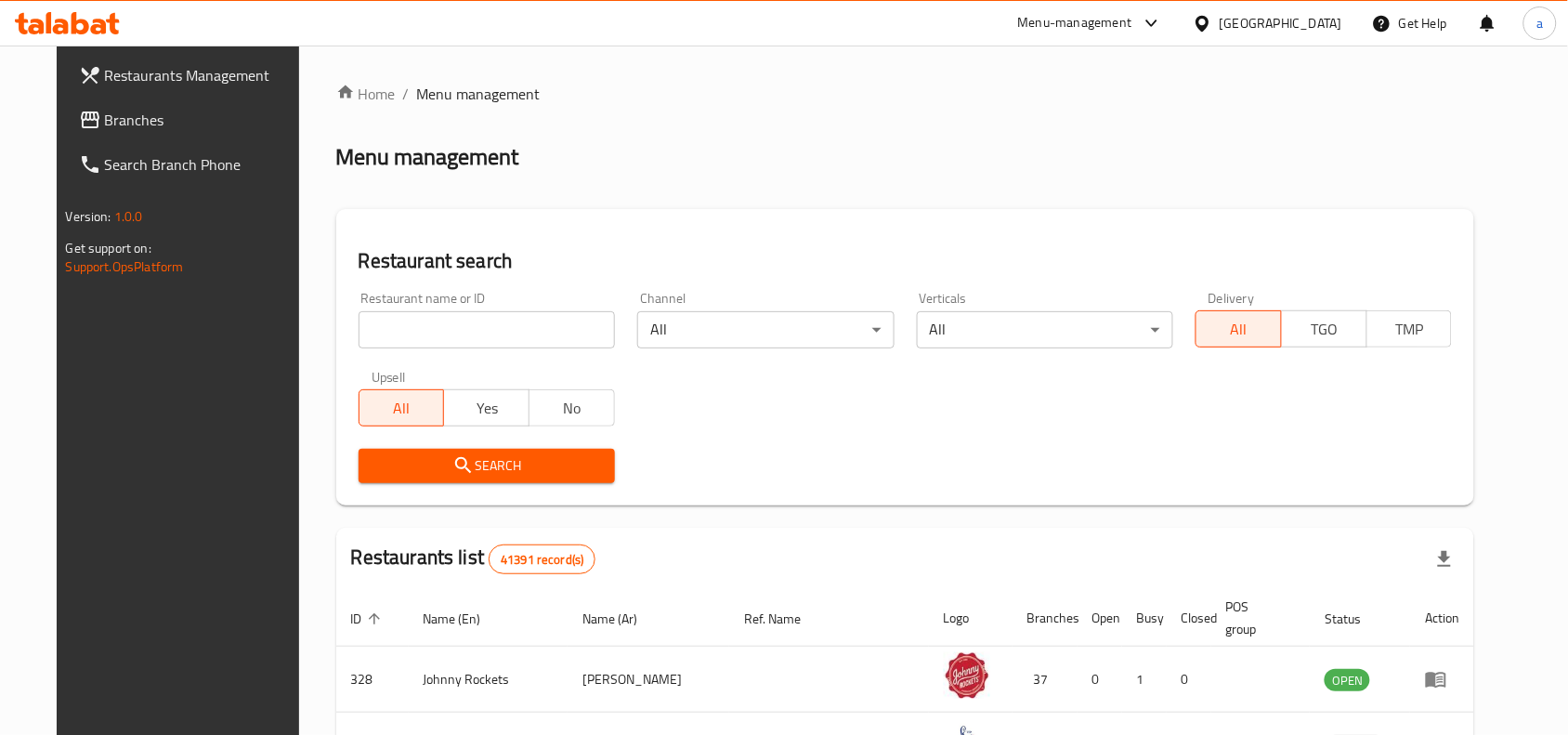
click at [114, 117] on span "Branches" at bounding box center [204, 119] width 199 height 22
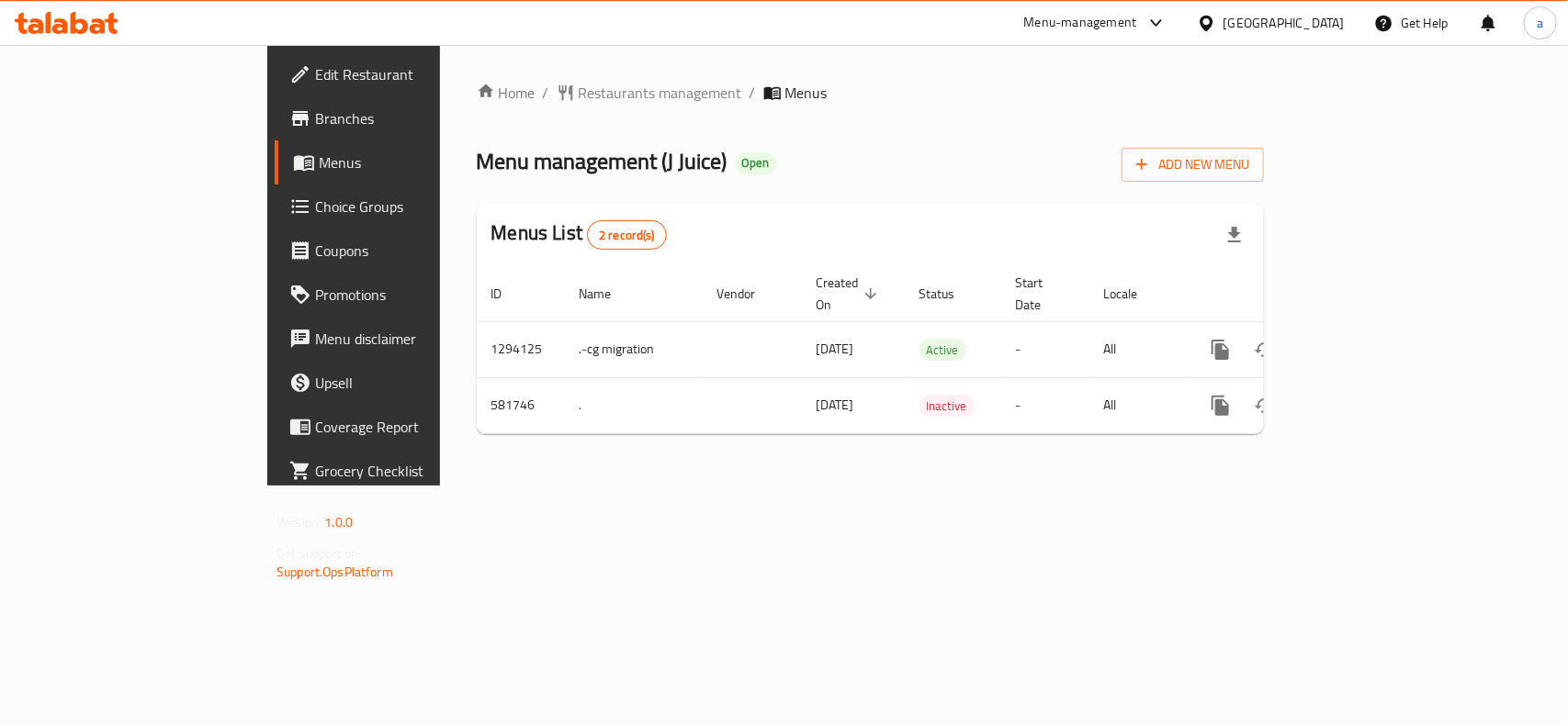
click at [315, 214] on span "Choice Groups" at bounding box center [414, 206] width 199 height 22
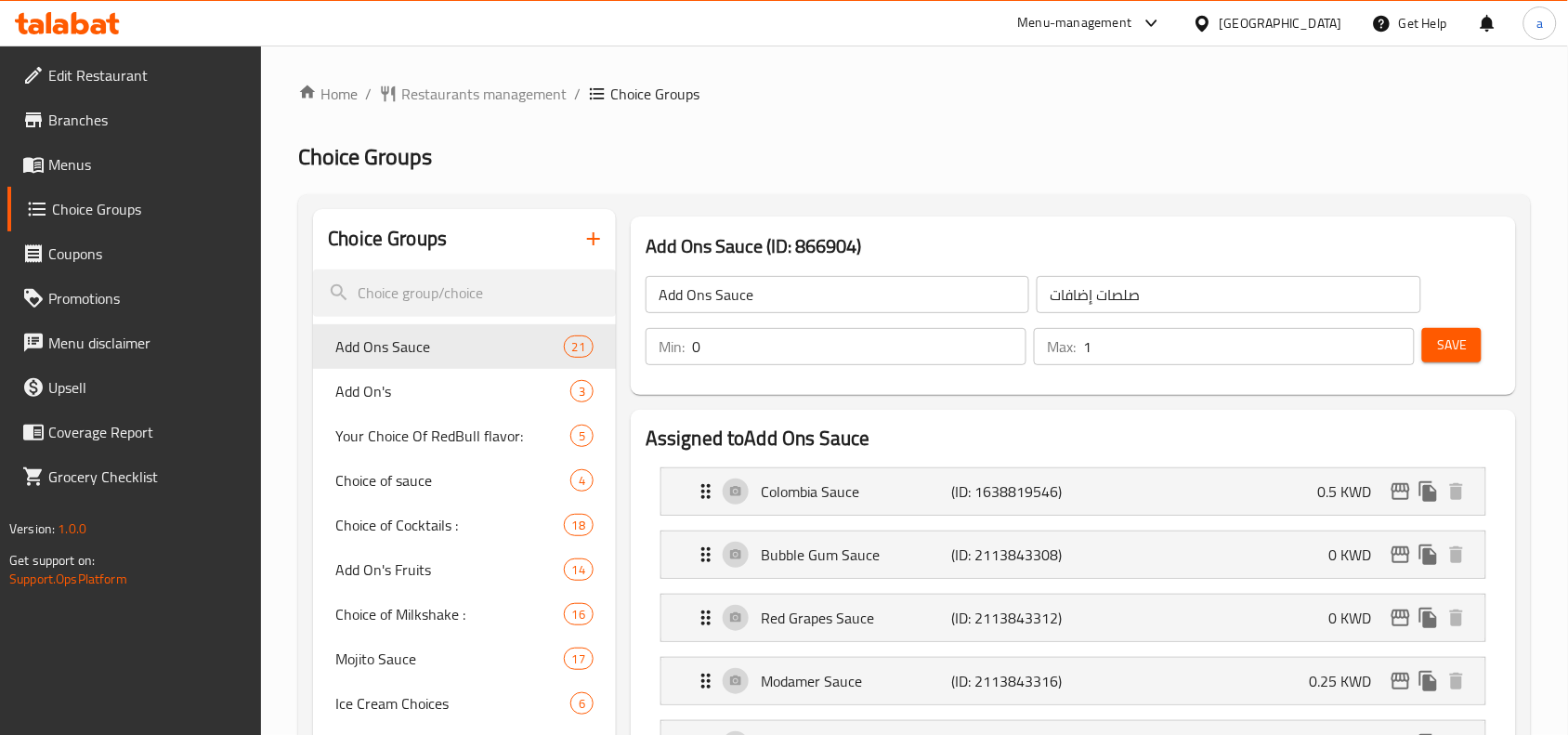
click at [420, 354] on span "Add Ons Sauce" at bounding box center [449, 346] width 227 height 22
click at [512, 84] on span "Restaurants management" at bounding box center [483, 94] width 165 height 22
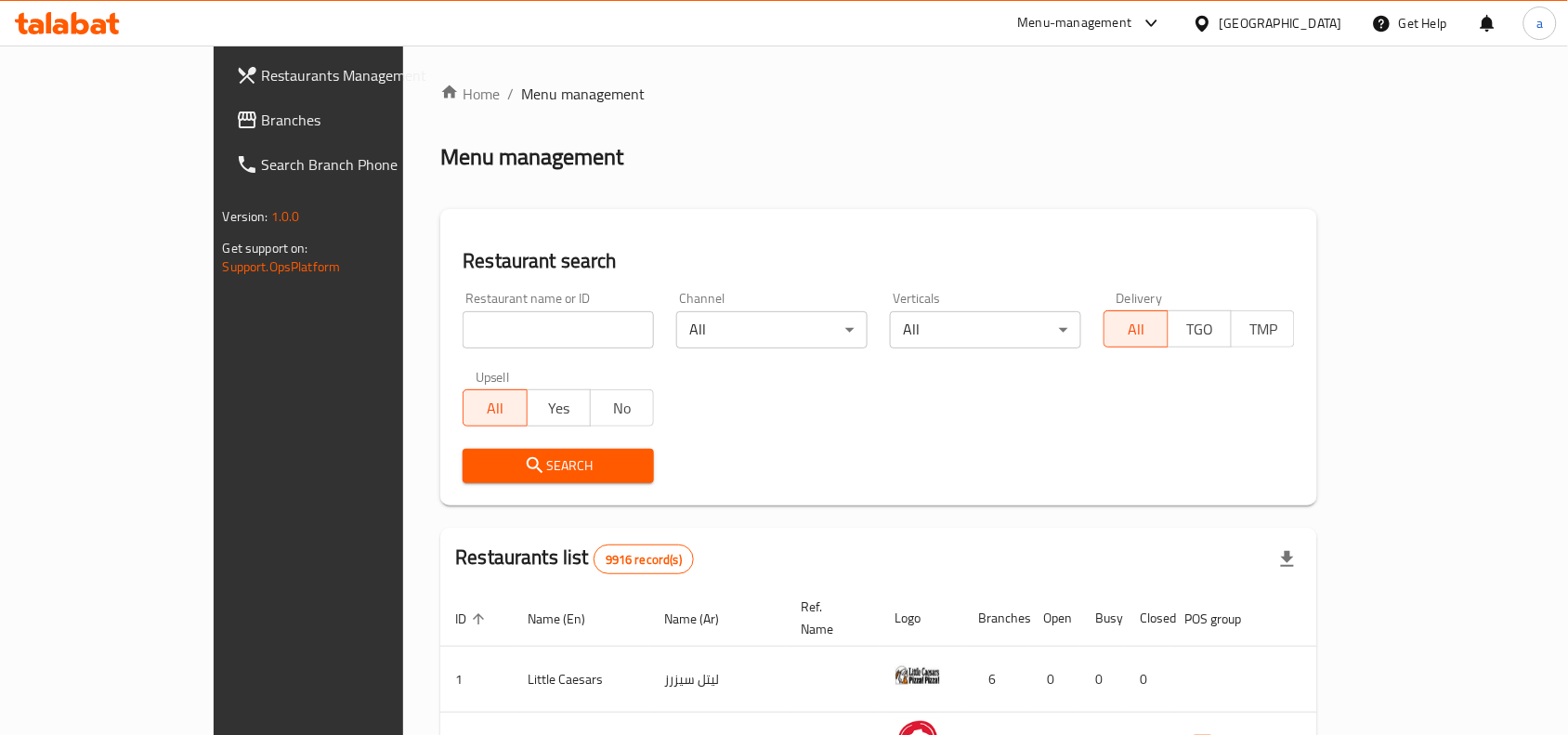
click at [262, 123] on span "Branches" at bounding box center [361, 119] width 199 height 22
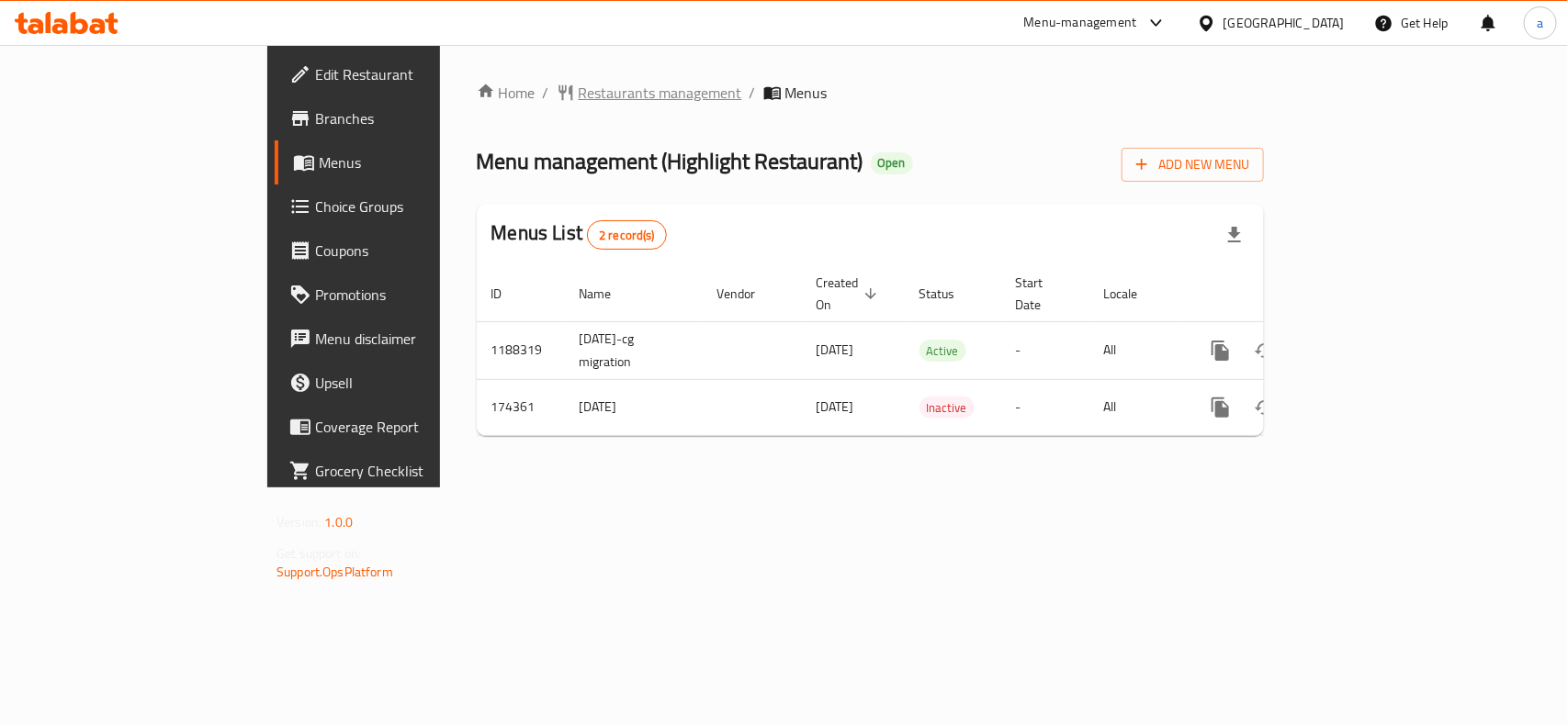
click at [578, 98] on span "Restaurants management" at bounding box center [659, 93] width 163 height 22
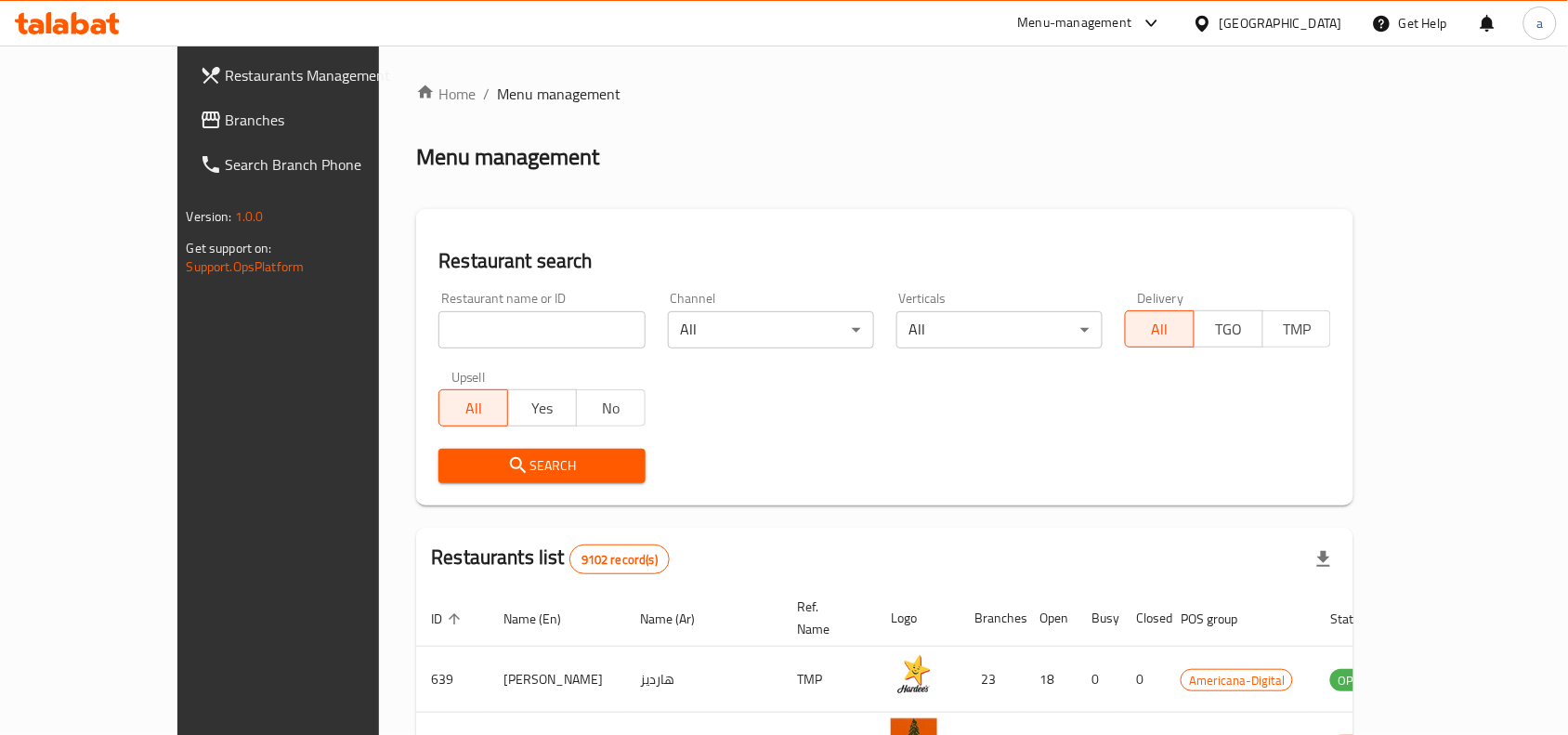
drag, startPoint x: 177, startPoint y: 136, endPoint x: 142, endPoint y: 146, distance: 36.4
click at [184, 136] on link "Branches" at bounding box center [311, 119] width 254 height 45
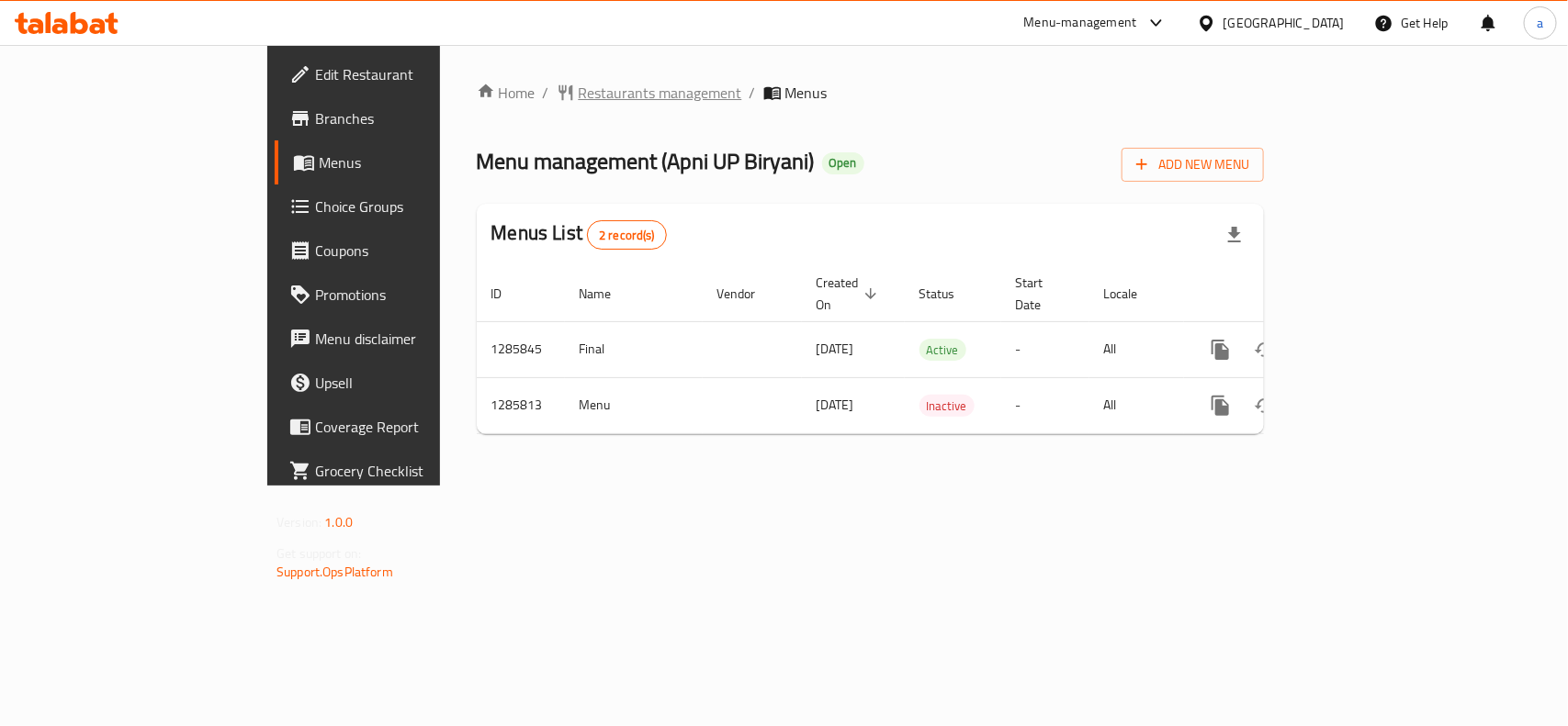
click at [578, 93] on span "Restaurants management" at bounding box center [659, 93] width 163 height 22
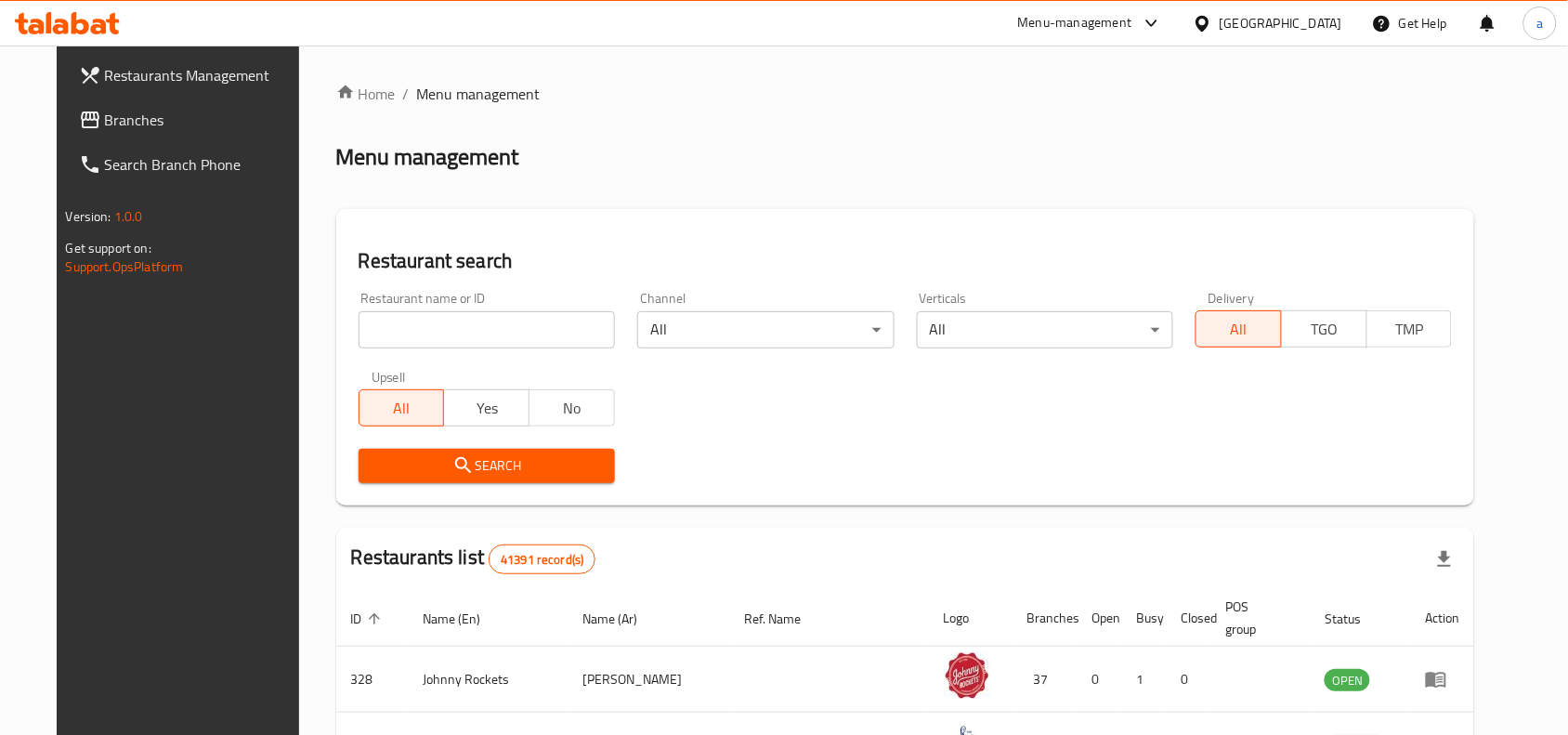
click at [105, 119] on span "Branches" at bounding box center [204, 119] width 199 height 22
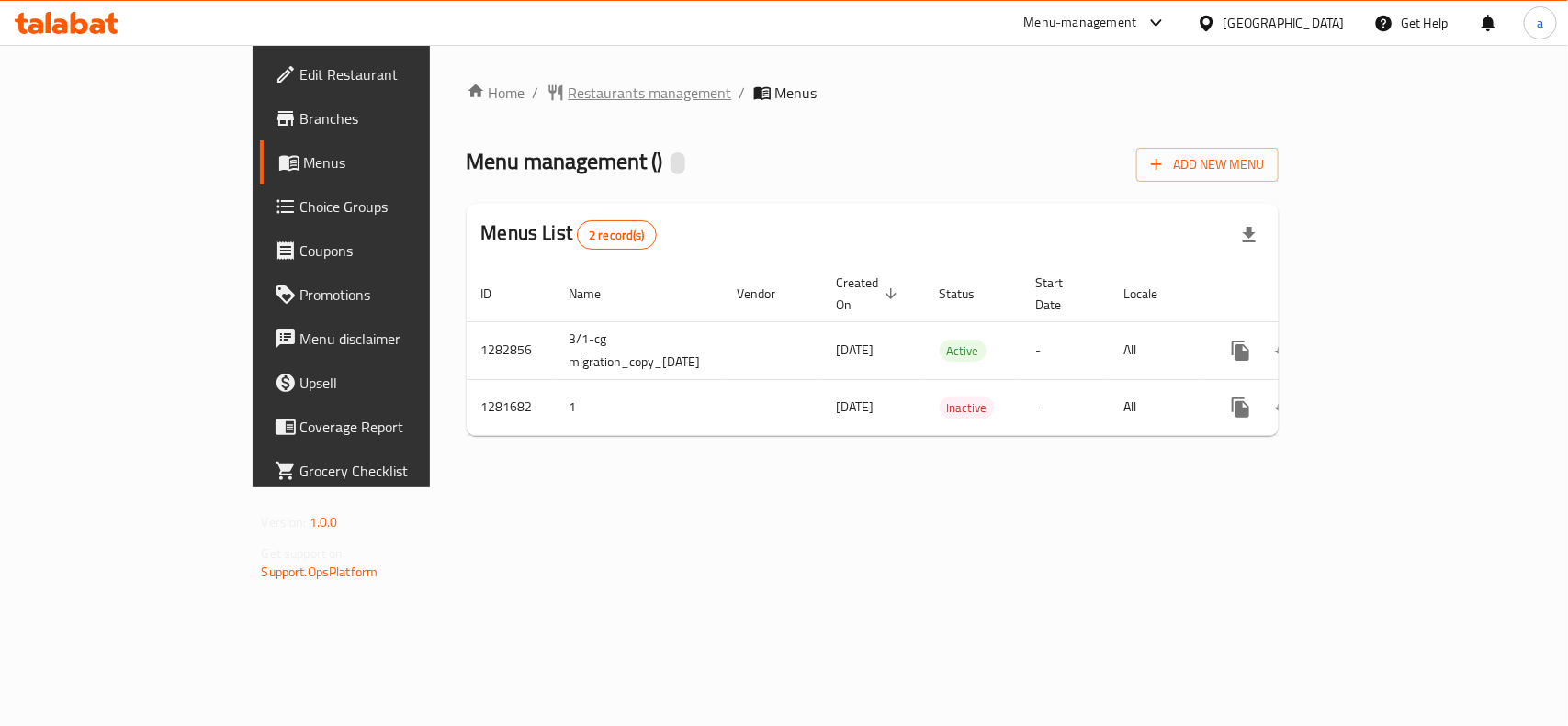
click at [569, 103] on span "Restaurants management" at bounding box center [650, 93] width 163 height 22
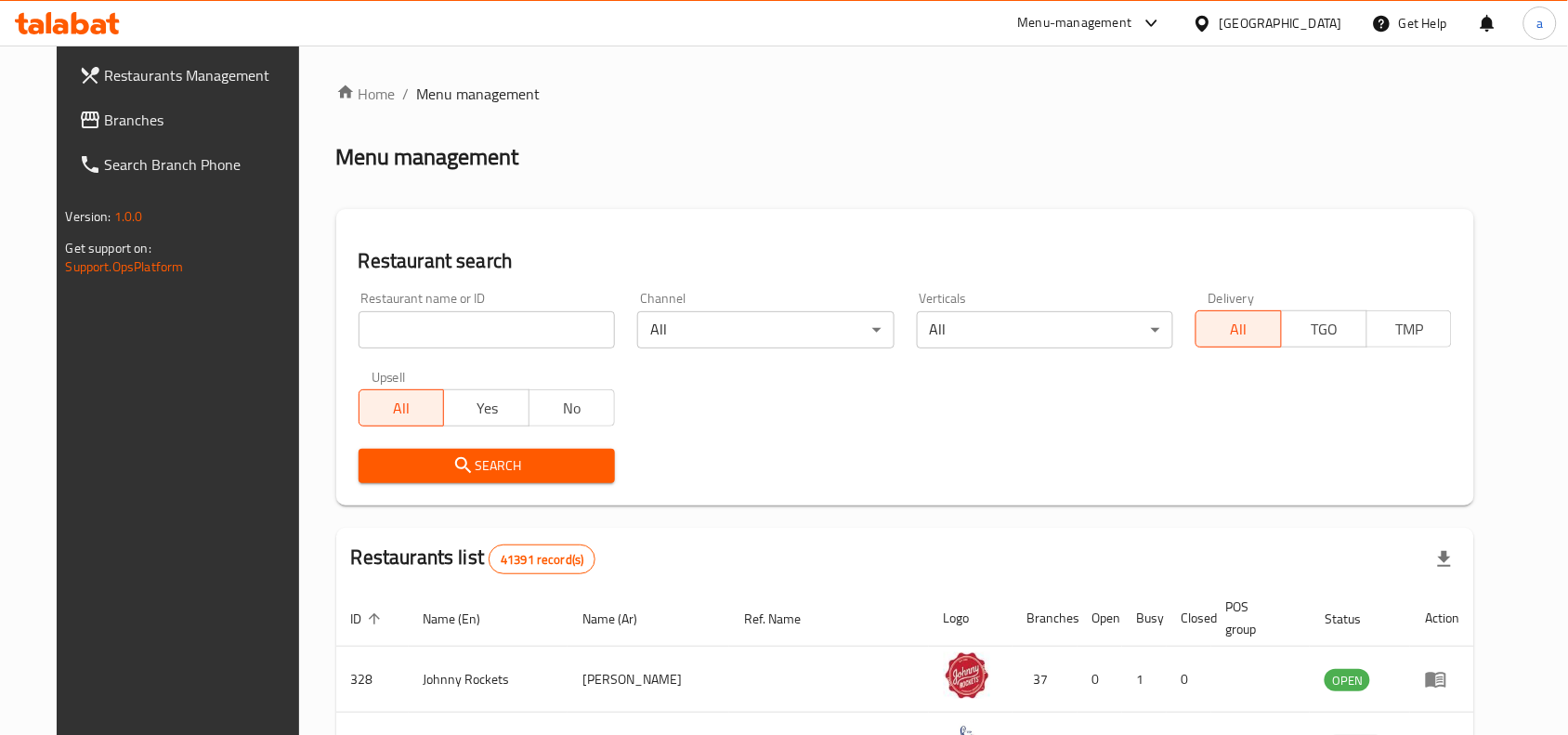
drag, startPoint x: 161, startPoint y: 118, endPoint x: 108, endPoint y: 153, distance: 63.5
click at [161, 118] on span "Branches" at bounding box center [204, 119] width 199 height 22
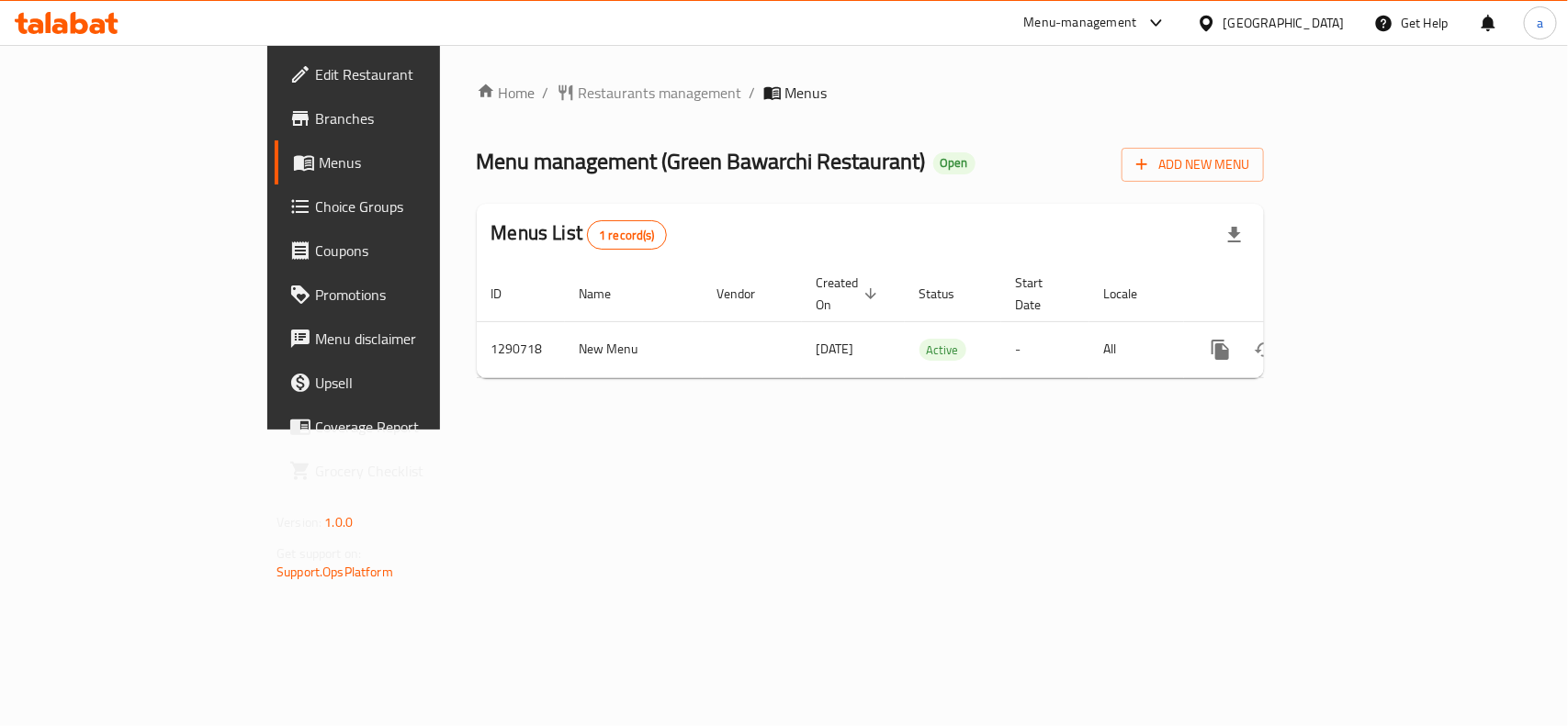
click at [477, 107] on div "Home / Restaurants management / Menus Menu management ( Green Bawarchi Restaura…" at bounding box center [870, 238] width 787 height 312
click at [578, 82] on span "Restaurants management" at bounding box center [659, 93] width 163 height 22
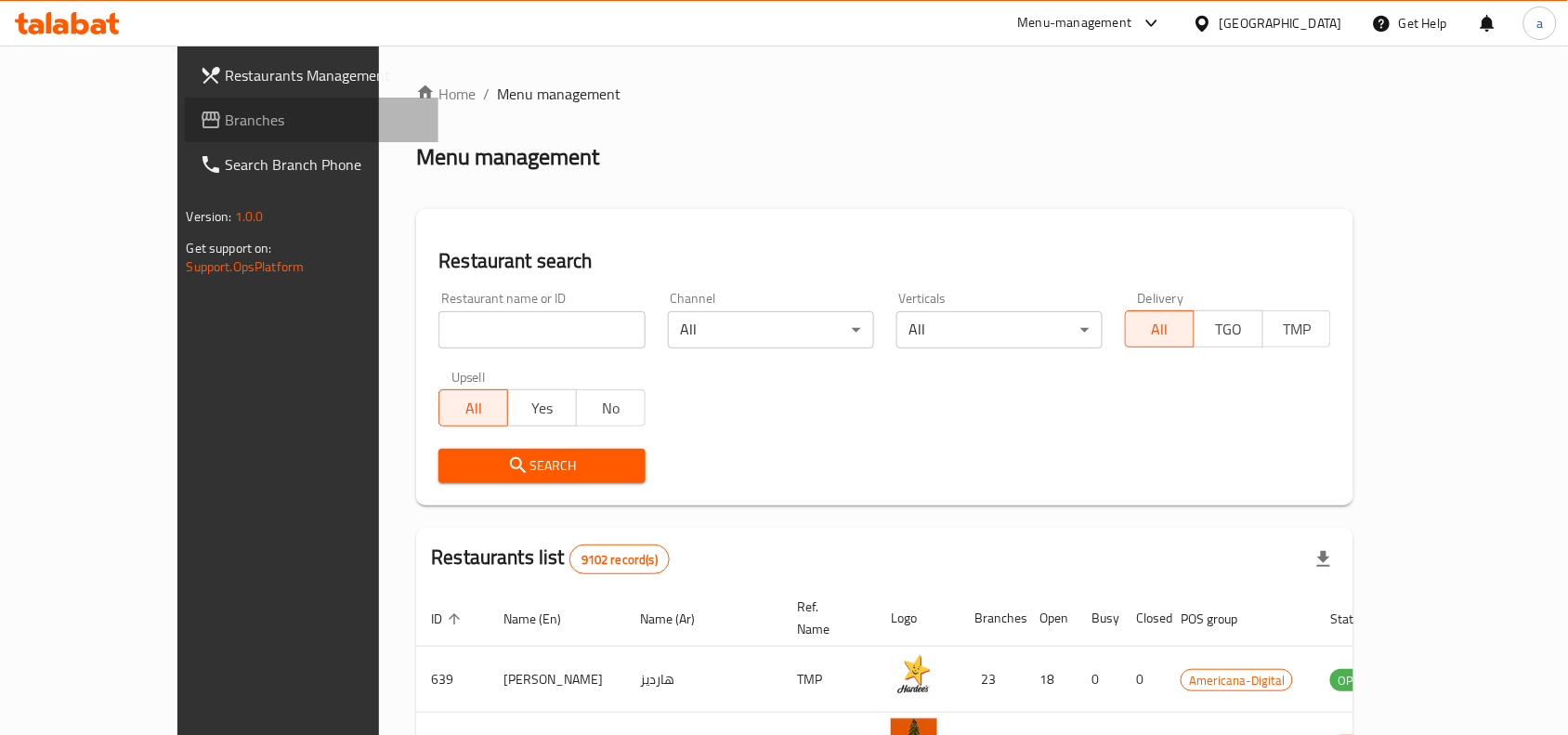
click at [184, 135] on link "Branches" at bounding box center [311, 119] width 254 height 45
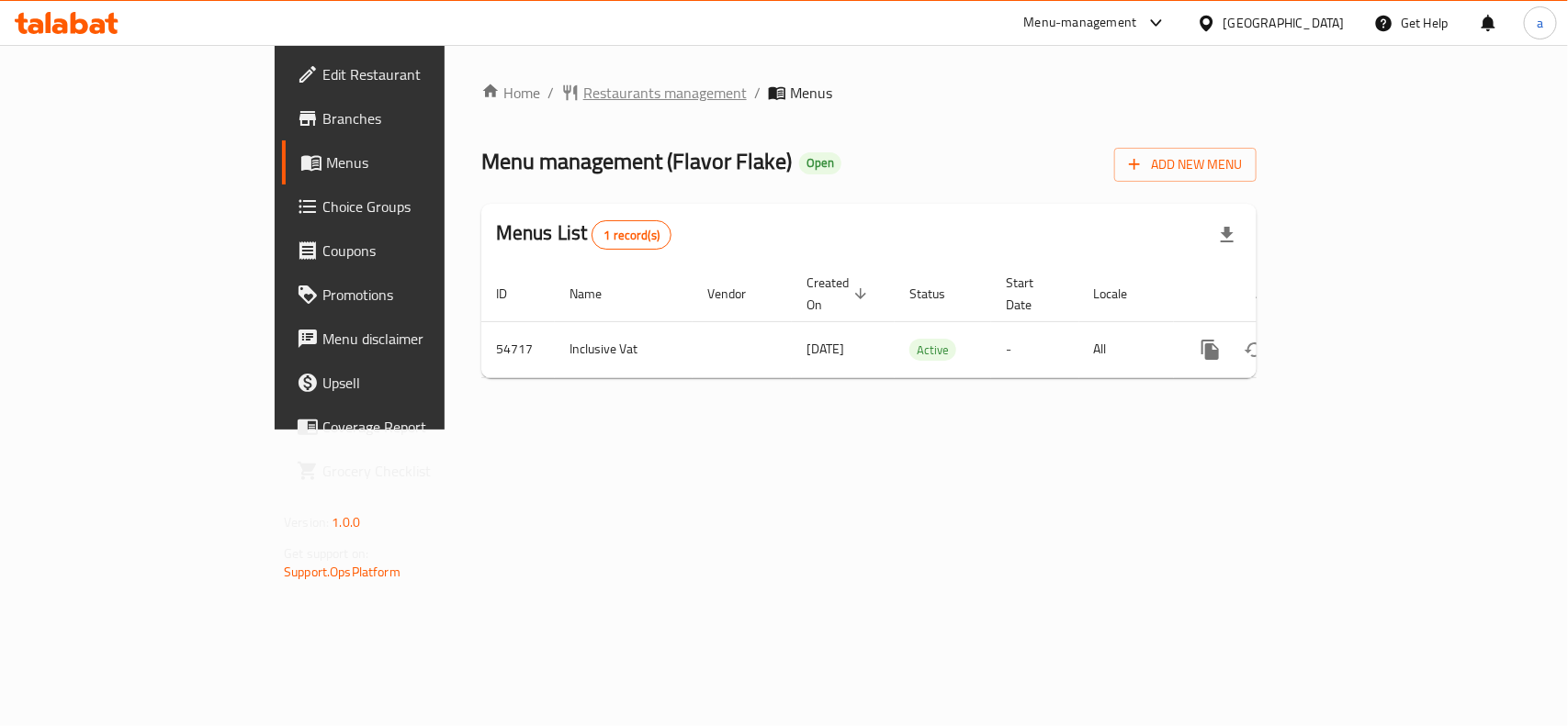
click at [583, 87] on span "Restaurants management" at bounding box center [664, 93] width 163 height 22
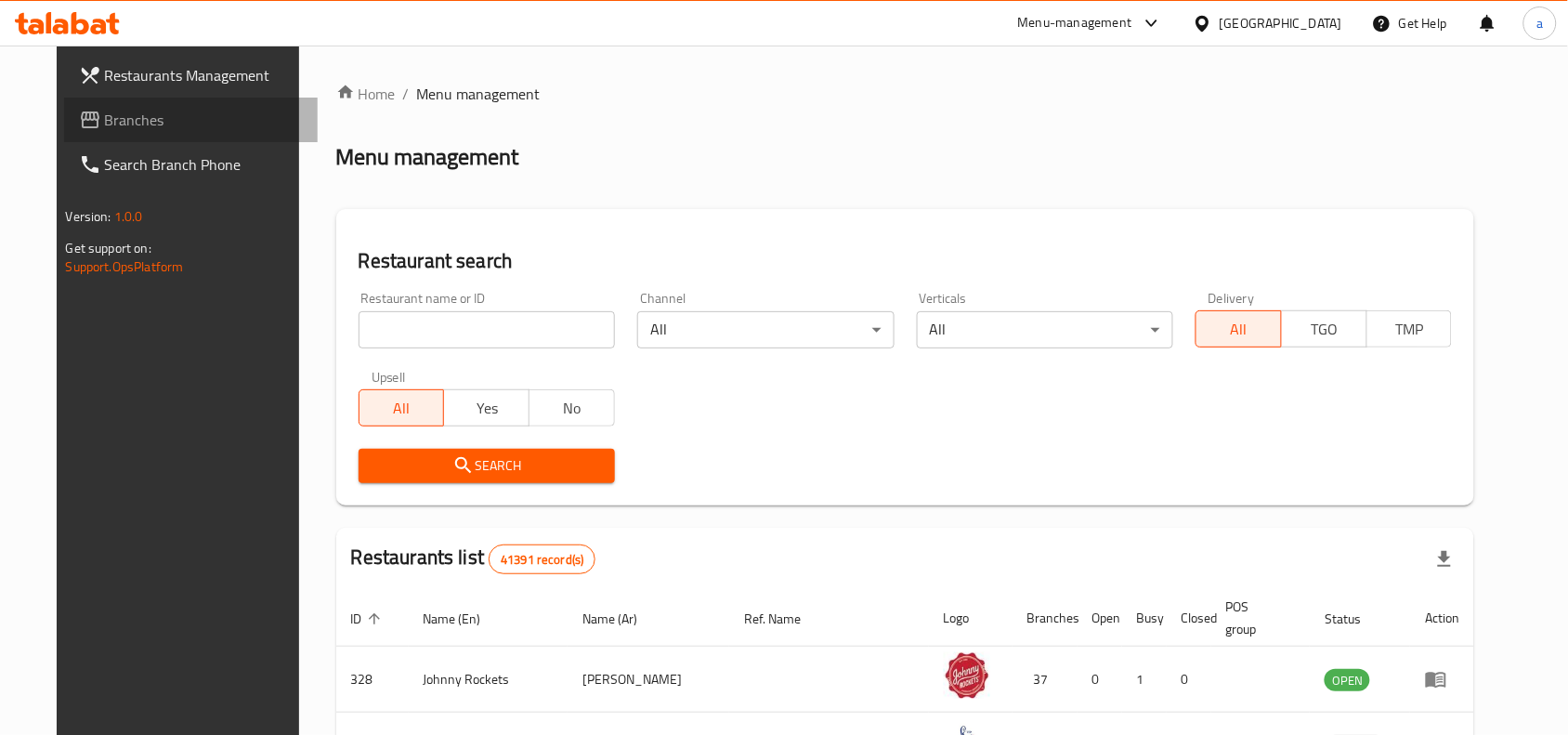
click at [105, 117] on span "Branches" at bounding box center [204, 119] width 199 height 22
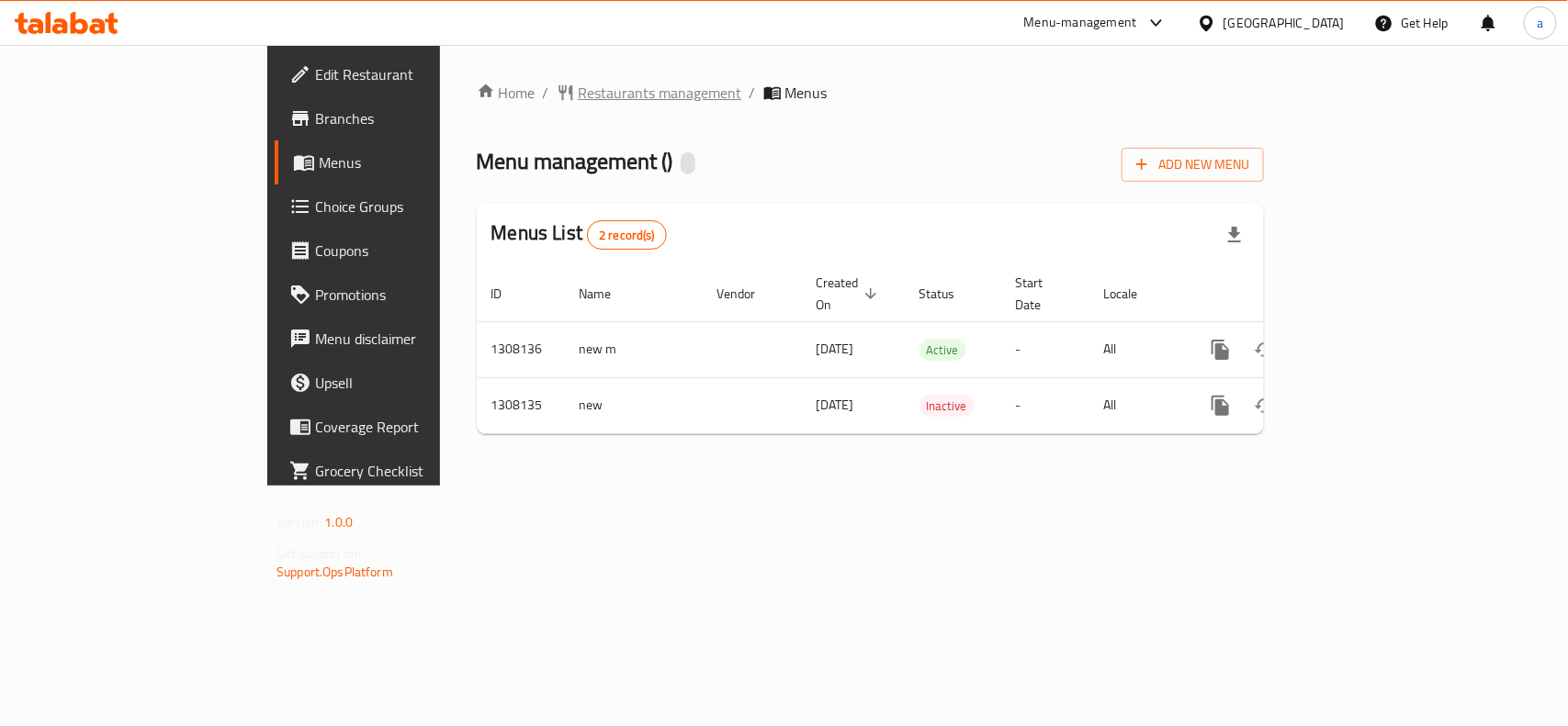
click at [578, 94] on span "Restaurants management" at bounding box center [659, 93] width 163 height 22
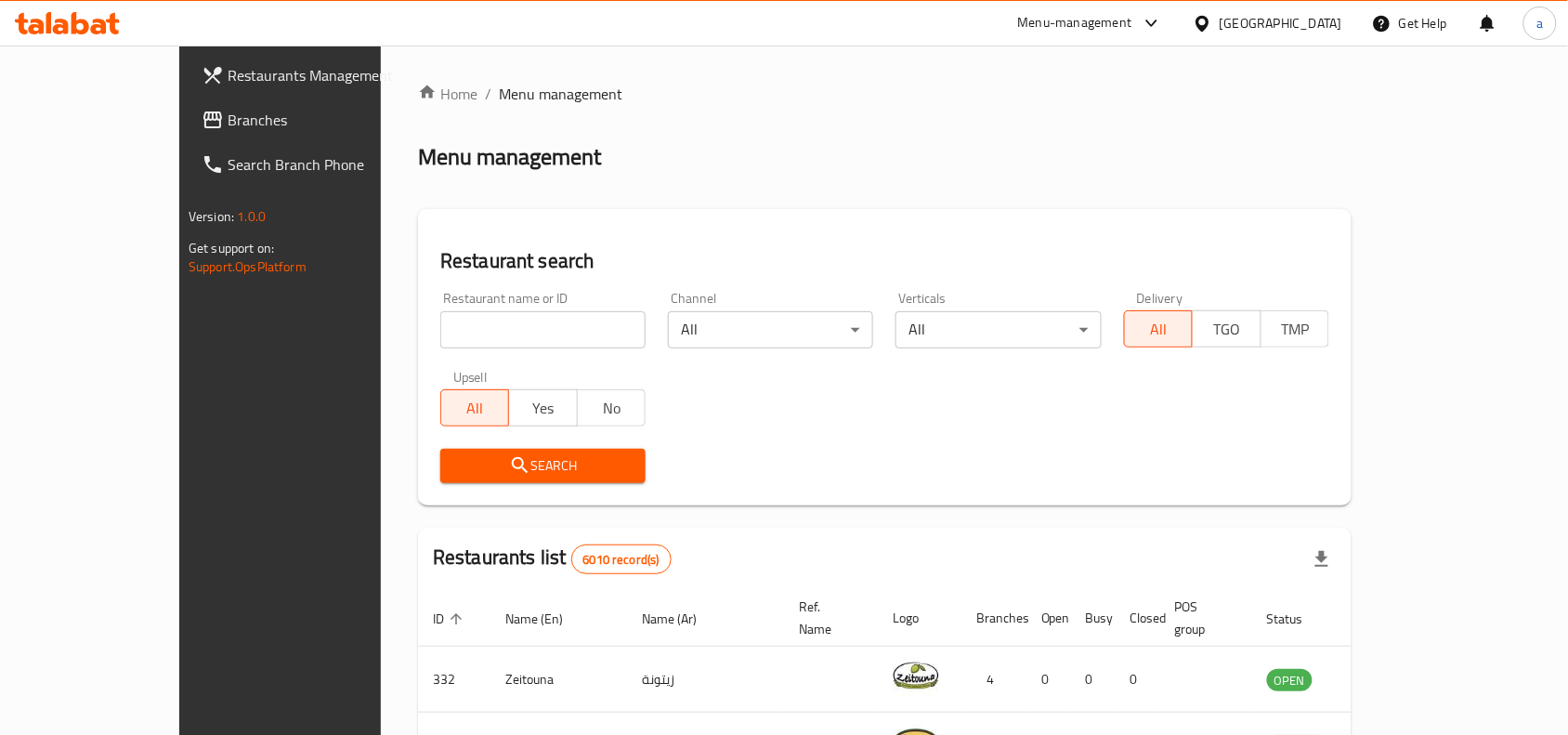
click at [227, 123] on span "Branches" at bounding box center [327, 119] width 199 height 22
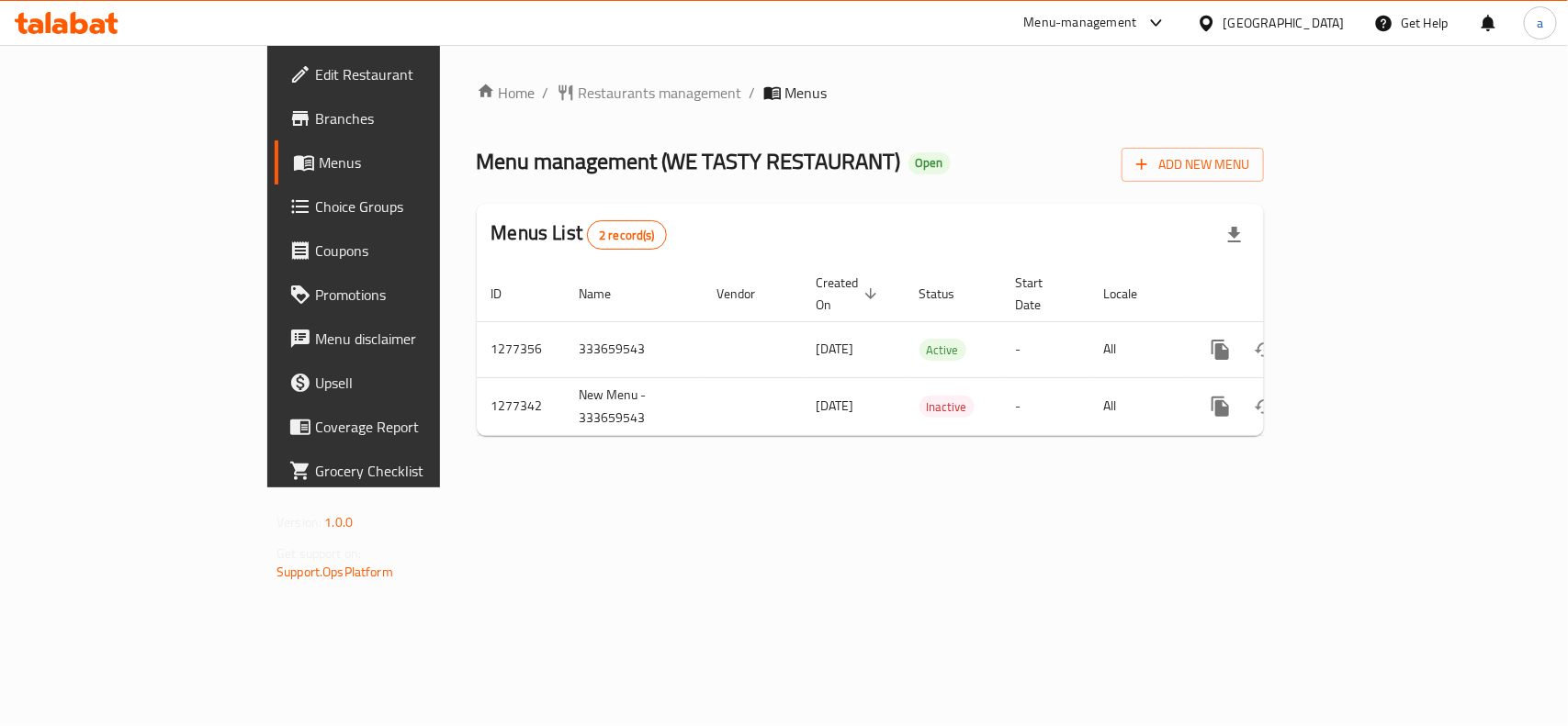
click at [499, 108] on div "Home / Restaurants management / Menus Menu management ( WE TASTY RESTAURANT ) O…" at bounding box center [870, 266] width 787 height 369
click at [578, 94] on span "Restaurants management" at bounding box center [659, 93] width 163 height 22
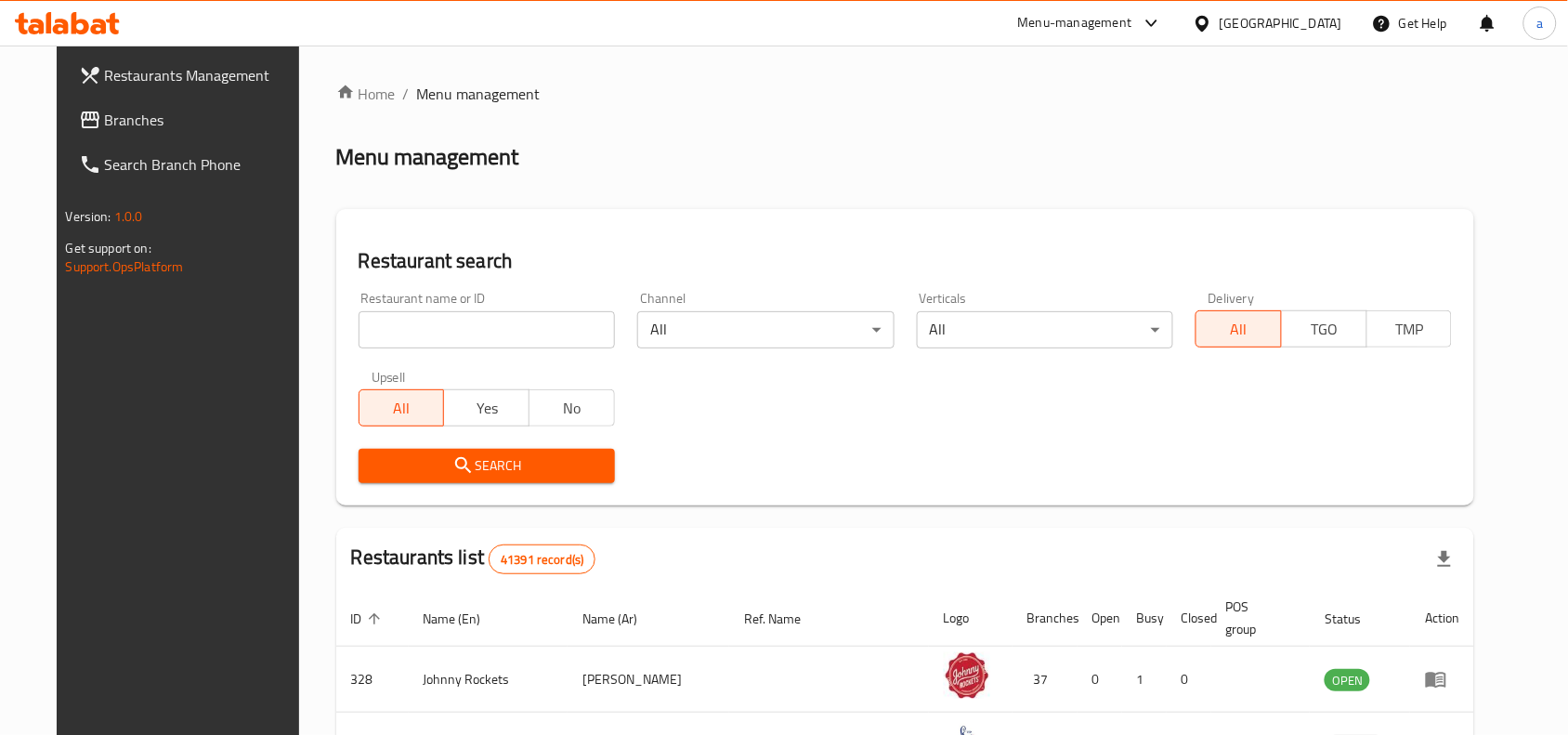
click at [114, 112] on span "Branches" at bounding box center [204, 119] width 199 height 22
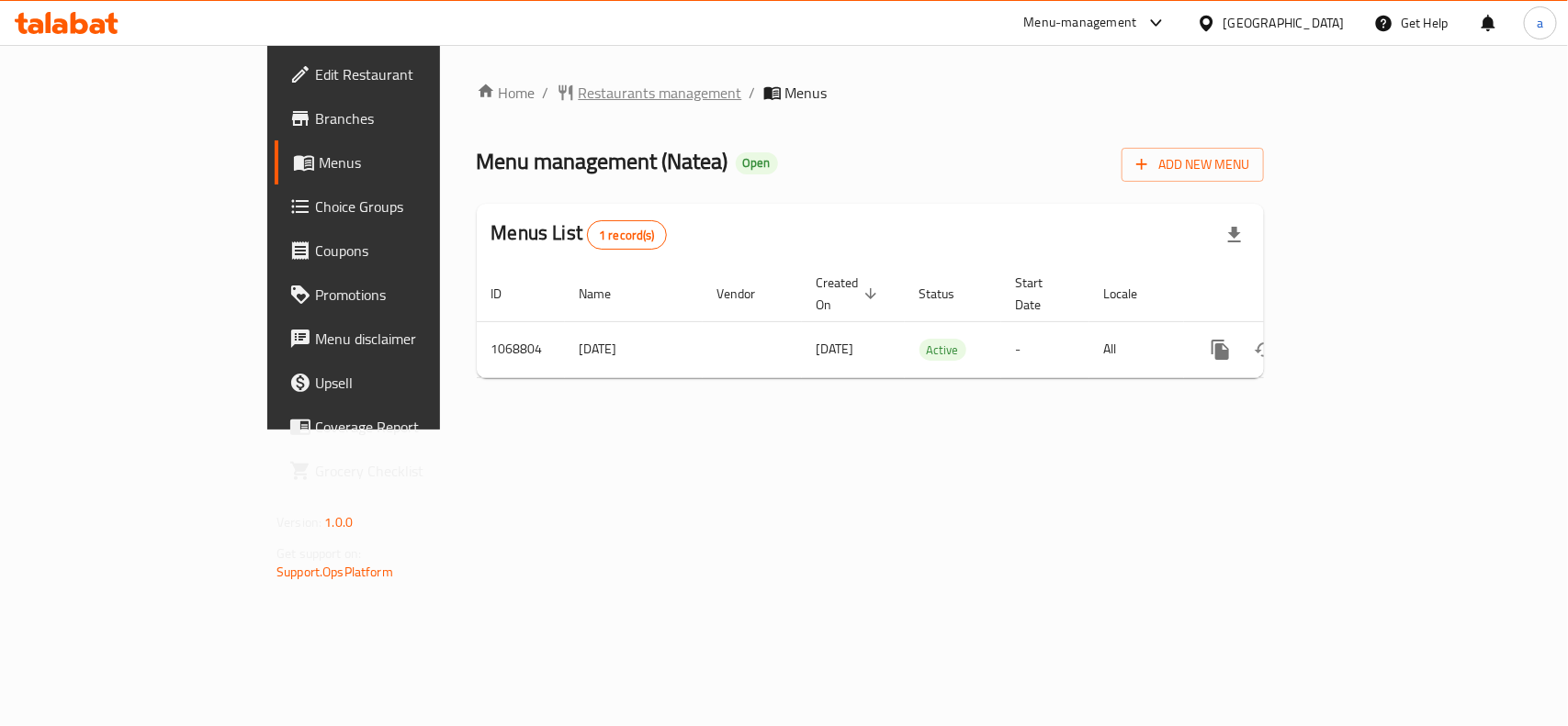
click at [578, 99] on span "Restaurants management" at bounding box center [659, 93] width 163 height 22
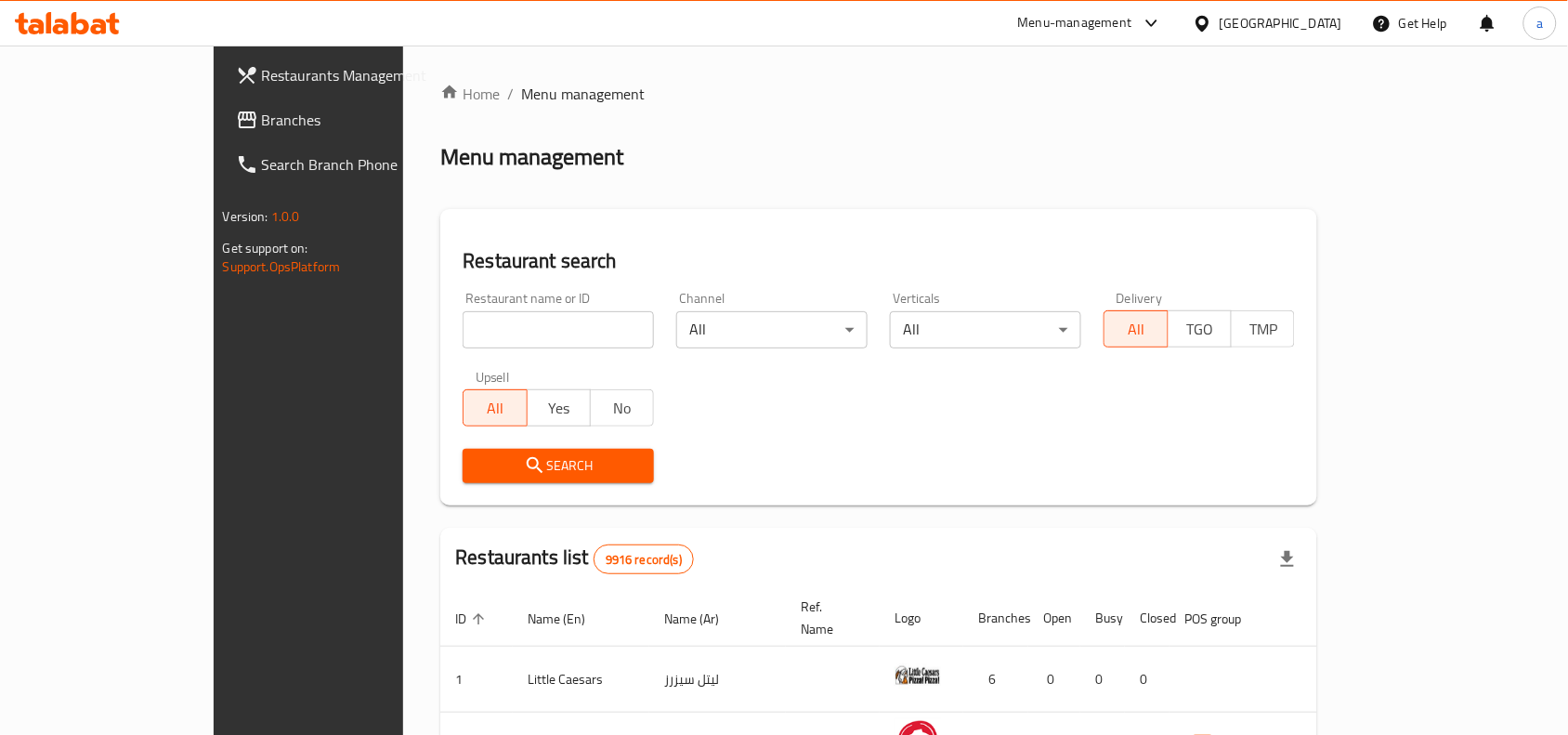
click at [262, 115] on span "Branches" at bounding box center [361, 119] width 199 height 22
